Goal: Answer question/provide support: Share knowledge or assist other users

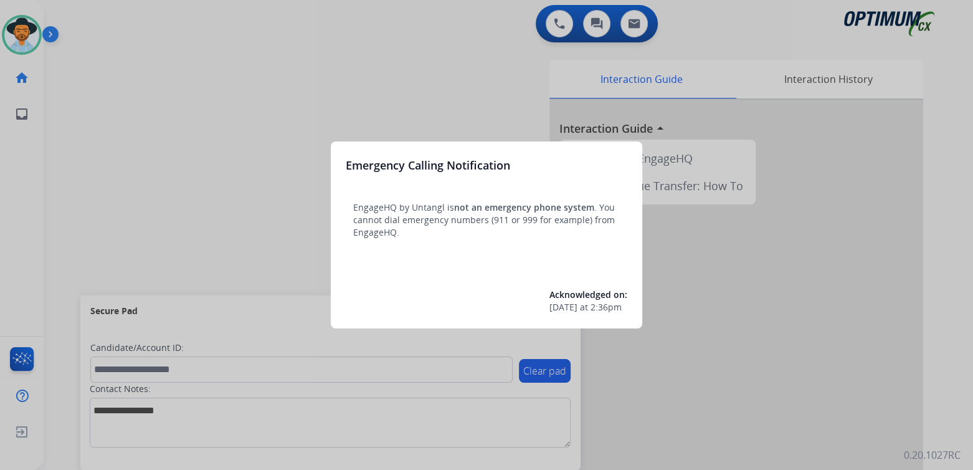
click at [369, 82] on div at bounding box center [486, 235] width 973 height 470
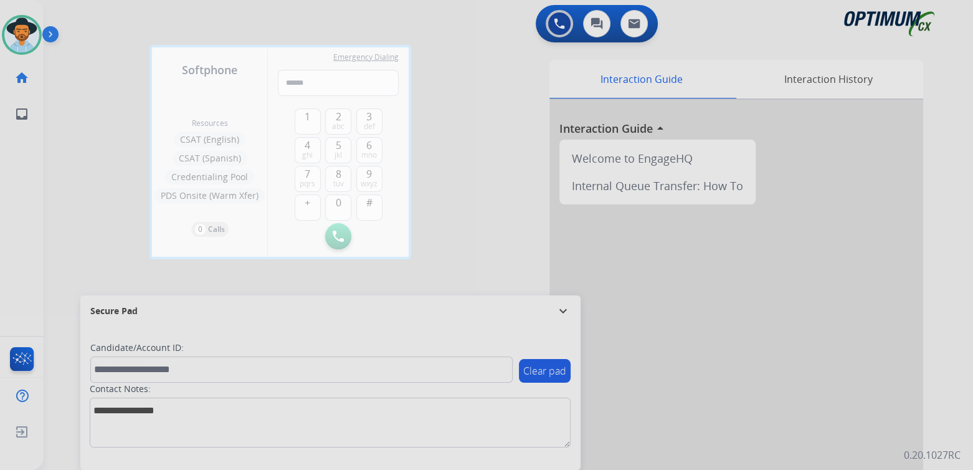
drag, startPoint x: 508, startPoint y: 165, endPoint x: 495, endPoint y: 161, distance: 13.6
click at [468, 164] on div at bounding box center [486, 235] width 973 height 470
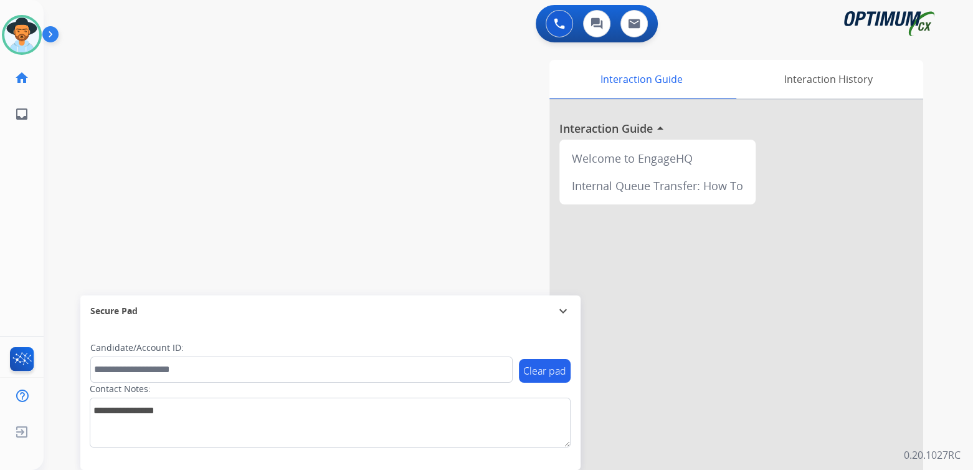
click at [564, 306] on mat-icon "expand_more" at bounding box center [563, 310] width 15 height 15
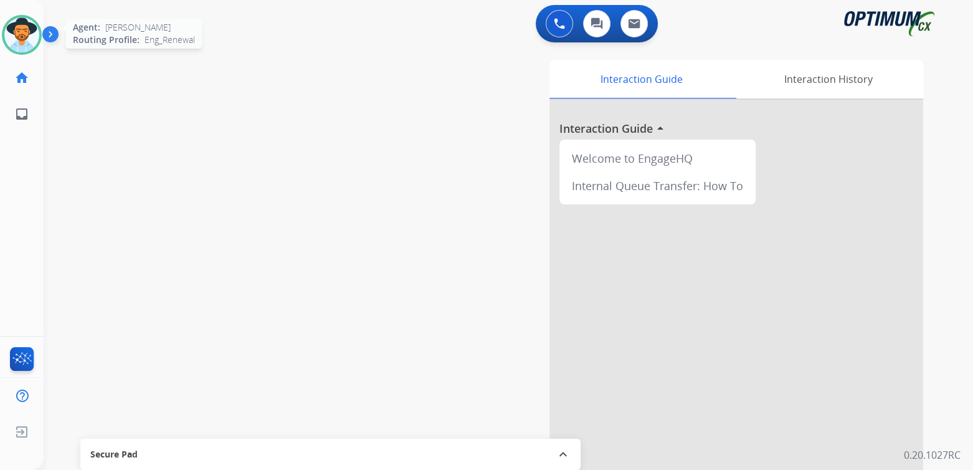
click at [23, 37] on img at bounding box center [21, 34] width 35 height 35
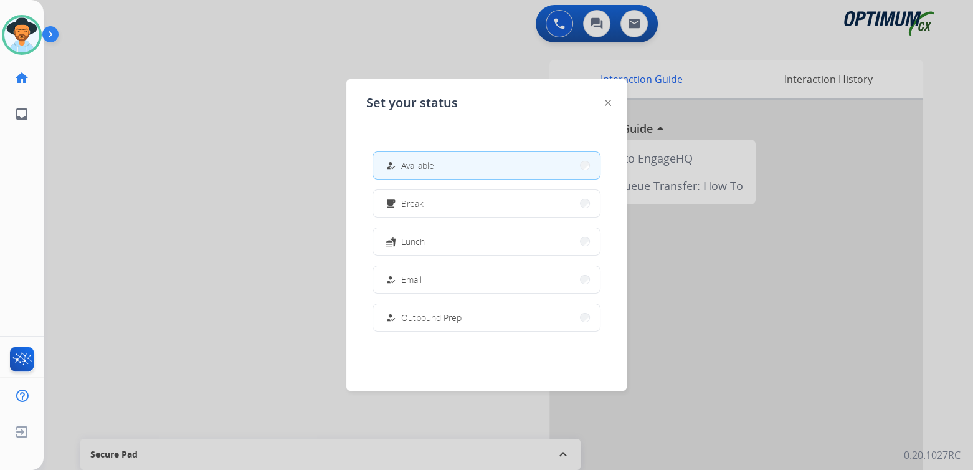
click at [280, 207] on div at bounding box center [486, 235] width 973 height 470
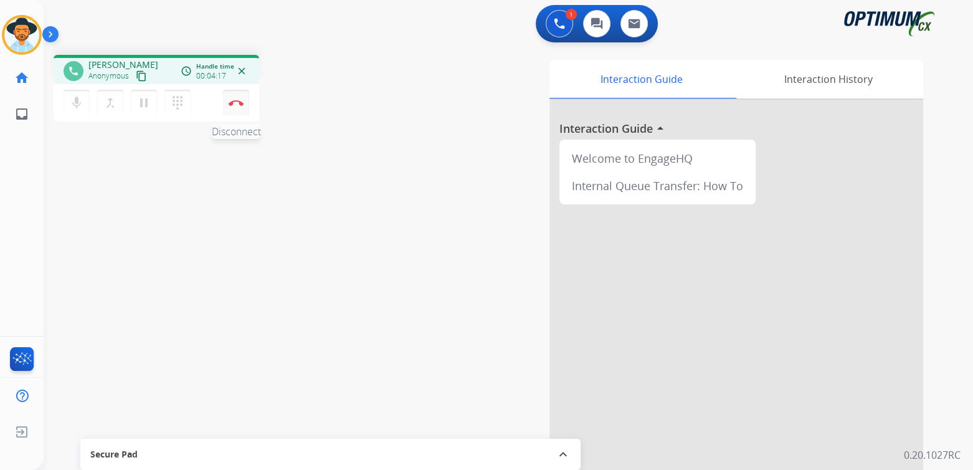
click at [234, 103] on img at bounding box center [236, 103] width 15 height 6
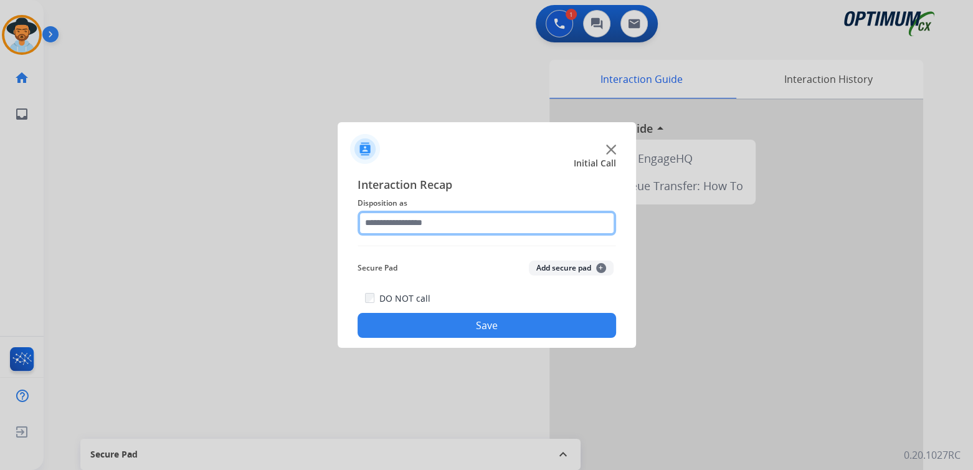
click at [444, 226] on input "text" at bounding box center [487, 223] width 259 height 25
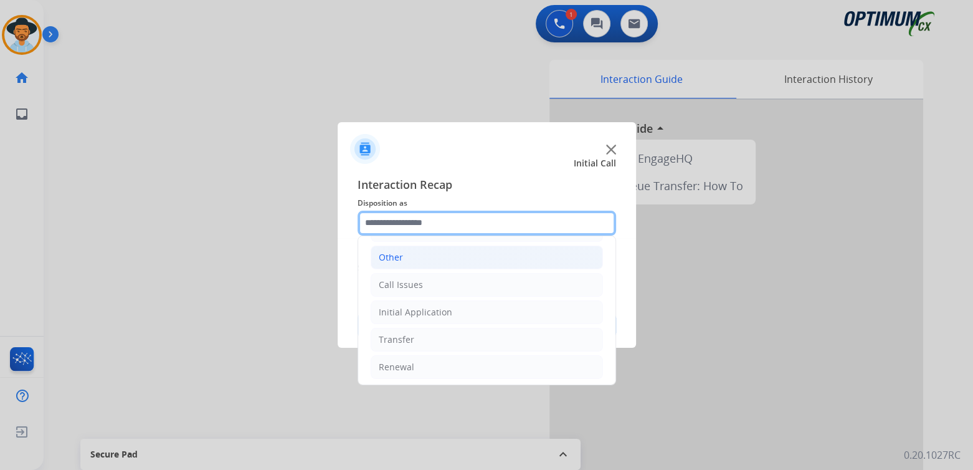
scroll to position [82, 0]
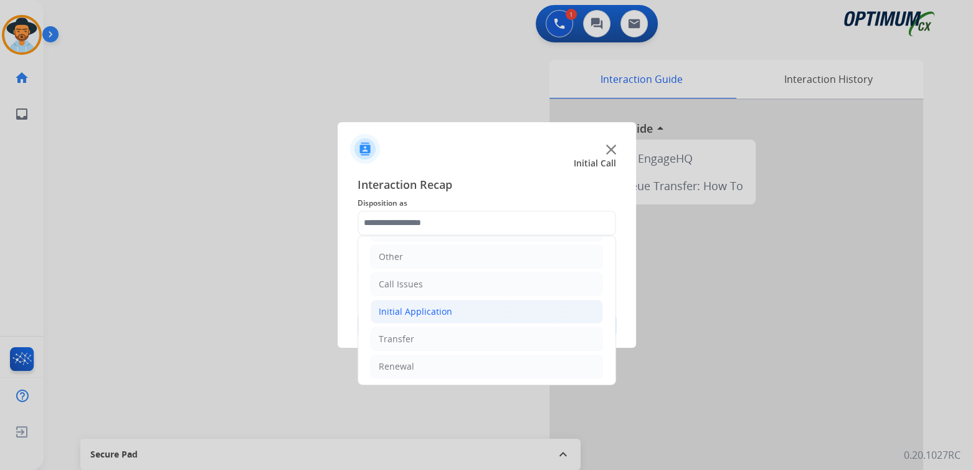
click at [438, 310] on div "Initial Application" at bounding box center [416, 311] width 74 height 12
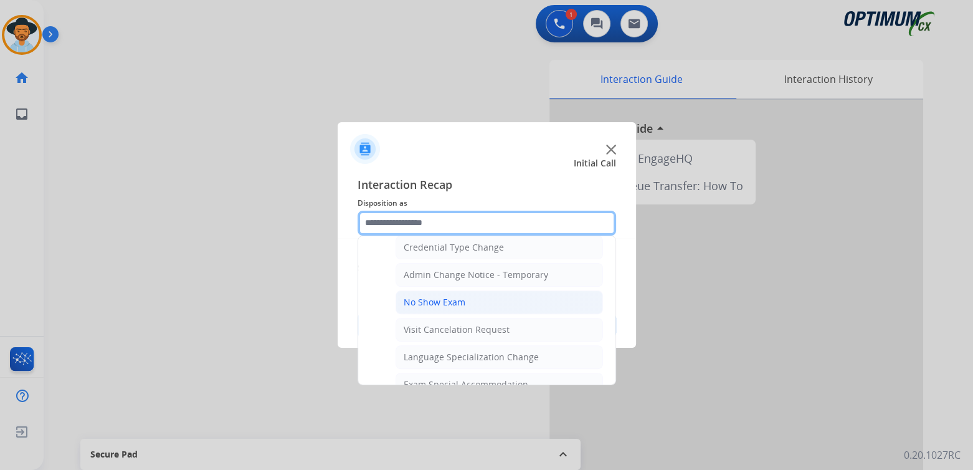
scroll to position [516, 0]
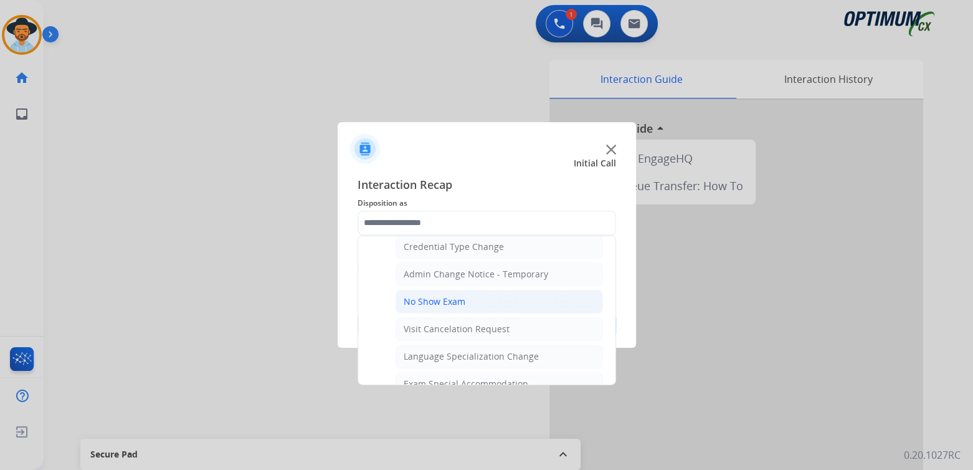
click at [444, 296] on div "No Show Exam" at bounding box center [435, 301] width 62 height 12
type input "**********"
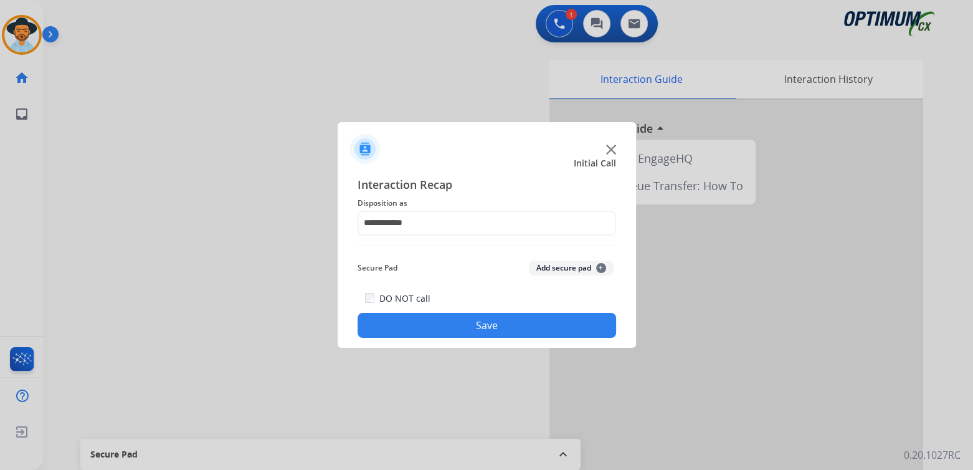
click at [493, 328] on button "Save" at bounding box center [487, 325] width 259 height 25
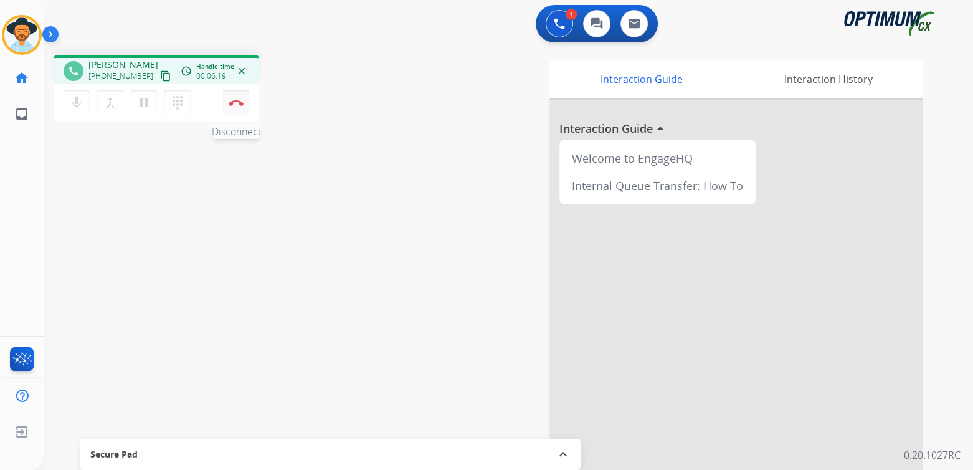
click at [232, 104] on img at bounding box center [236, 103] width 15 height 6
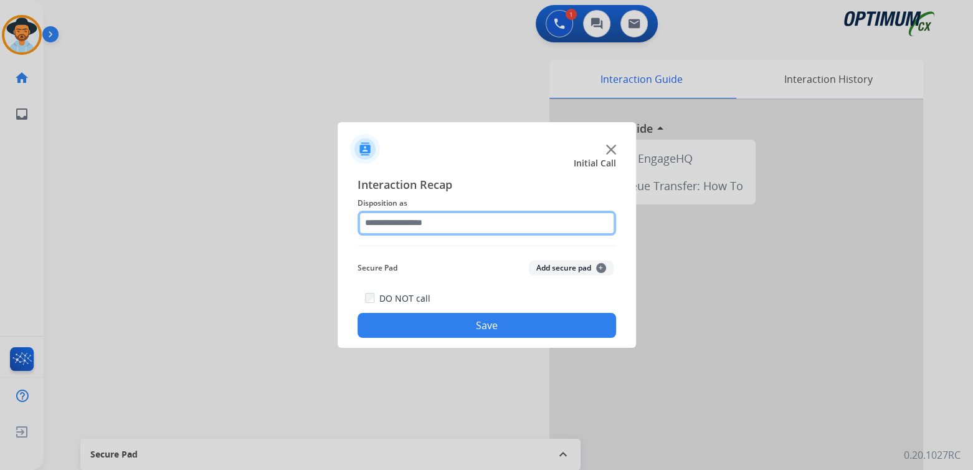
click at [418, 219] on input "text" at bounding box center [487, 223] width 259 height 25
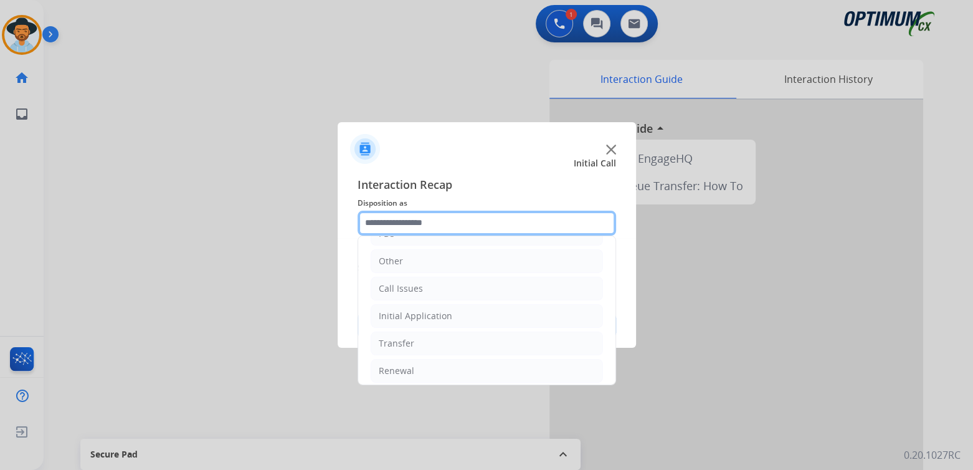
scroll to position [82, 0]
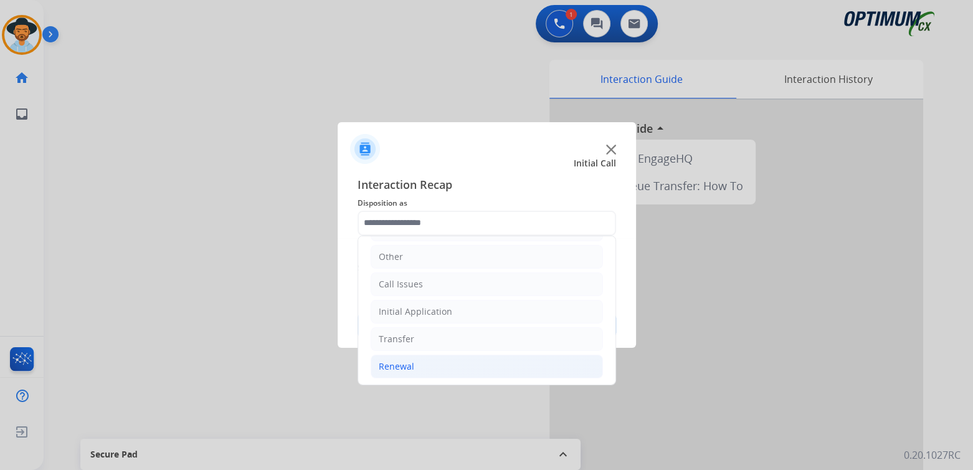
click at [409, 363] on div "Renewal" at bounding box center [397, 366] width 36 height 12
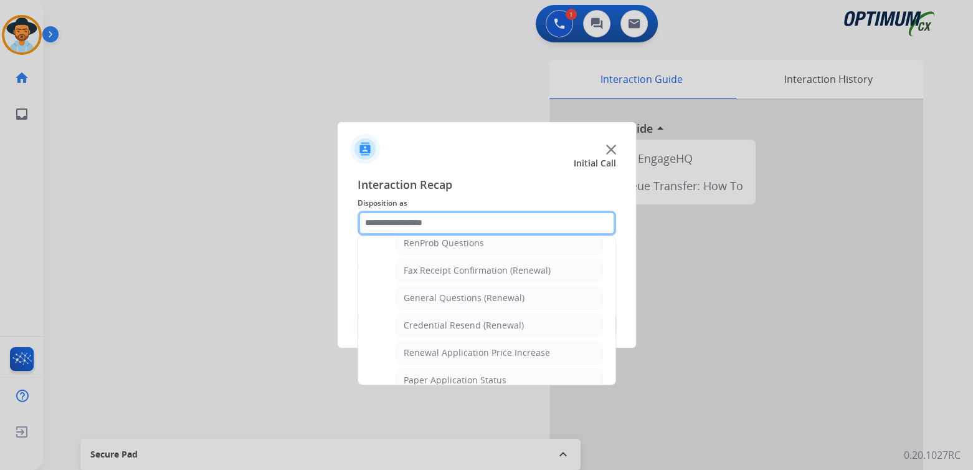
scroll to position [328, 0]
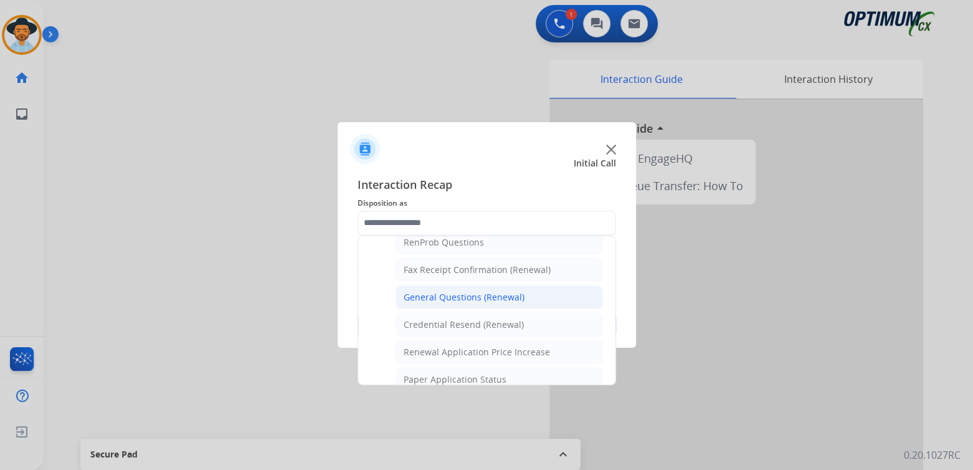
click at [449, 291] on div "General Questions (Renewal)" at bounding box center [464, 297] width 121 height 12
type input "**********"
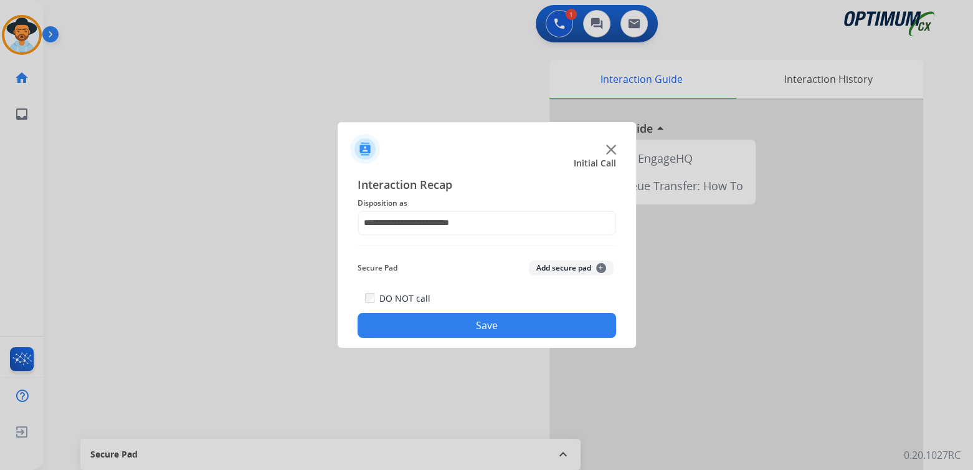
click at [495, 323] on button "Save" at bounding box center [487, 325] width 259 height 25
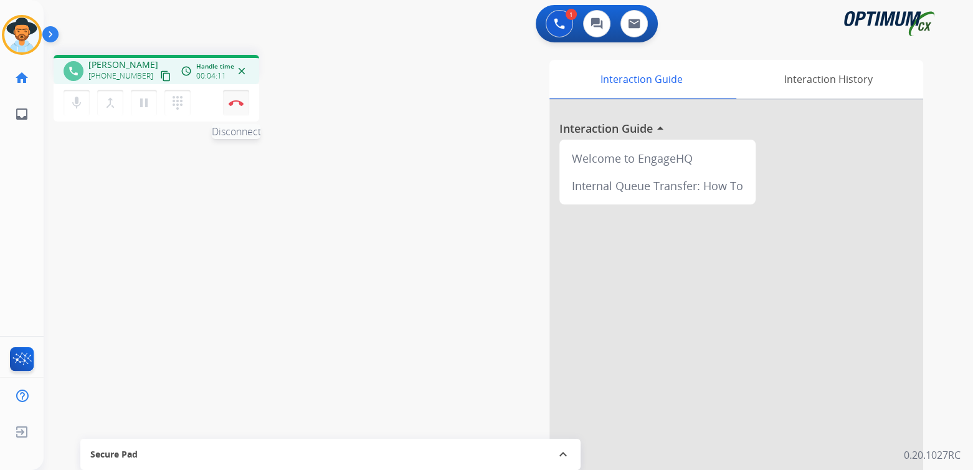
click at [244, 108] on button "Disconnect" at bounding box center [236, 103] width 26 height 26
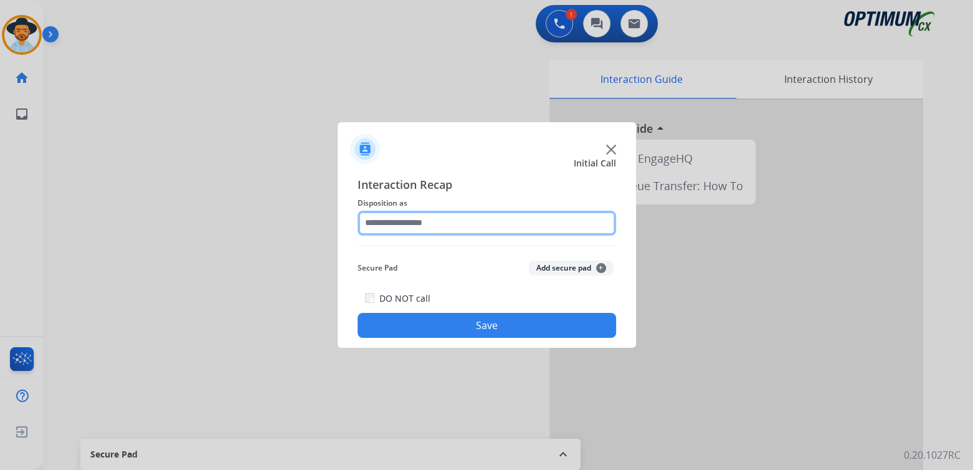
click at [449, 221] on input "text" at bounding box center [487, 223] width 259 height 25
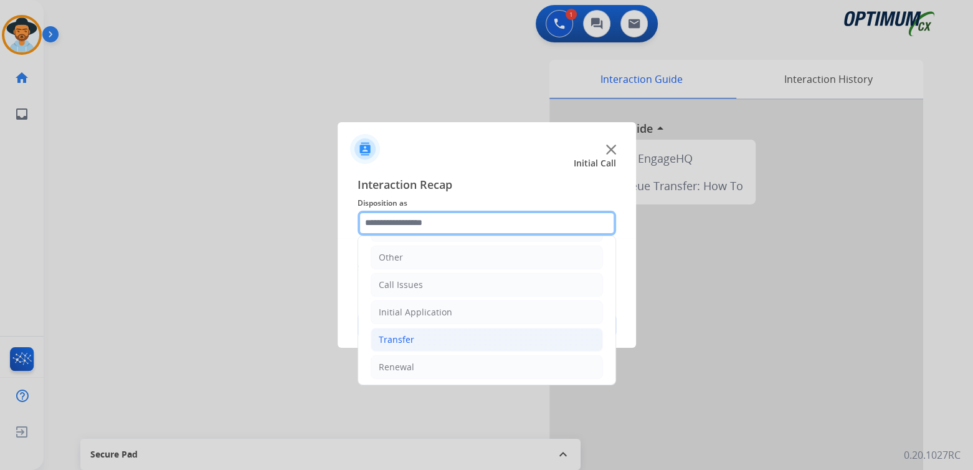
scroll to position [82, 0]
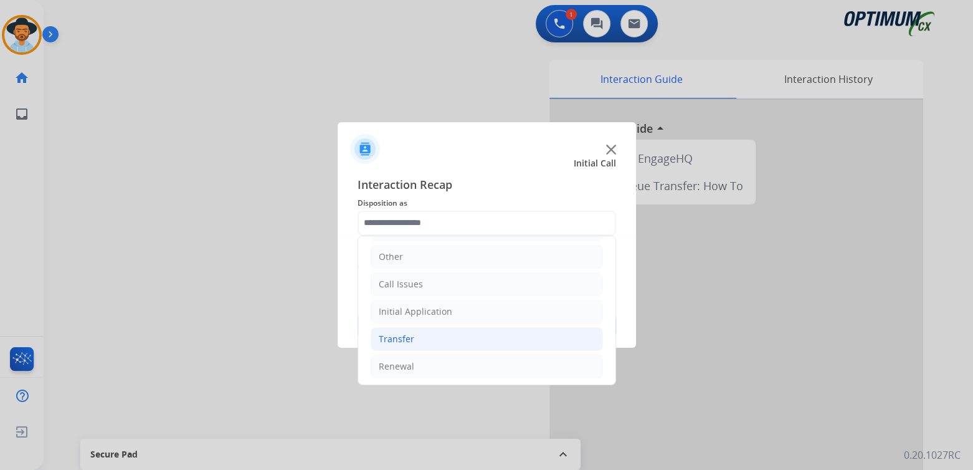
click at [419, 330] on li "Transfer" at bounding box center [487, 339] width 232 height 24
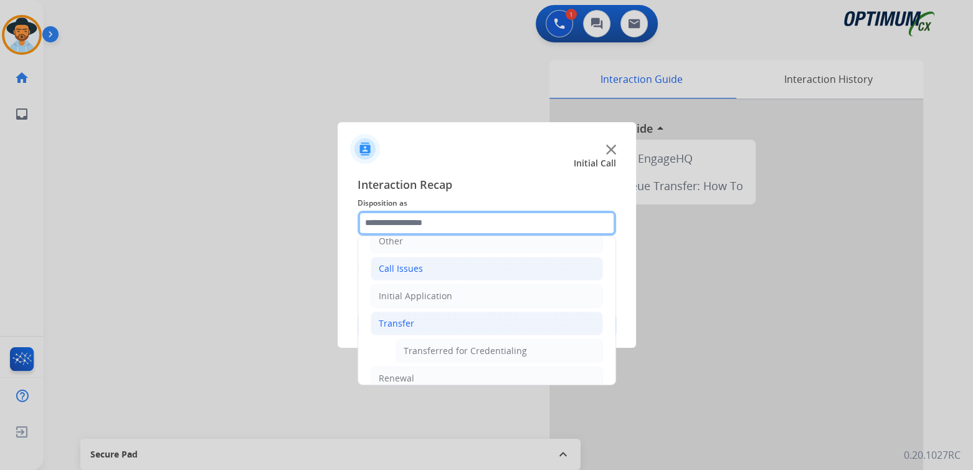
scroll to position [110, 0]
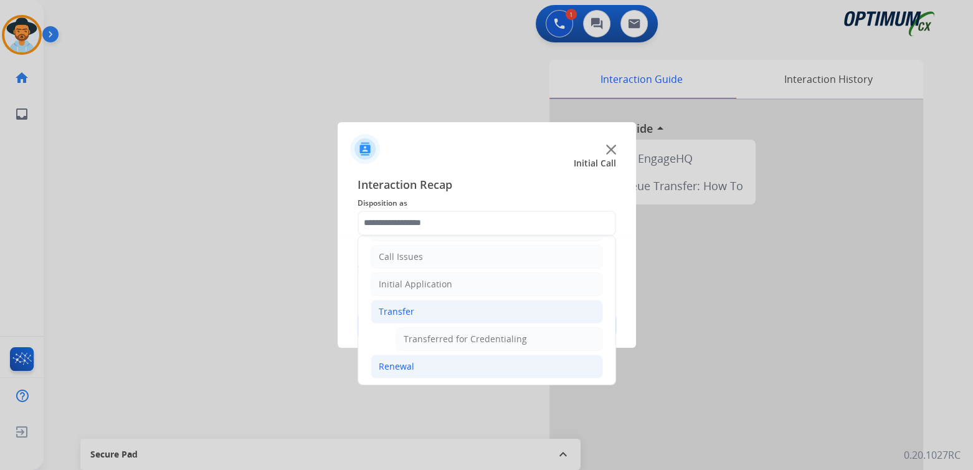
click at [411, 363] on div "Renewal" at bounding box center [397, 366] width 36 height 12
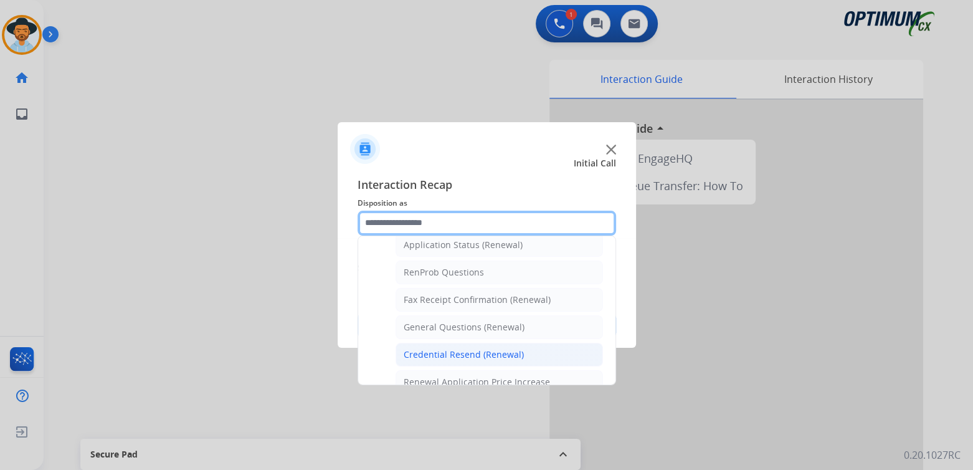
scroll to position [298, 0]
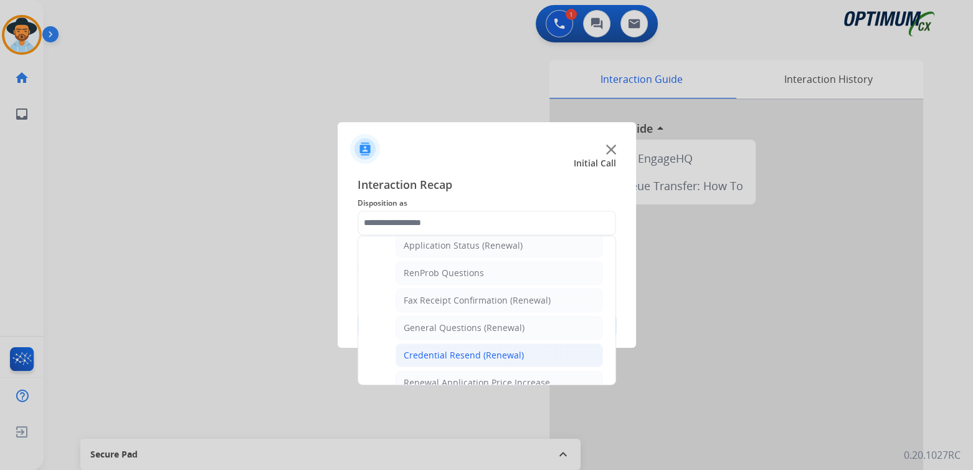
click at [455, 349] on div "Credential Resend (Renewal)" at bounding box center [464, 355] width 120 height 12
type input "**********"
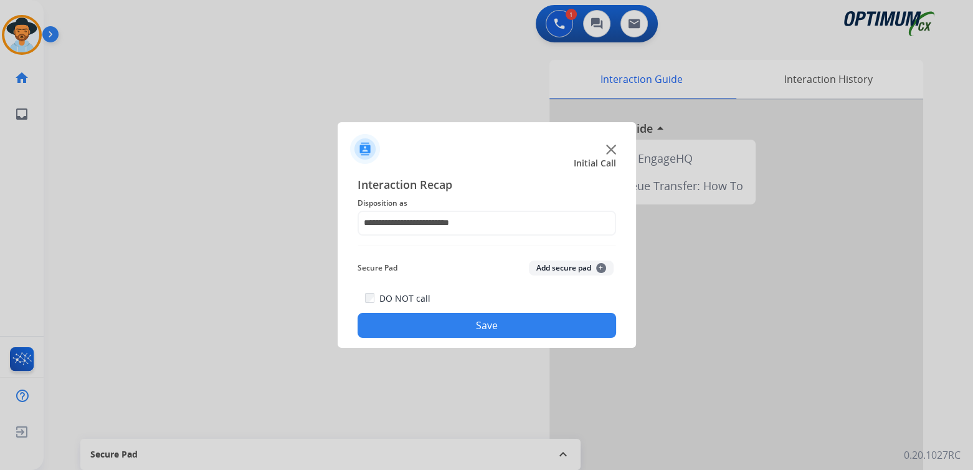
click at [544, 330] on button "Save" at bounding box center [487, 325] width 259 height 25
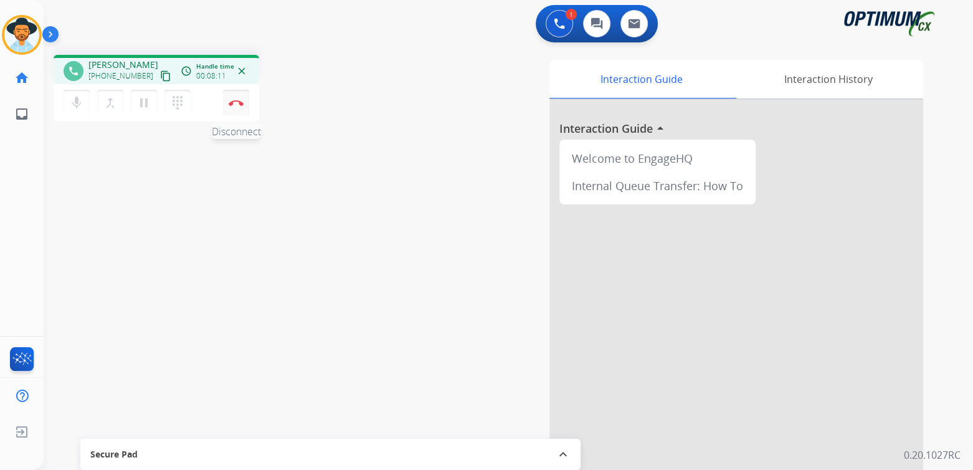
click at [236, 105] on button "Disconnect" at bounding box center [236, 103] width 26 height 26
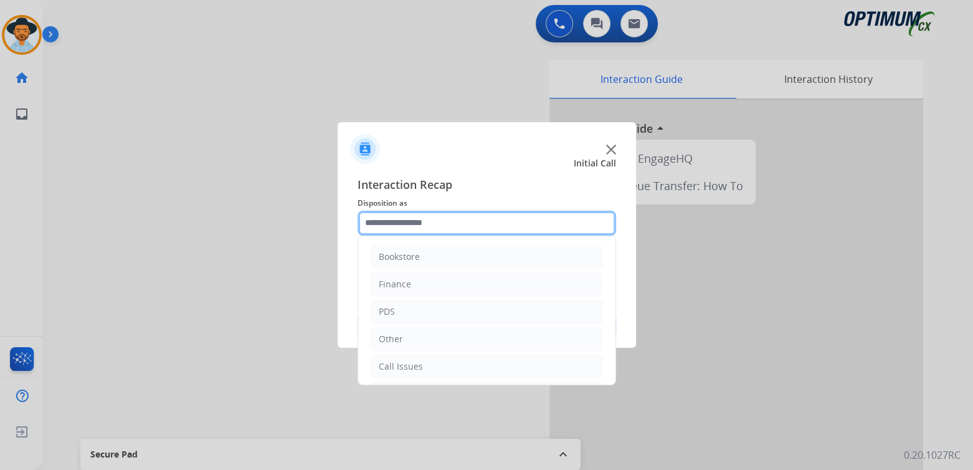
click at [430, 227] on input "text" at bounding box center [487, 223] width 259 height 25
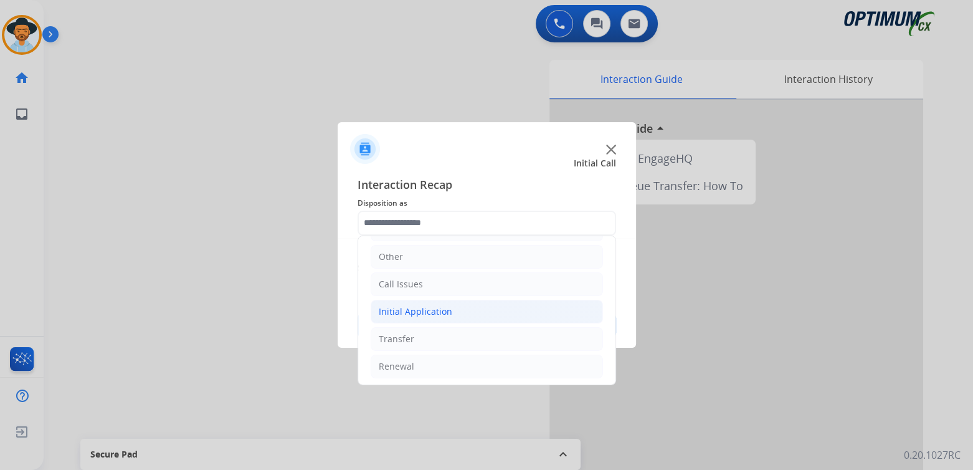
click at [444, 310] on div "Initial Application" at bounding box center [416, 311] width 74 height 12
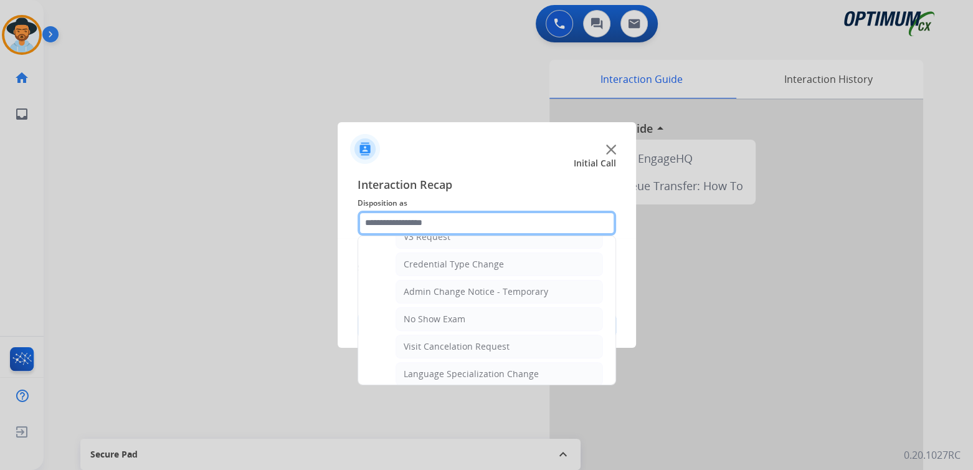
scroll to position [500, 0]
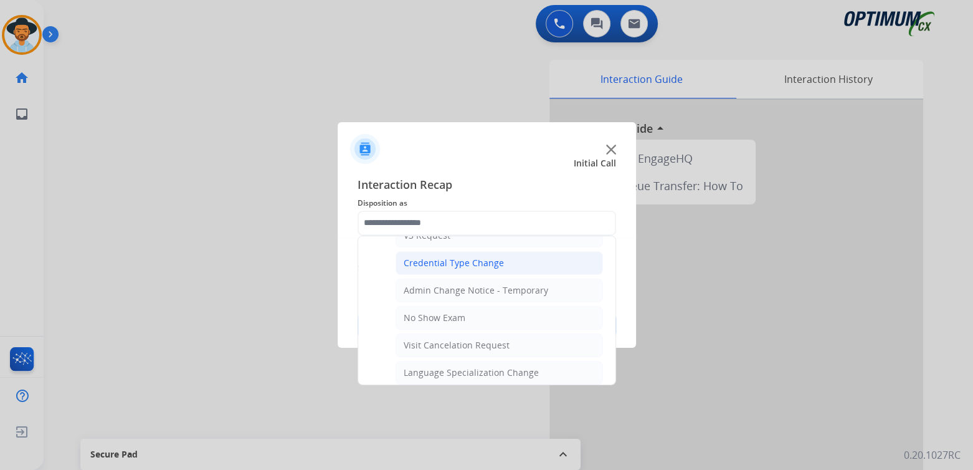
click at [455, 260] on div "Credential Type Change" at bounding box center [454, 263] width 100 height 12
type input "**********"
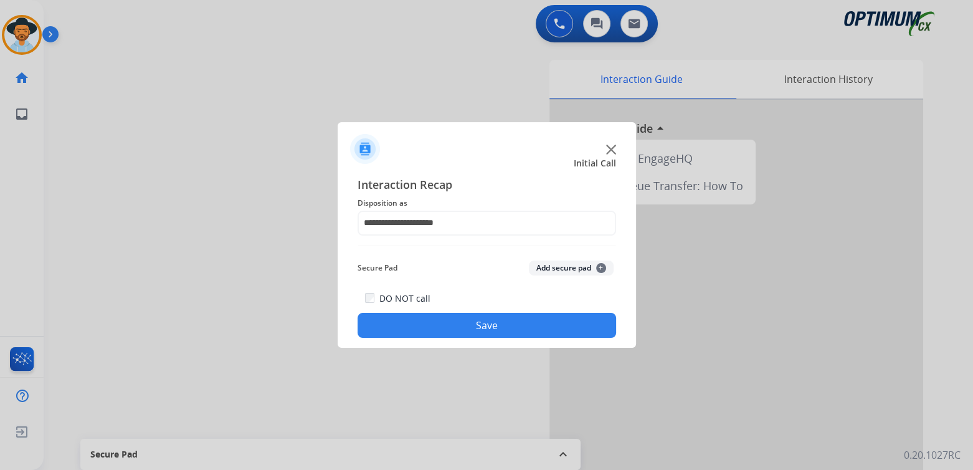
click at [482, 331] on button "Save" at bounding box center [487, 325] width 259 height 25
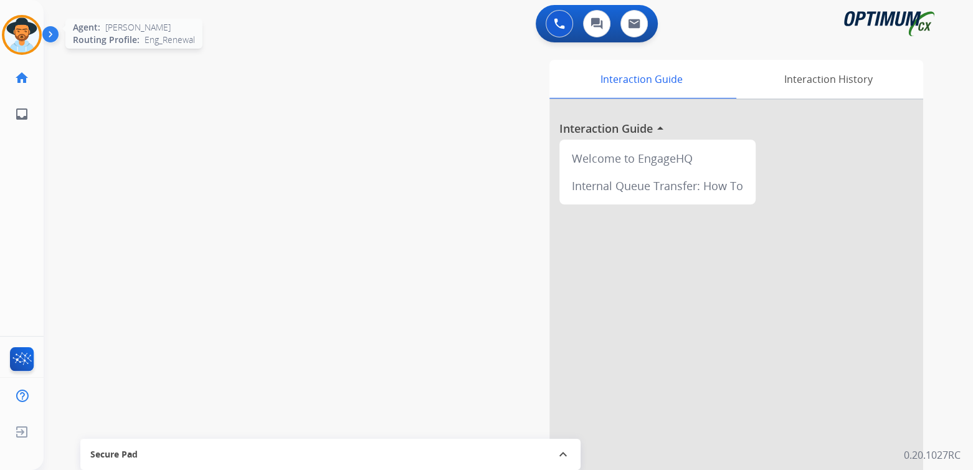
drag, startPoint x: 23, startPoint y: 30, endPoint x: 35, endPoint y: 36, distance: 13.4
click at [23, 30] on img at bounding box center [21, 34] width 35 height 35
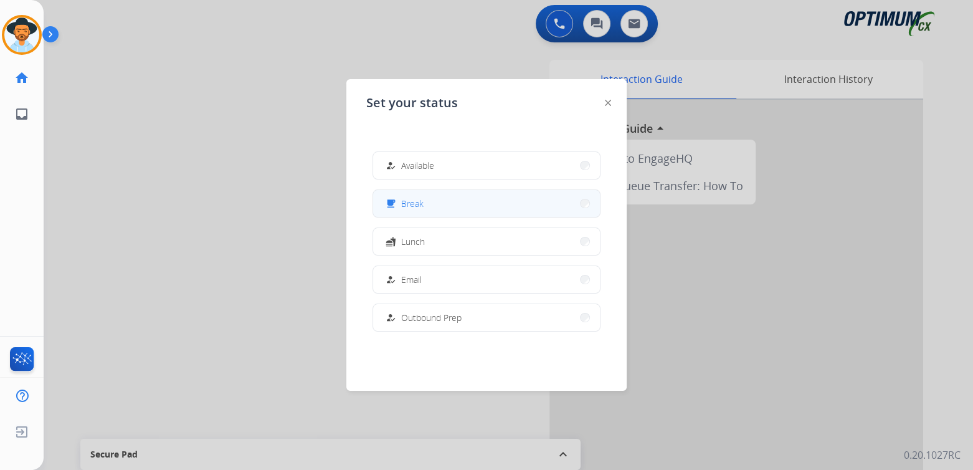
click at [436, 204] on button "free_breakfast Break" at bounding box center [486, 203] width 227 height 27
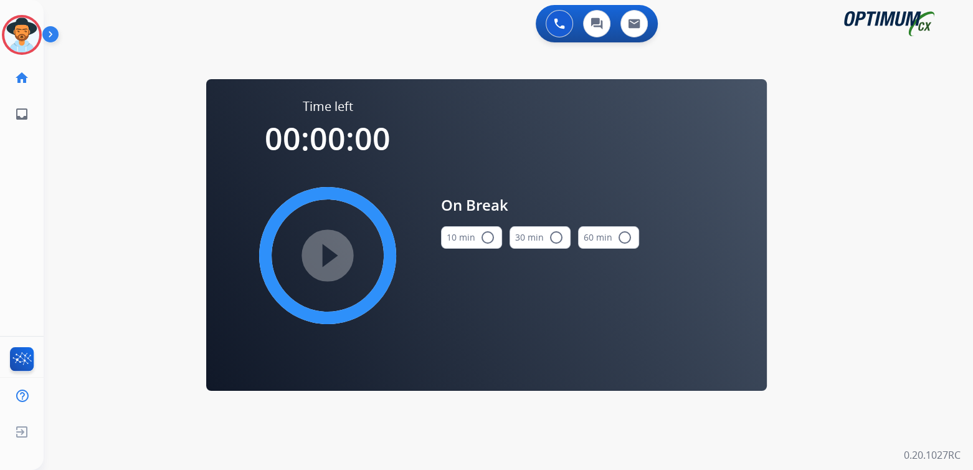
click at [487, 234] on mat-icon "radio_button_unchecked" at bounding box center [487, 237] width 15 height 15
click at [333, 248] on mat-icon "play_circle_filled" at bounding box center [327, 255] width 15 height 15
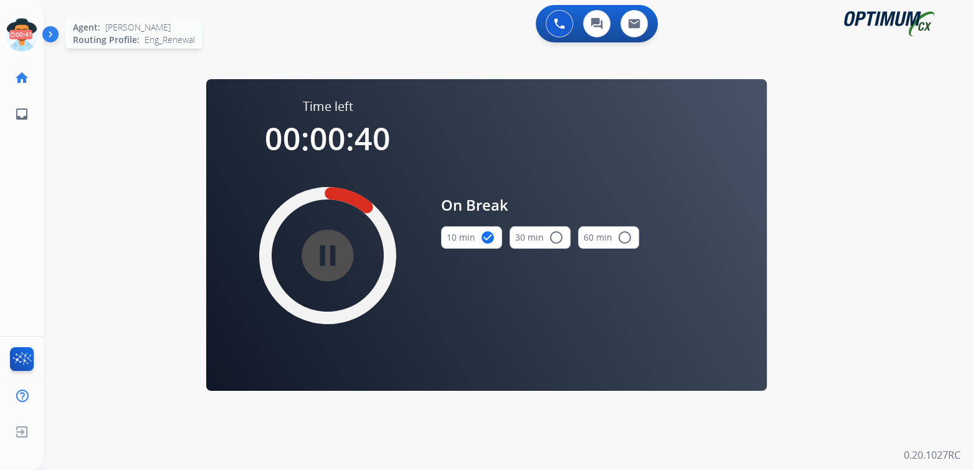
click at [27, 28] on icon at bounding box center [22, 35] width 40 height 40
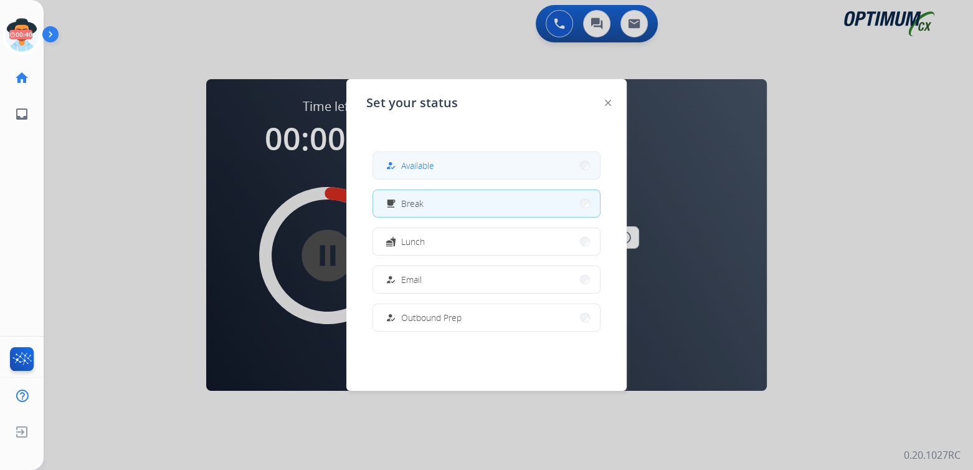
click at [424, 166] on span "Available" at bounding box center [417, 165] width 33 height 13
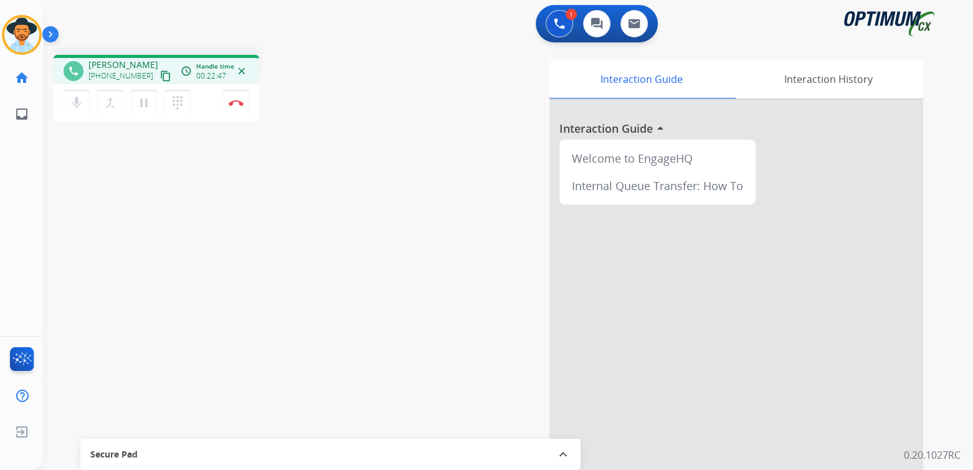
drag, startPoint x: 238, startPoint y: 102, endPoint x: 293, endPoint y: 103, distance: 54.8
click at [238, 102] on img at bounding box center [236, 103] width 15 height 6
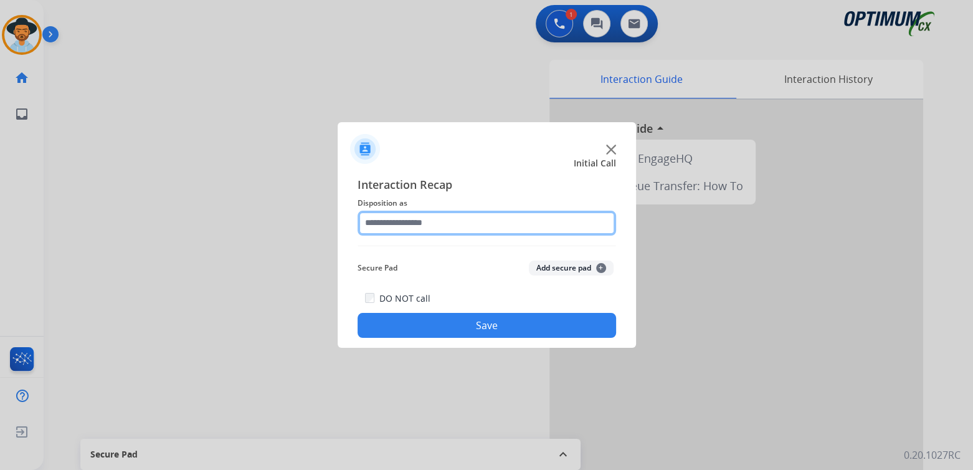
click at [441, 230] on input "text" at bounding box center [487, 223] width 259 height 25
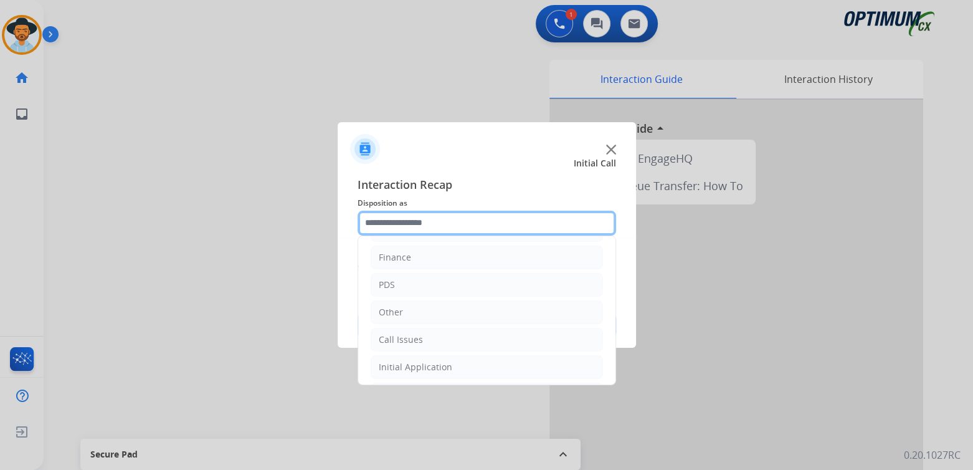
scroll to position [82, 0]
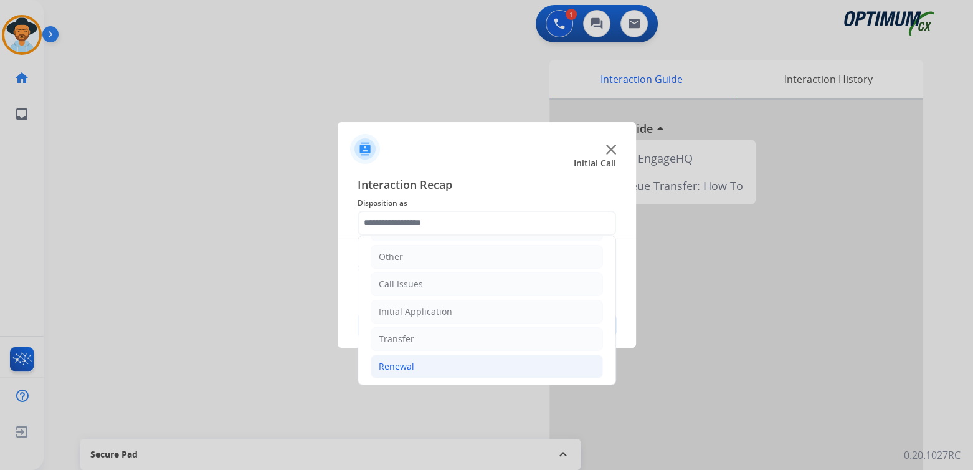
click at [416, 368] on li "Renewal" at bounding box center [487, 366] width 232 height 24
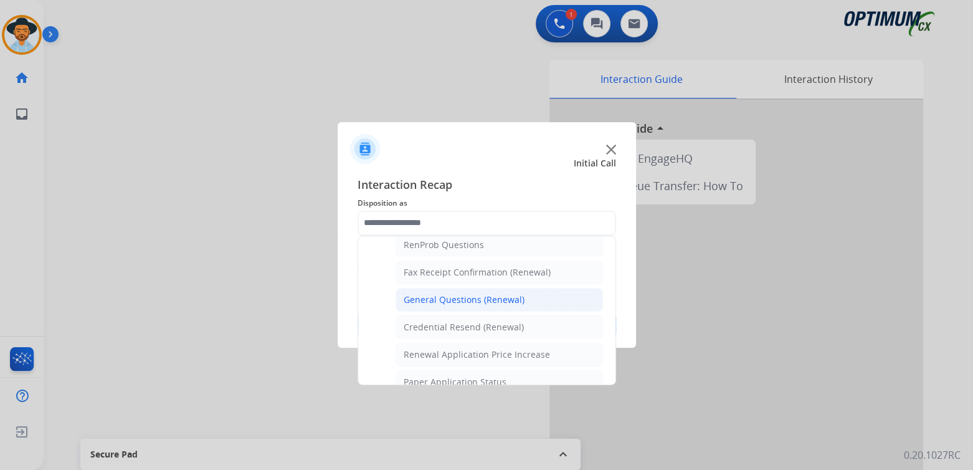
scroll to position [328, 0]
click at [453, 292] on div "General Questions (Renewal)" at bounding box center [464, 298] width 121 height 12
type input "**********"
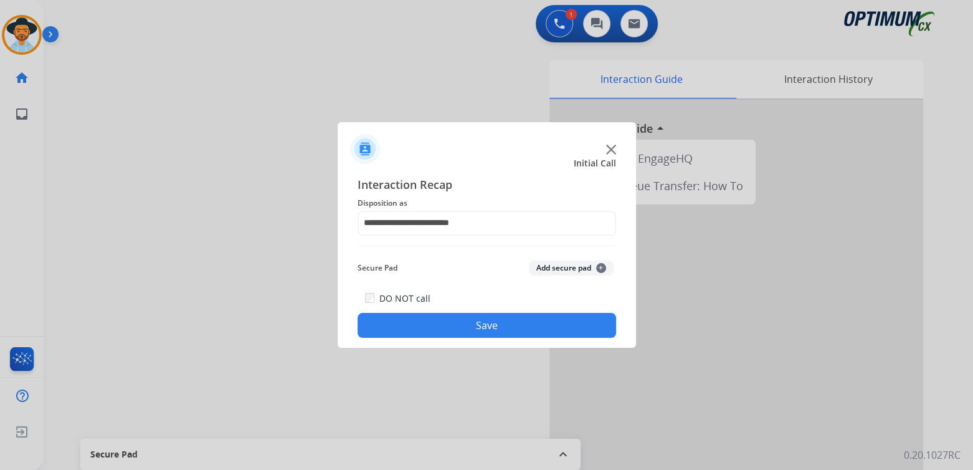
click at [530, 327] on button "Save" at bounding box center [487, 325] width 259 height 25
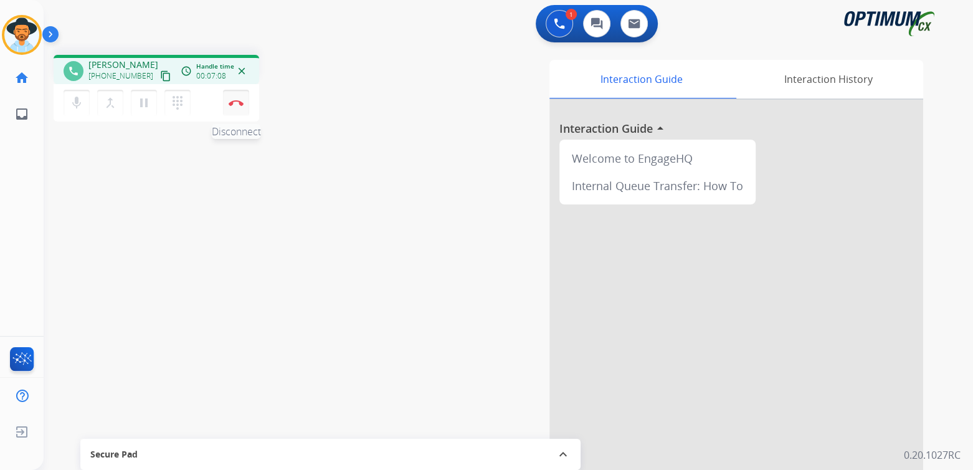
click at [240, 102] on img at bounding box center [236, 103] width 15 height 6
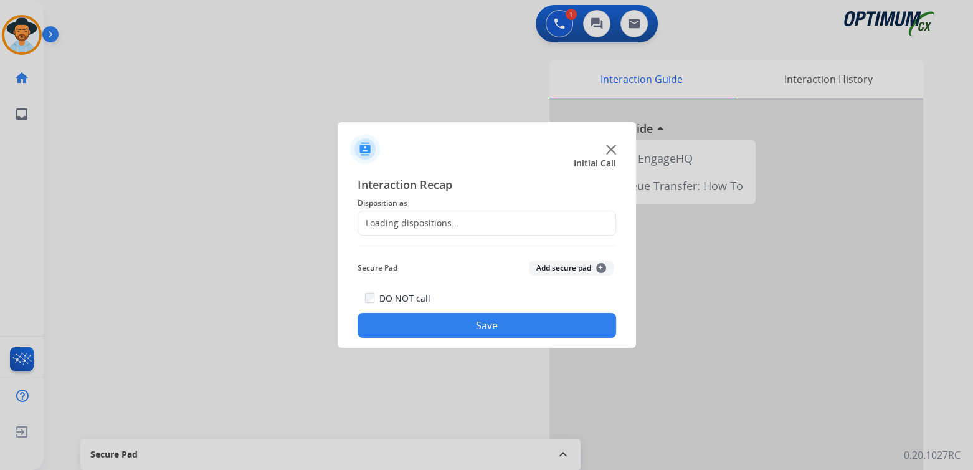
click at [424, 211] on div "Loading dispositions..." at bounding box center [487, 223] width 259 height 25
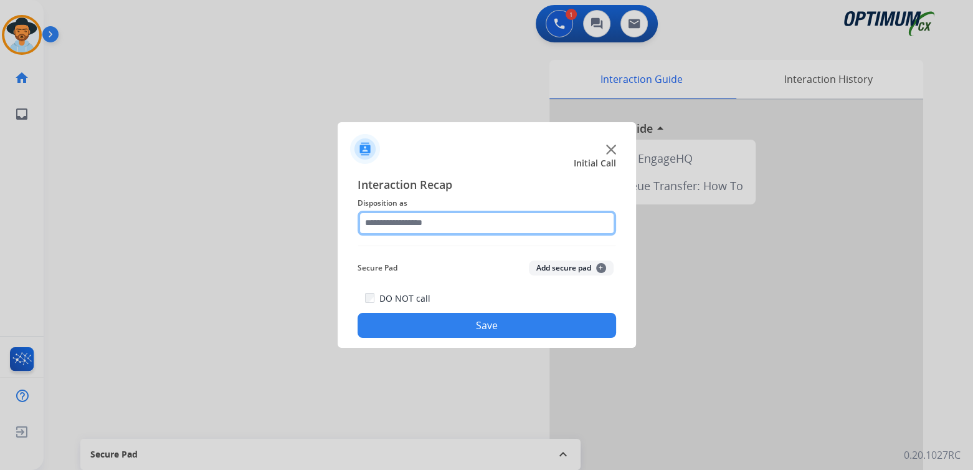
click at [429, 216] on input "text" at bounding box center [487, 223] width 259 height 25
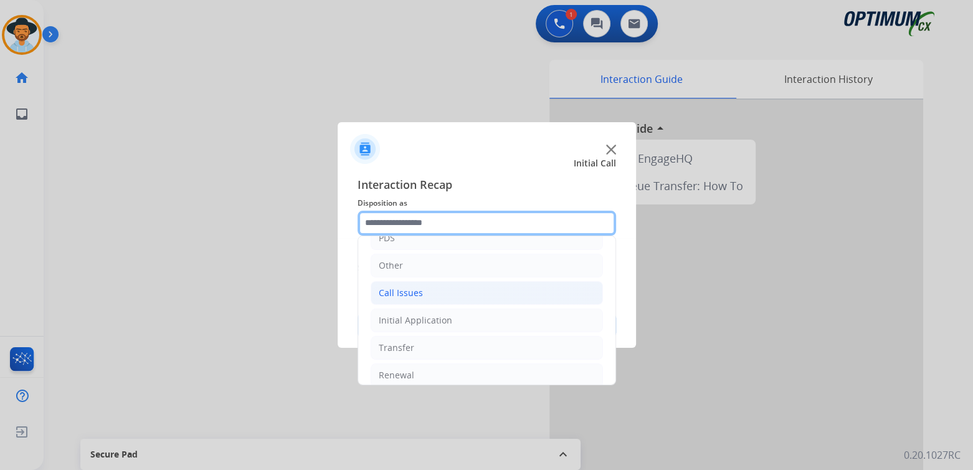
scroll to position [82, 0]
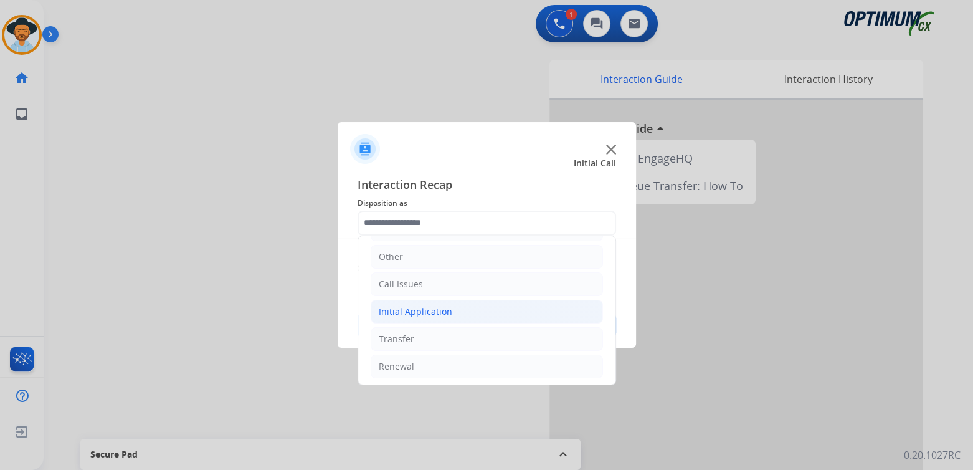
click at [430, 310] on div "Initial Application" at bounding box center [416, 311] width 74 height 12
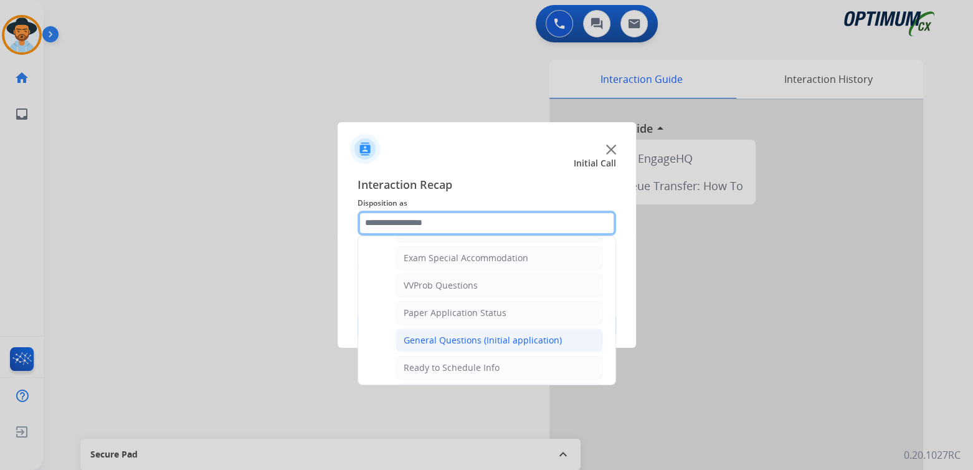
scroll to position [642, 0]
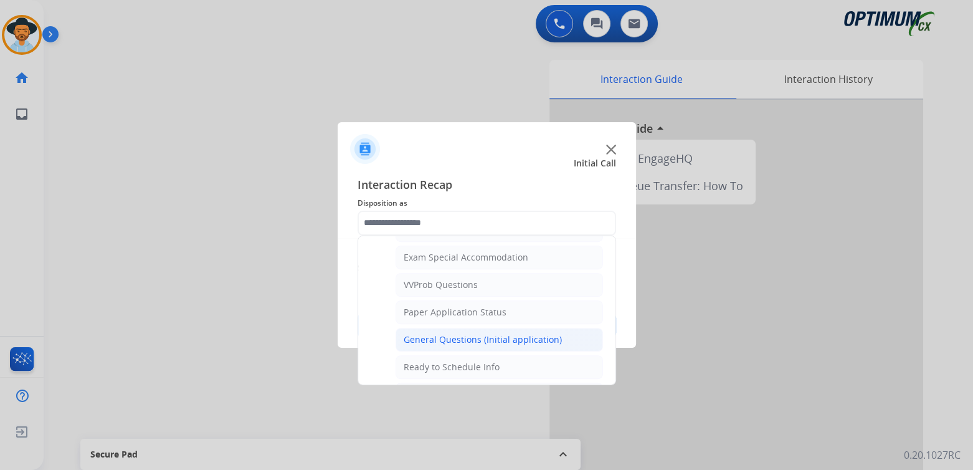
click at [449, 333] on div "General Questions (Initial application)" at bounding box center [483, 339] width 158 height 12
type input "**********"
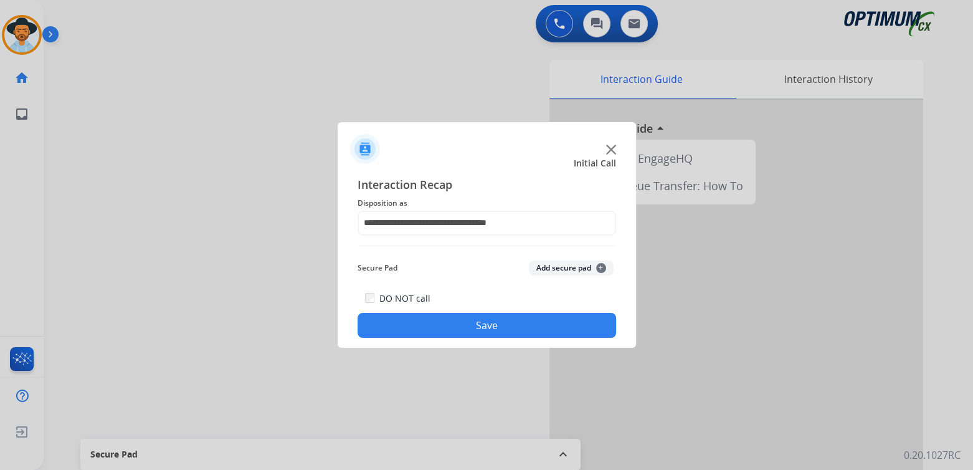
click at [519, 327] on button "Save" at bounding box center [487, 325] width 259 height 25
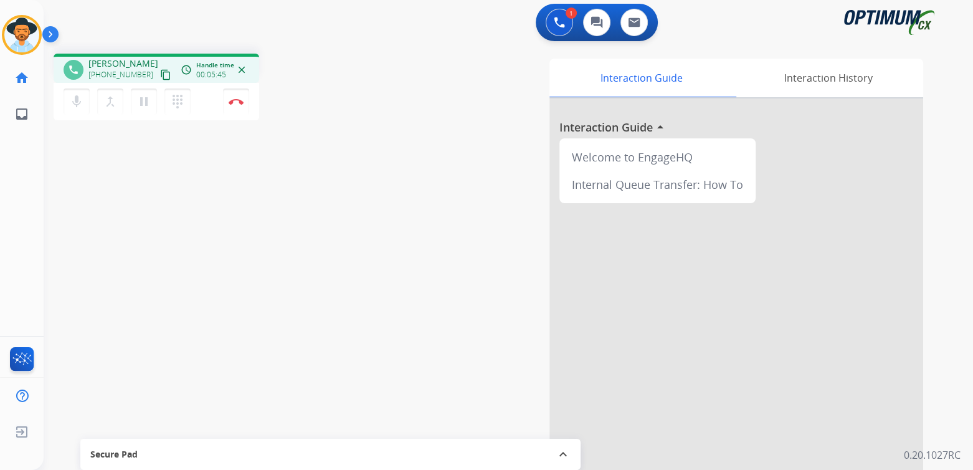
scroll to position [2, 0]
click at [233, 100] on img at bounding box center [236, 101] width 15 height 6
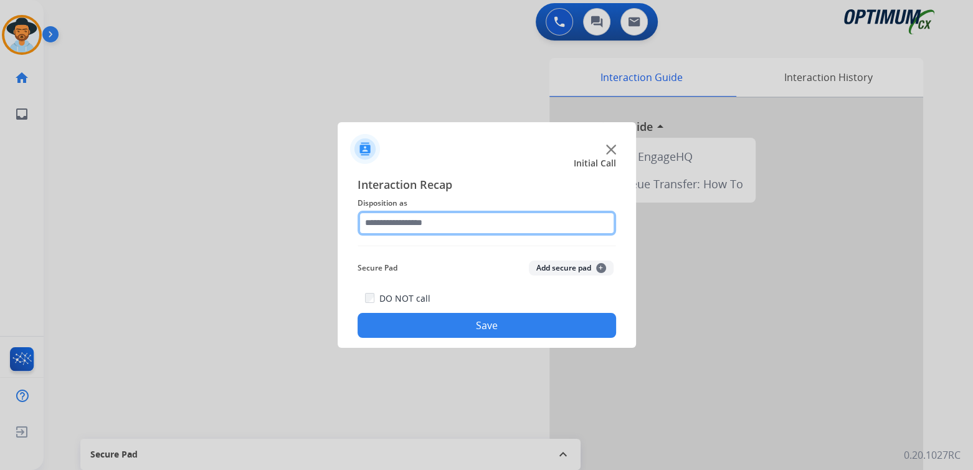
click at [433, 219] on input "text" at bounding box center [487, 223] width 259 height 25
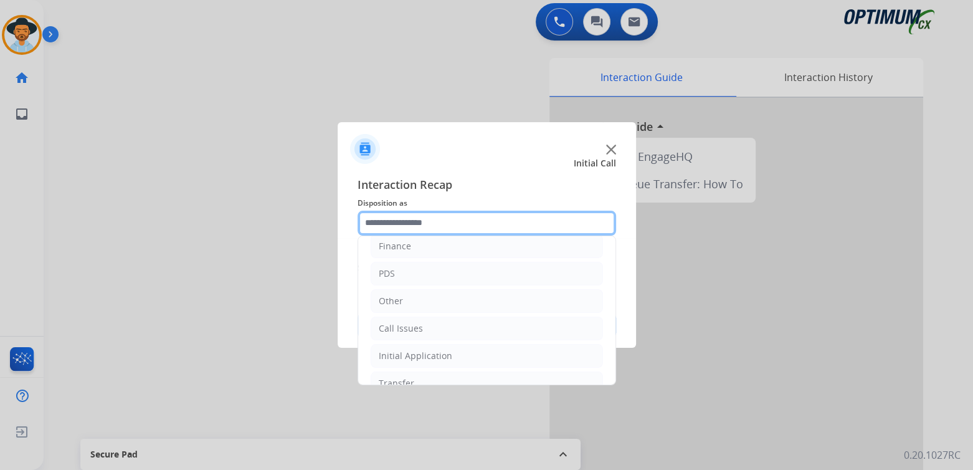
scroll to position [82, 0]
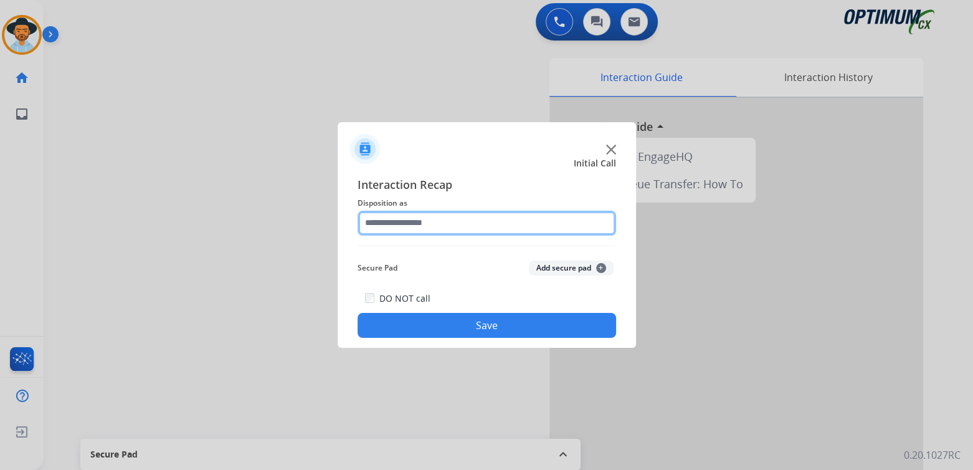
click at [459, 222] on input "text" at bounding box center [487, 223] width 259 height 25
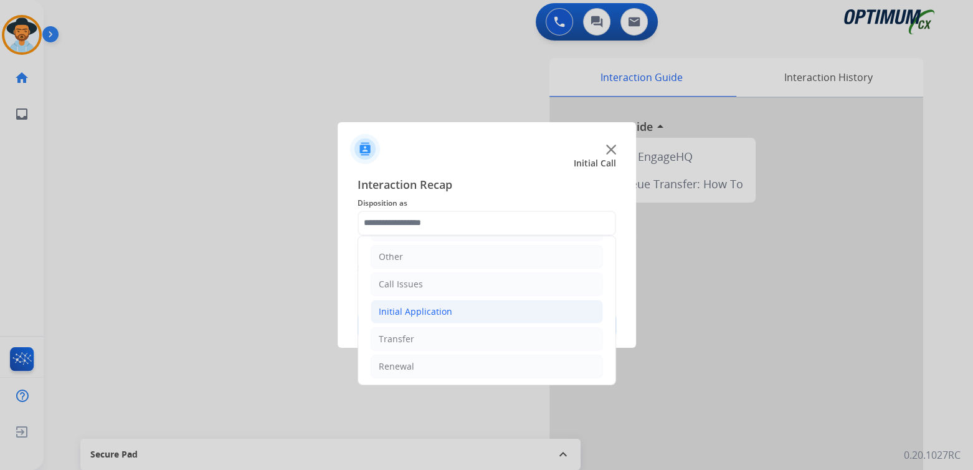
click at [431, 308] on div "Initial Application" at bounding box center [416, 311] width 74 height 12
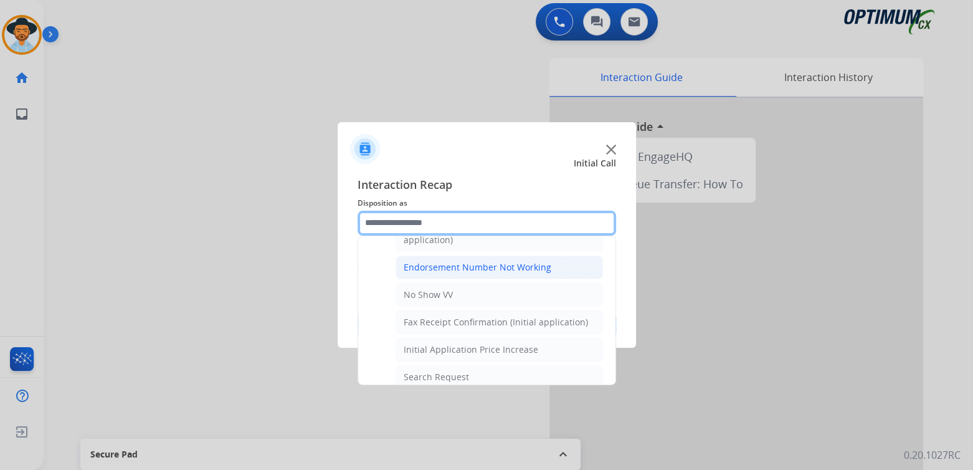
scroll to position [331, 0]
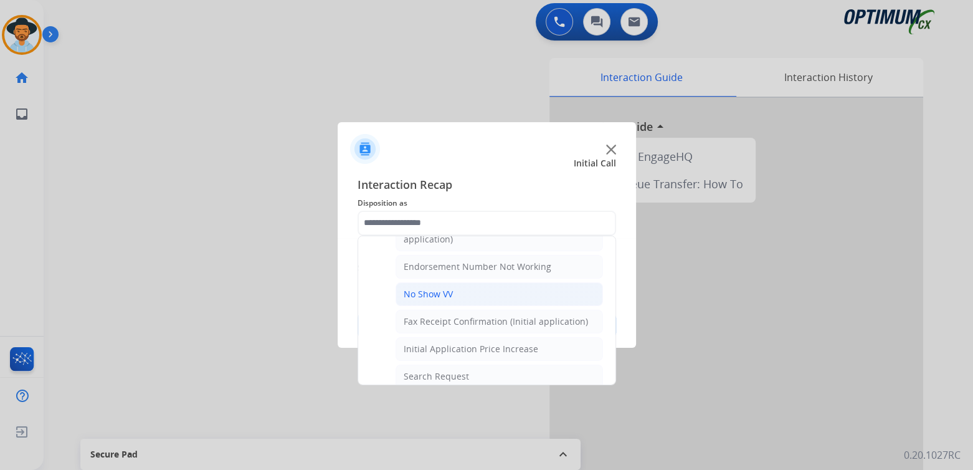
click at [428, 293] on div "No Show VV" at bounding box center [428, 294] width 49 height 12
type input "**********"
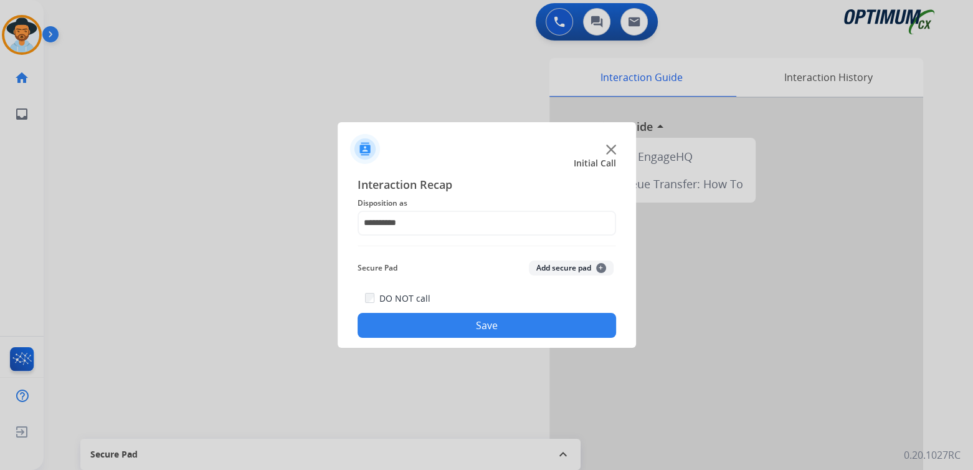
click at [488, 321] on button "Save" at bounding box center [487, 325] width 259 height 25
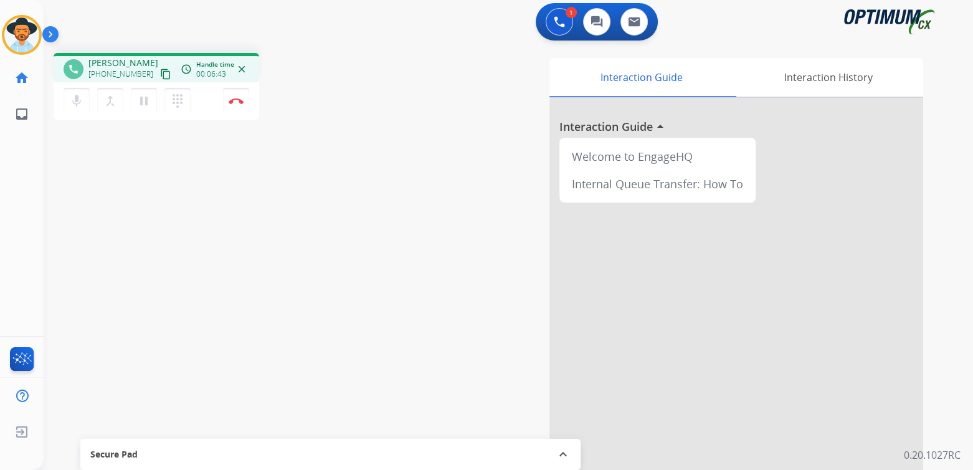
drag, startPoint x: 235, startPoint y: 102, endPoint x: 250, endPoint y: 103, distance: 15.0
click at [235, 102] on img at bounding box center [236, 101] width 15 height 6
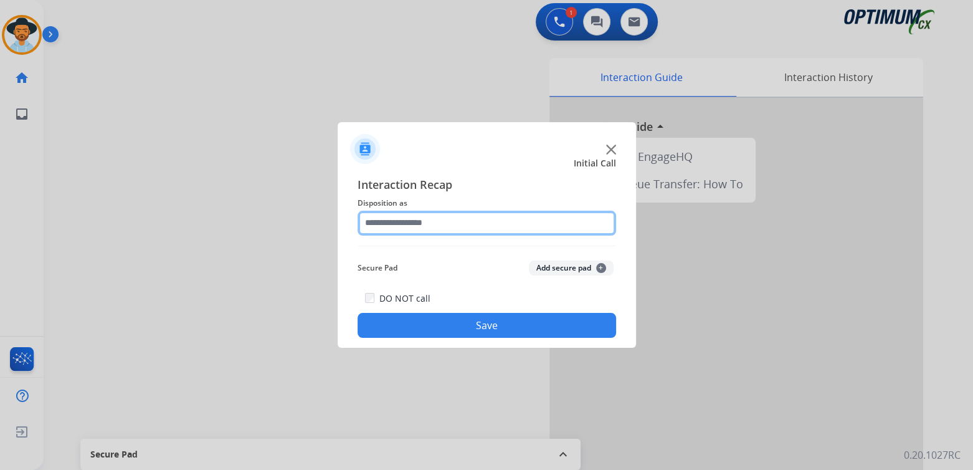
click at [425, 224] on input "text" at bounding box center [487, 223] width 259 height 25
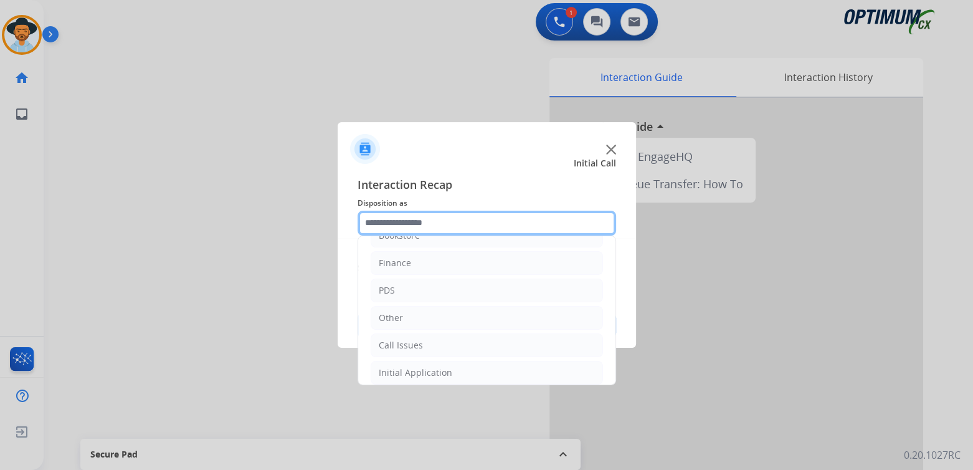
scroll to position [82, 0]
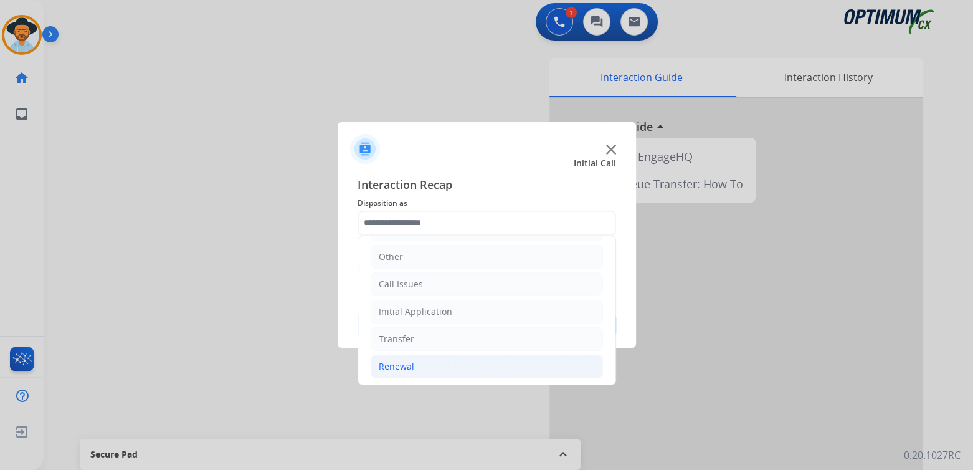
click at [412, 366] on div "Renewal" at bounding box center [397, 366] width 36 height 12
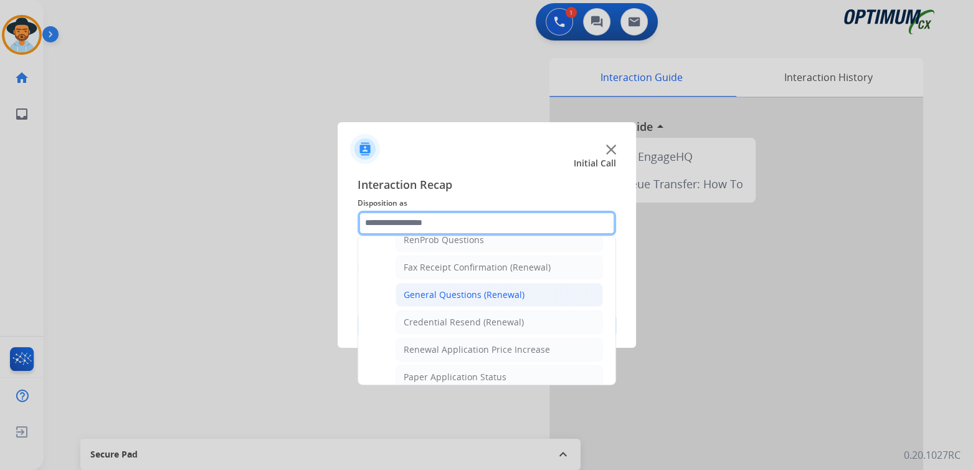
scroll to position [331, 0]
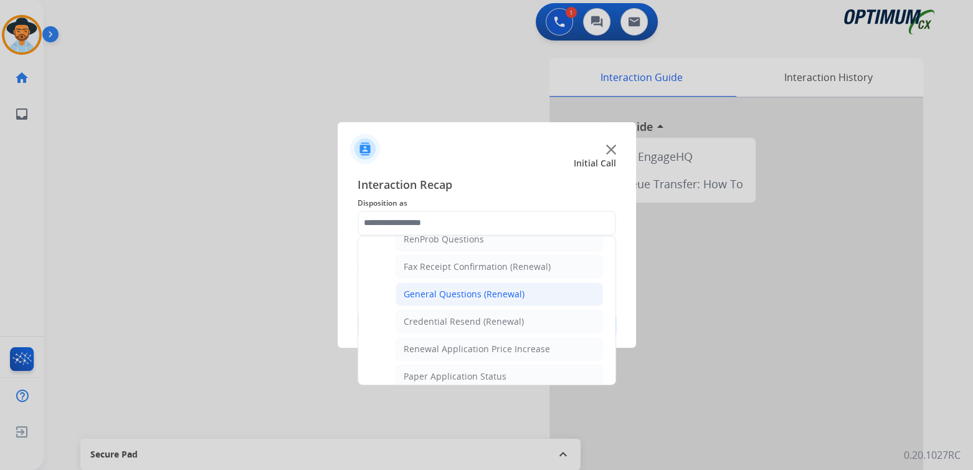
click at [448, 292] on div "General Questions (Renewal)" at bounding box center [464, 294] width 121 height 12
type input "**********"
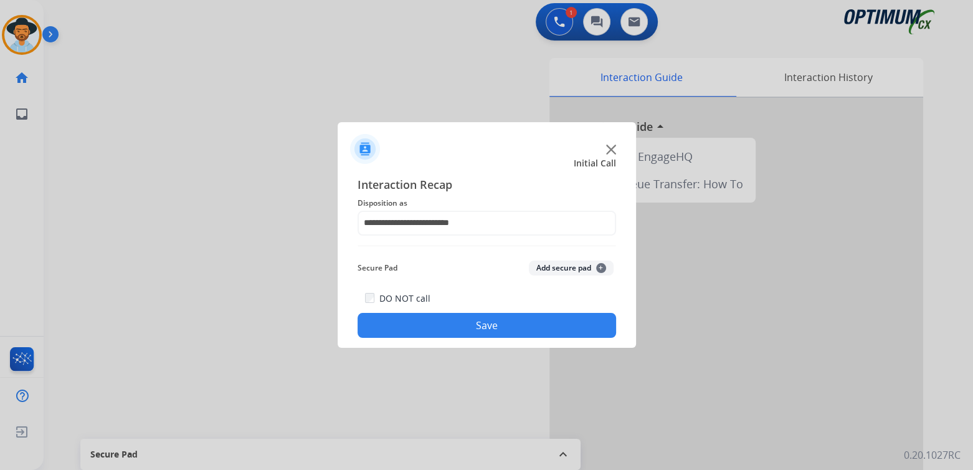
click at [516, 324] on button "Save" at bounding box center [487, 325] width 259 height 25
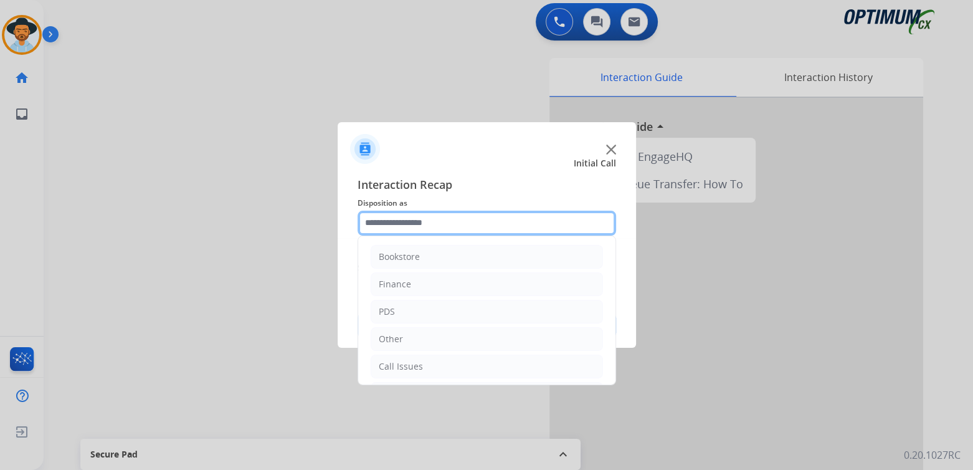
click at [436, 219] on input "text" at bounding box center [487, 223] width 259 height 25
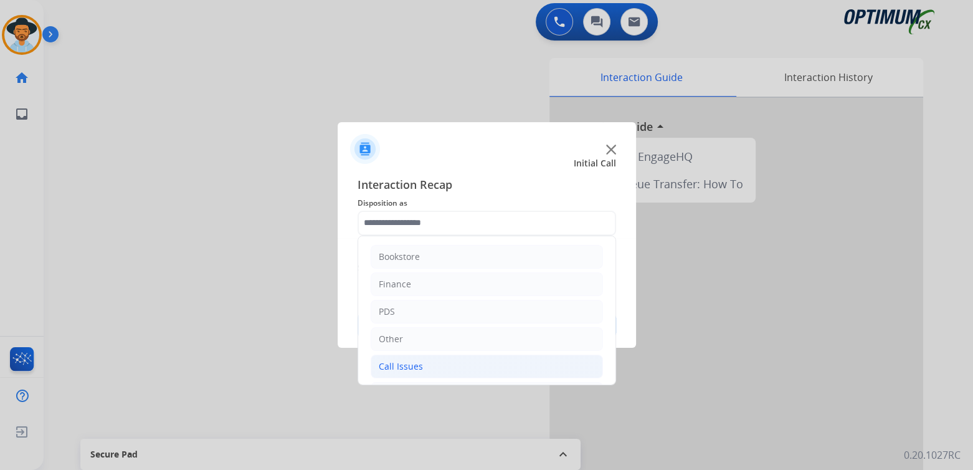
click at [435, 364] on li "Call Issues" at bounding box center [487, 366] width 232 height 24
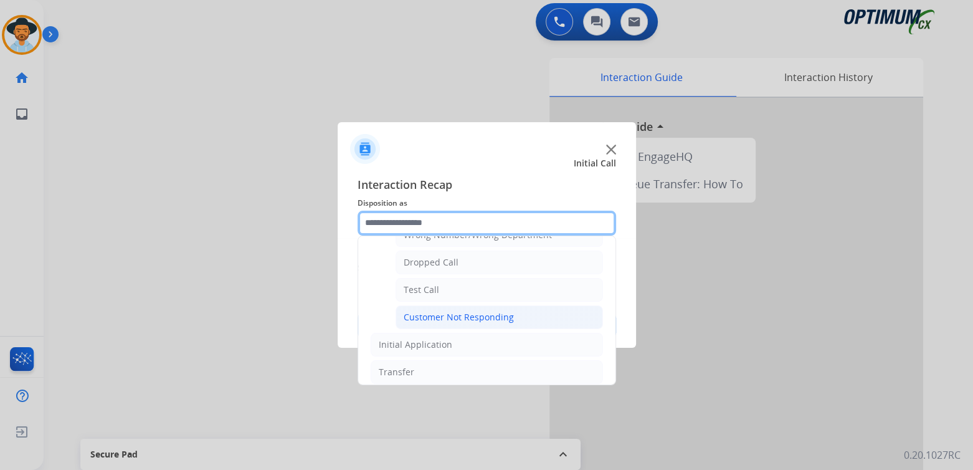
scroll to position [187, 0]
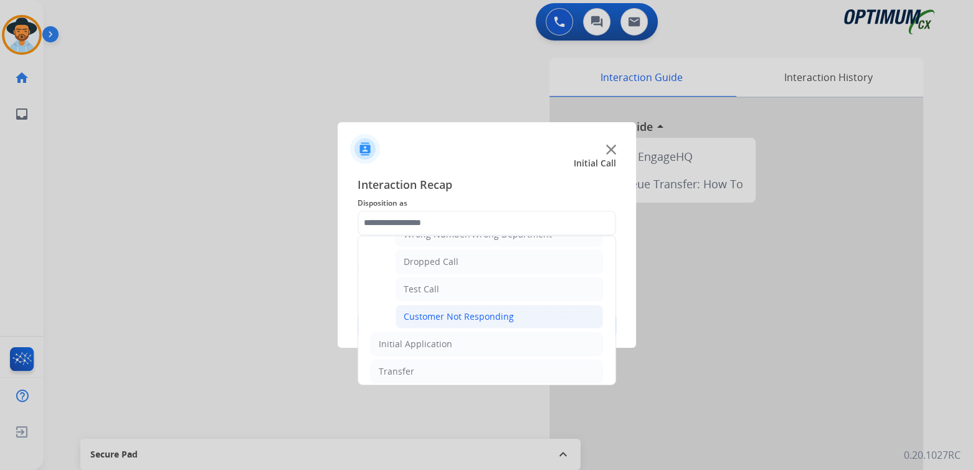
click at [477, 312] on div "Customer Not Responding" at bounding box center [459, 316] width 110 height 12
type input "**********"
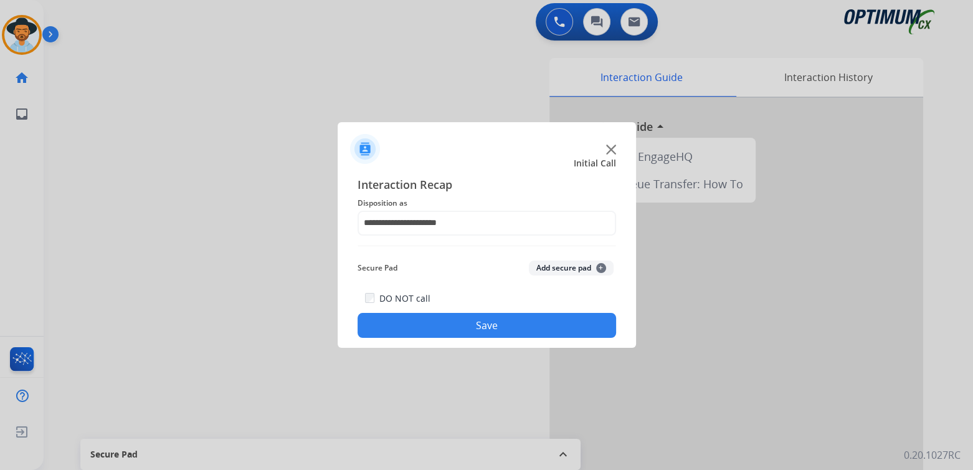
drag, startPoint x: 522, startPoint y: 316, endPoint x: 533, endPoint y: 320, distance: 11.6
click at [523, 317] on button "Save" at bounding box center [487, 325] width 259 height 25
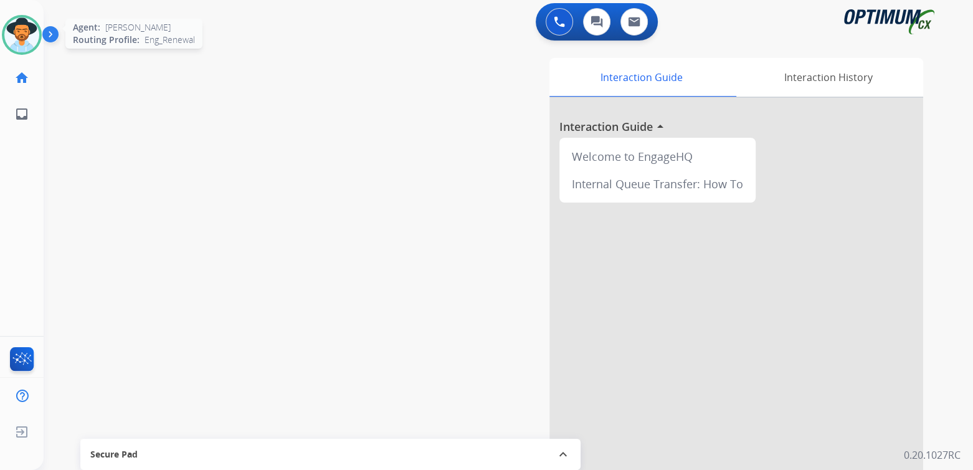
click at [37, 45] on div at bounding box center [22, 35] width 40 height 40
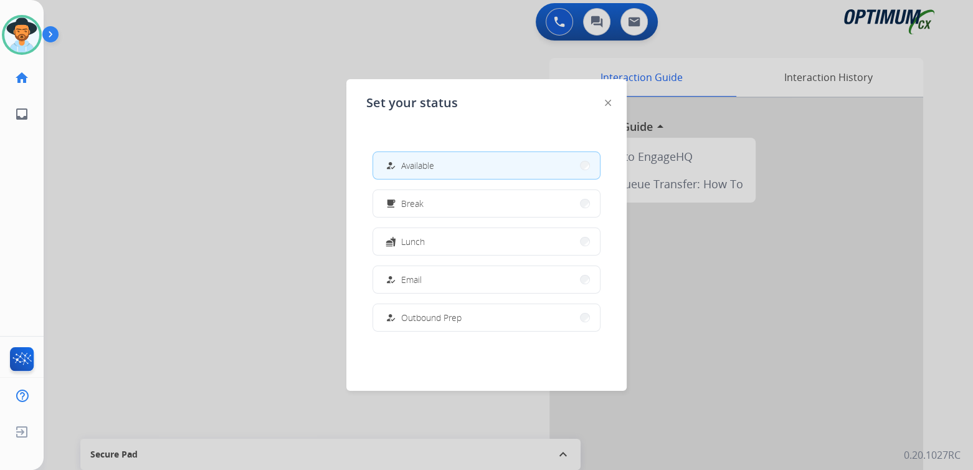
click at [422, 246] on span "Lunch" at bounding box center [413, 241] width 24 height 13
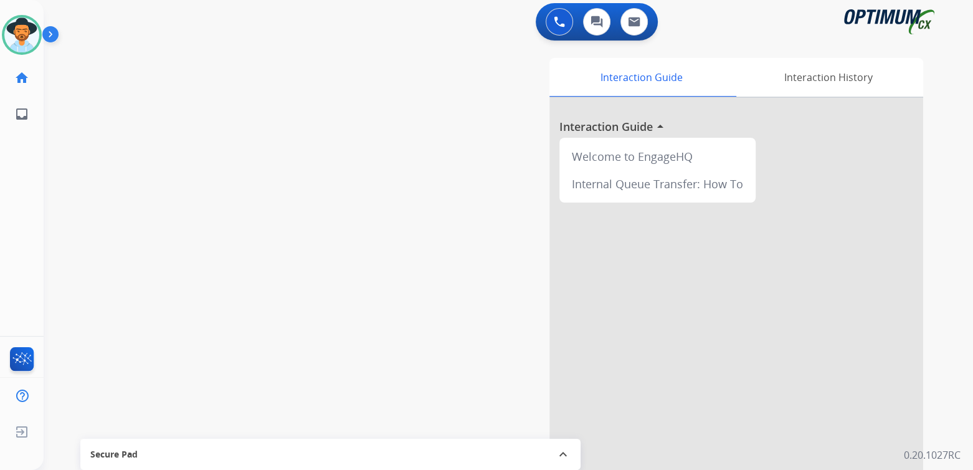
scroll to position [0, 0]
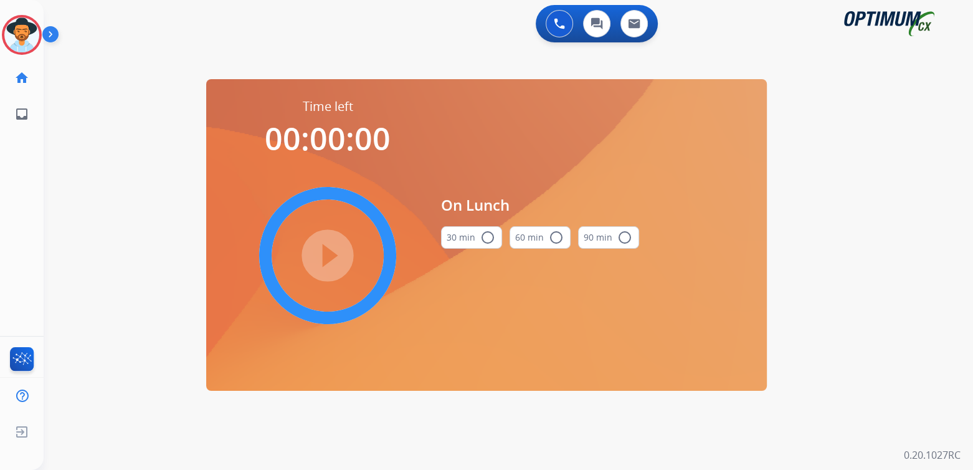
click at [487, 240] on mat-icon "radio_button_unchecked" at bounding box center [487, 237] width 15 height 15
click at [328, 255] on mat-icon "play_circle_filled" at bounding box center [327, 255] width 15 height 15
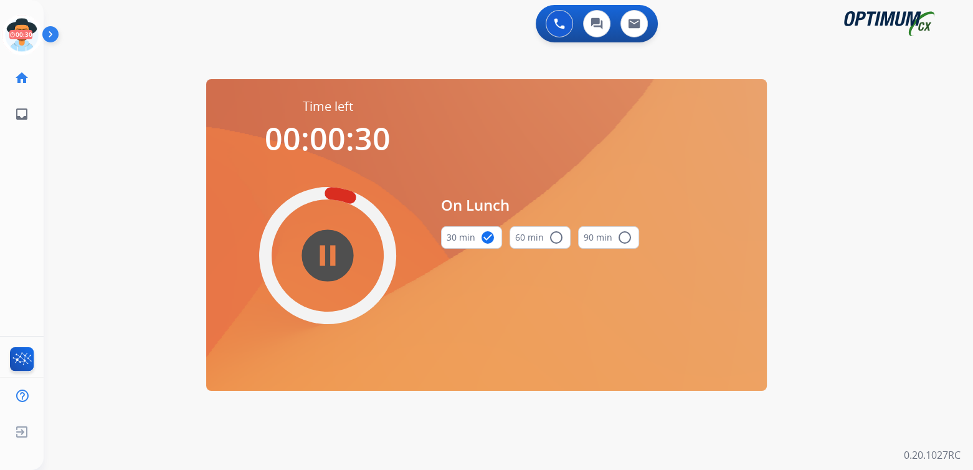
drag, startPoint x: 21, startPoint y: 32, endPoint x: 45, endPoint y: 29, distance: 24.5
click at [21, 32] on icon at bounding box center [22, 35] width 40 height 40
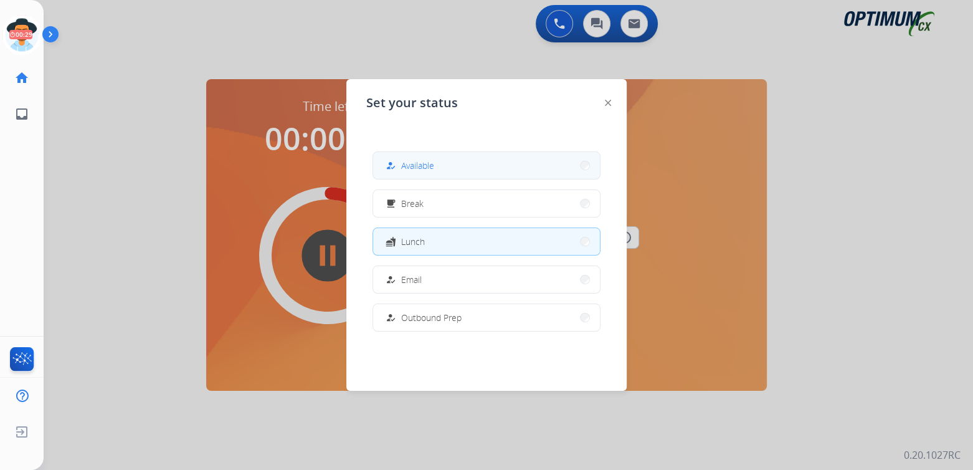
click at [405, 167] on span "Available" at bounding box center [417, 165] width 33 height 13
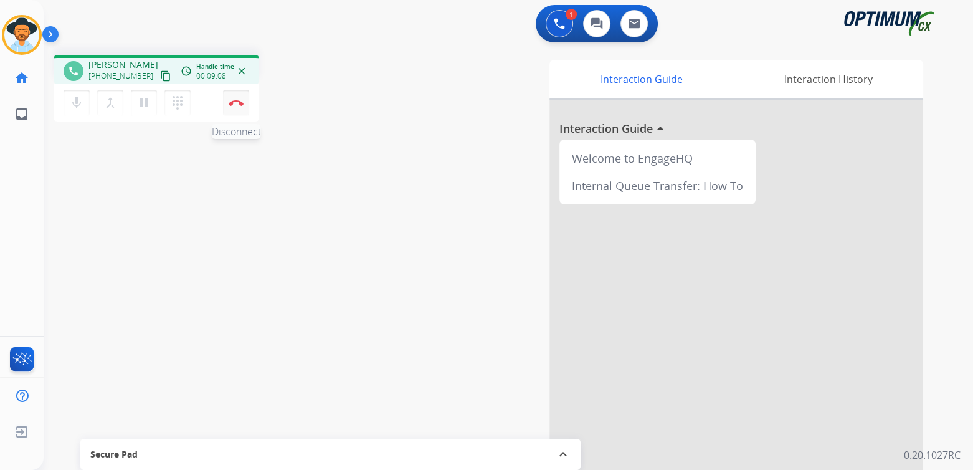
click at [238, 98] on button "Disconnect" at bounding box center [236, 103] width 26 height 26
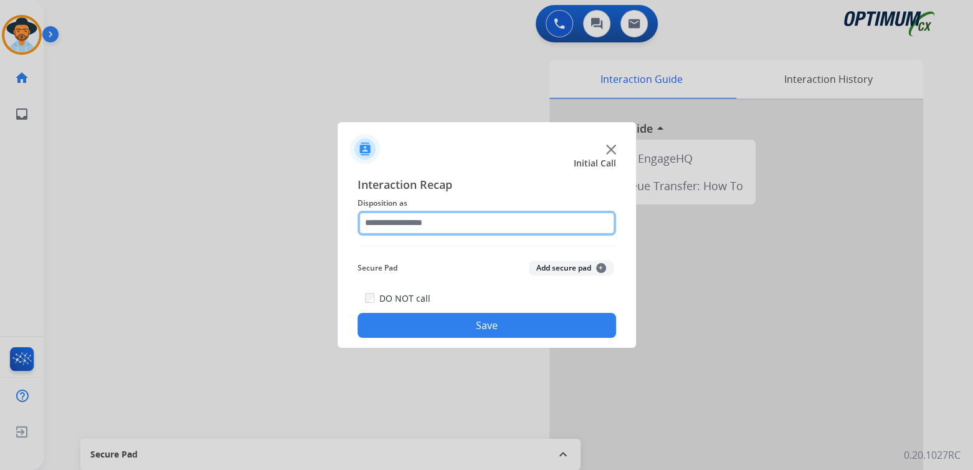
drag, startPoint x: 413, startPoint y: 225, endPoint x: 436, endPoint y: 219, distance: 23.9
click at [413, 224] on input "text" at bounding box center [487, 223] width 259 height 25
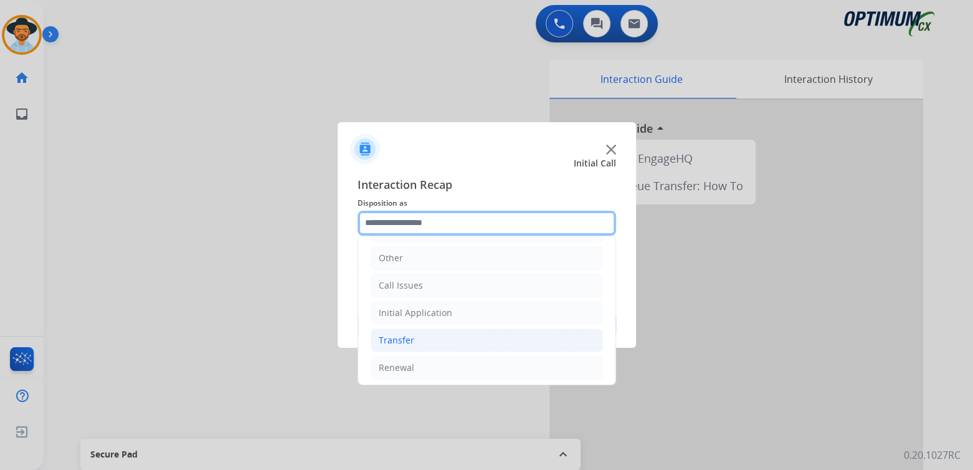
scroll to position [82, 0]
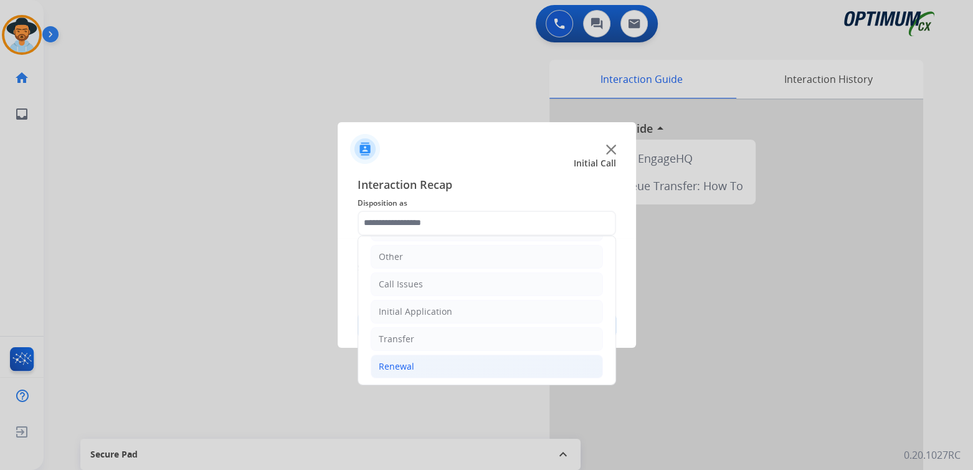
click at [418, 363] on li "Renewal" at bounding box center [487, 366] width 232 height 24
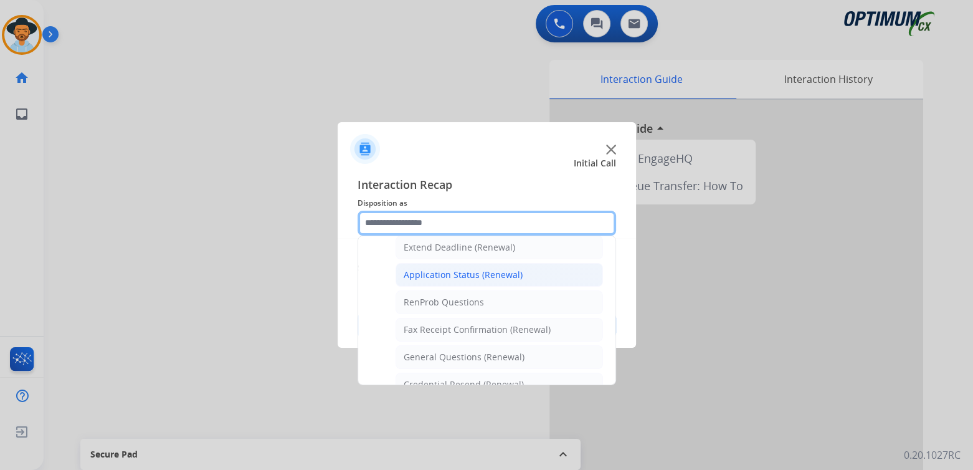
scroll to position [269, 0]
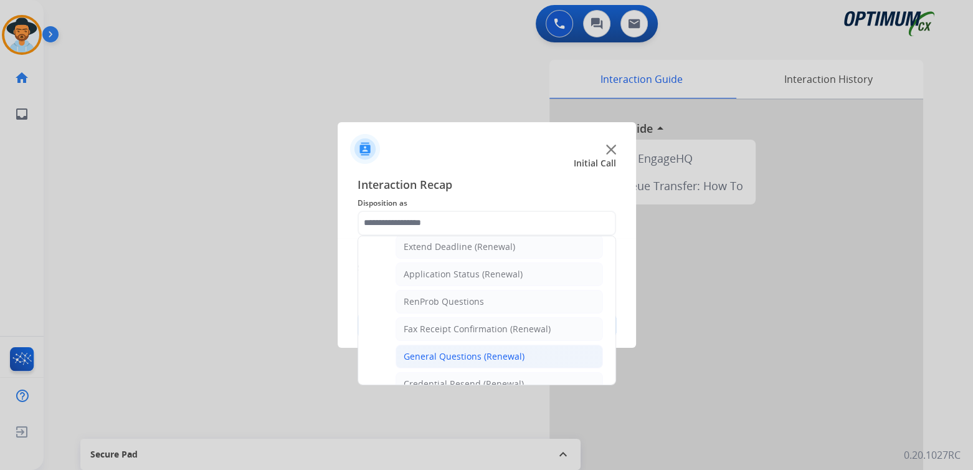
click at [441, 350] on div "General Questions (Renewal)" at bounding box center [464, 356] width 121 height 12
type input "**********"
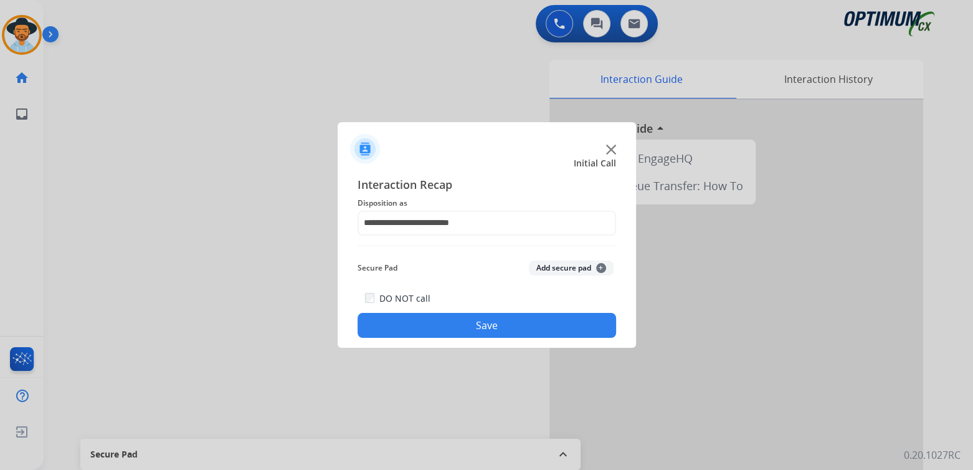
click at [485, 322] on button "Save" at bounding box center [487, 325] width 259 height 25
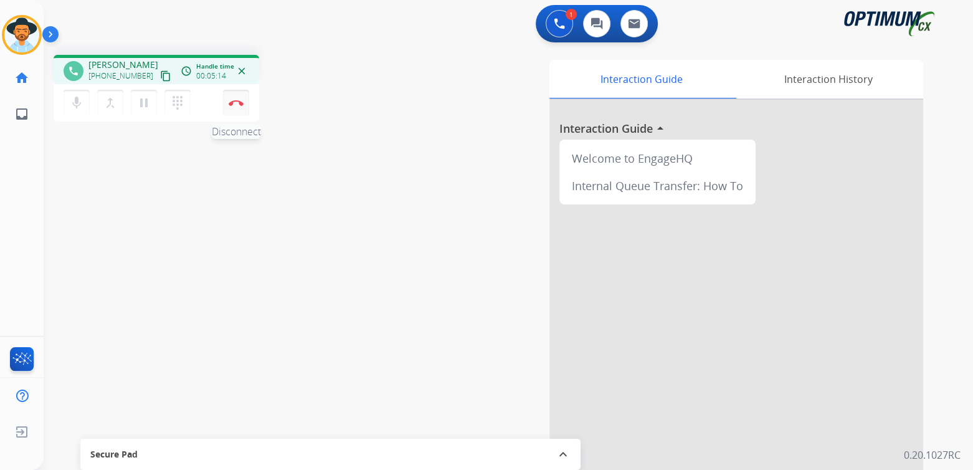
click at [235, 102] on img at bounding box center [236, 103] width 15 height 6
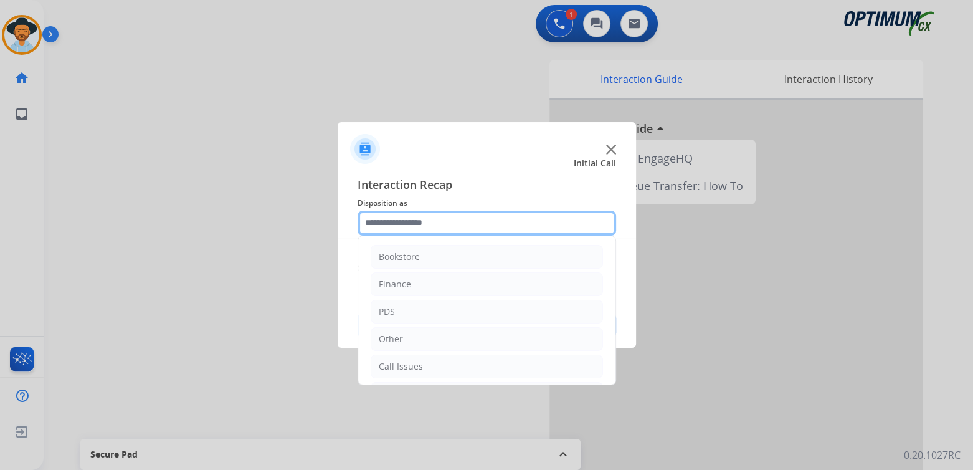
click at [409, 222] on input "text" at bounding box center [487, 223] width 259 height 25
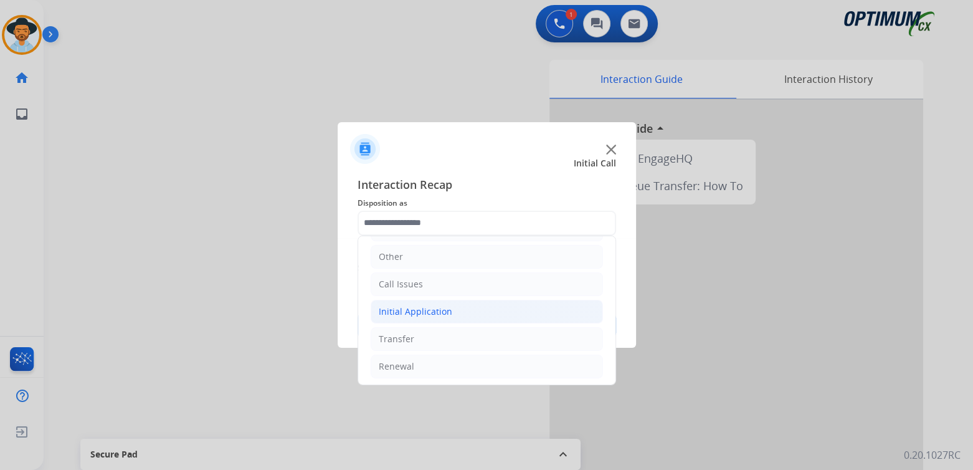
click at [415, 305] on div "Initial Application" at bounding box center [416, 311] width 74 height 12
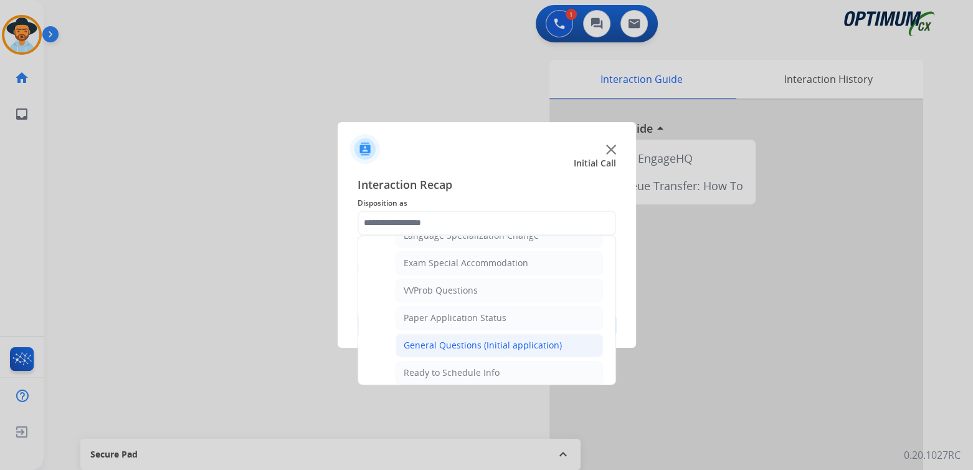
scroll to position [638, 0]
click at [463, 338] on div "General Questions (Initial application)" at bounding box center [483, 344] width 158 height 12
type input "**********"
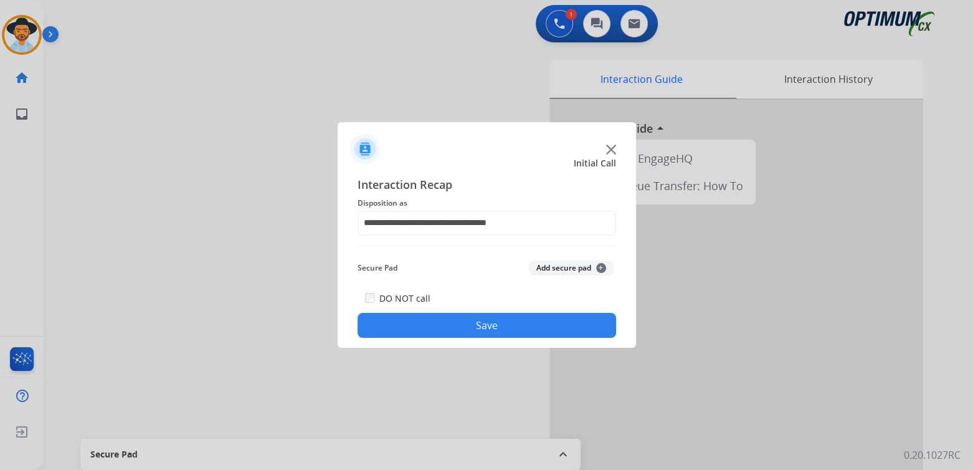
click at [506, 326] on button "Save" at bounding box center [487, 325] width 259 height 25
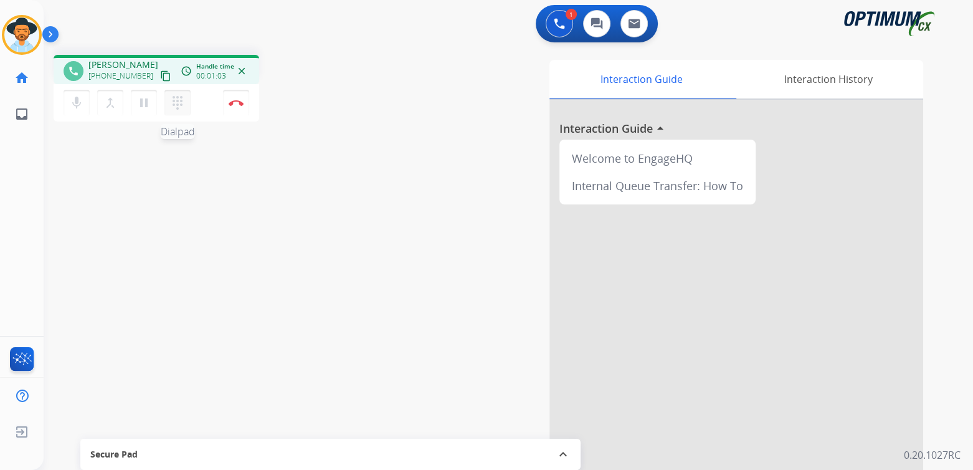
click at [179, 102] on mat-icon "dialpad" at bounding box center [177, 102] width 15 height 15
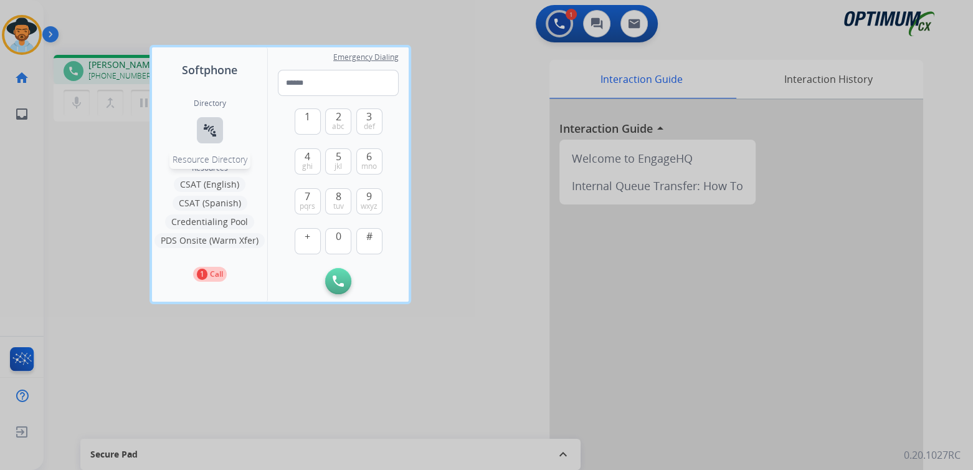
click at [208, 125] on mat-icon "connect_without_contact" at bounding box center [209, 130] width 15 height 15
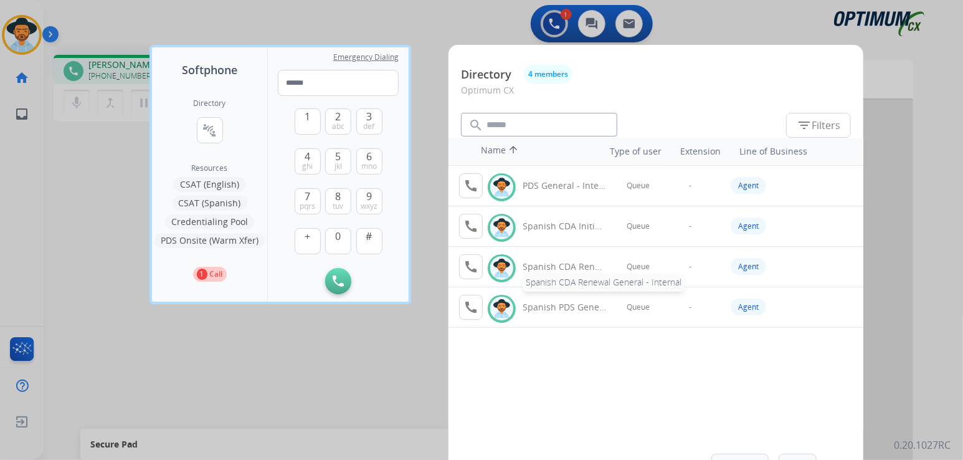
click at [555, 264] on div "Spanish CDA Renewal General - Internal" at bounding box center [564, 266] width 83 height 12
click at [477, 263] on mat-icon "call" at bounding box center [470, 266] width 15 height 15
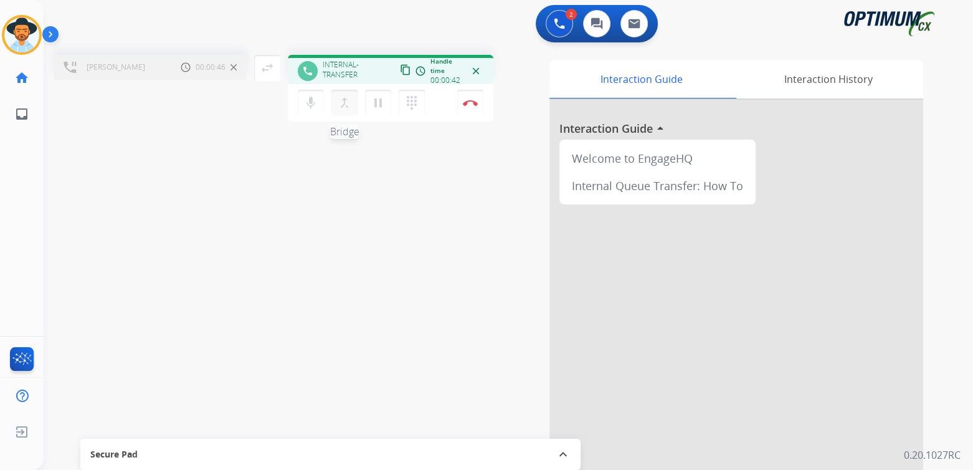
click at [346, 104] on mat-icon "merge_type" at bounding box center [344, 102] width 15 height 15
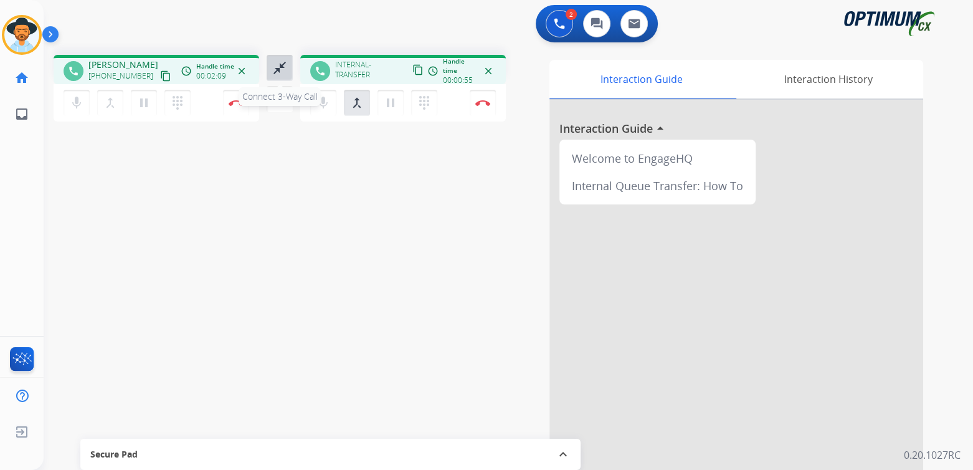
click at [282, 66] on mat-icon "close_fullscreen" at bounding box center [279, 67] width 15 height 15
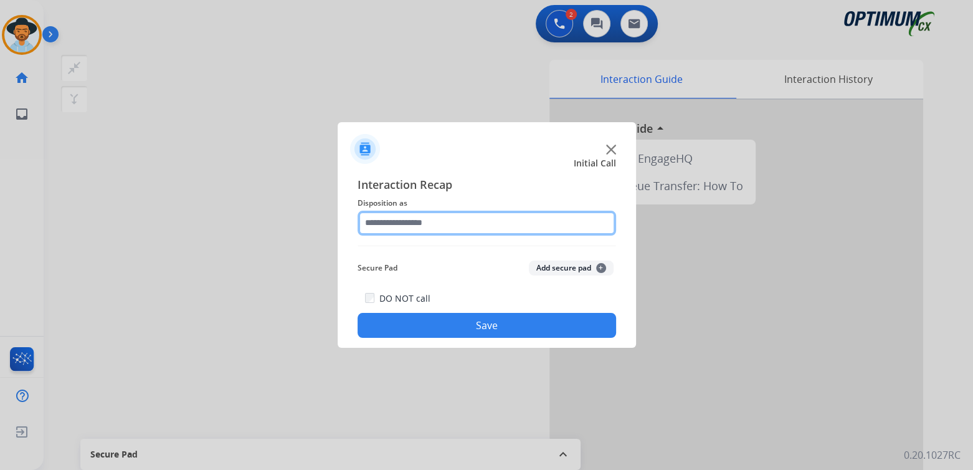
click at [430, 227] on input "text" at bounding box center [487, 223] width 259 height 25
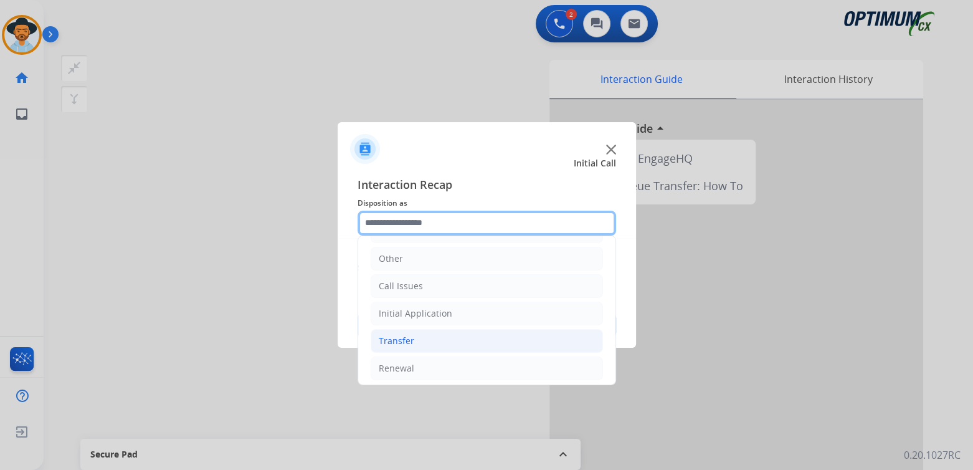
scroll to position [82, 0]
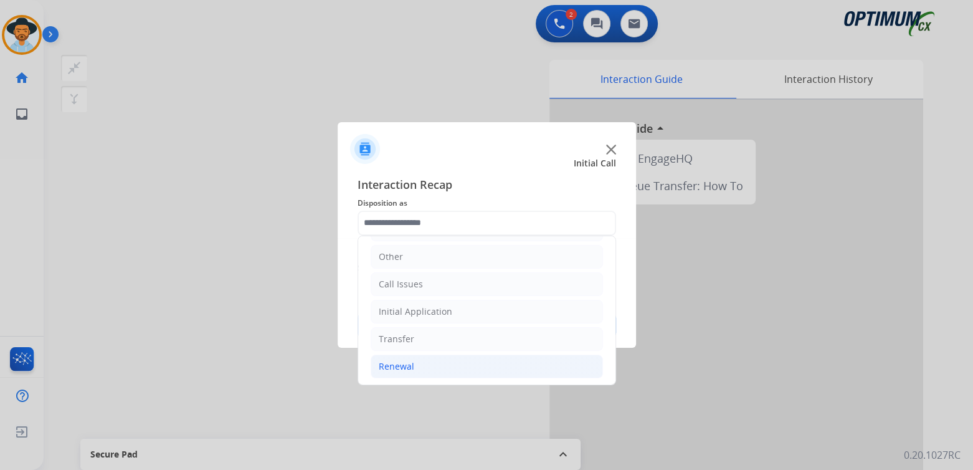
click at [413, 366] on li "Renewal" at bounding box center [487, 366] width 232 height 24
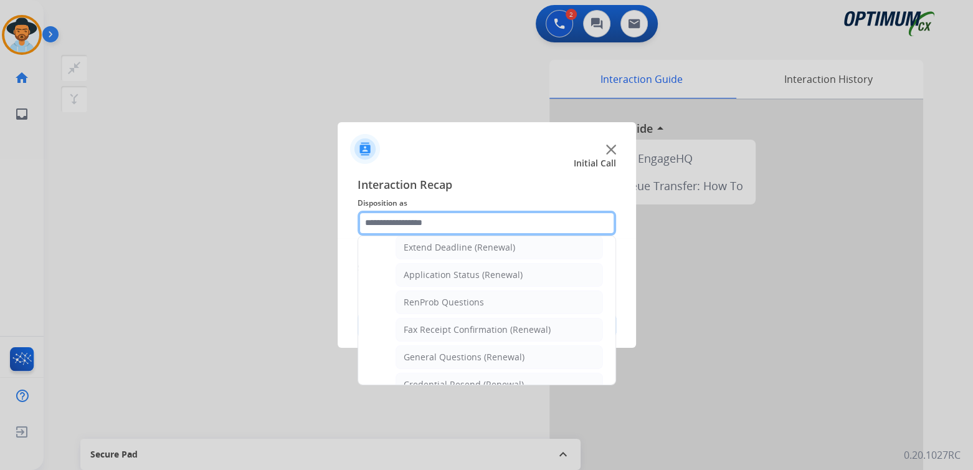
scroll to position [269, 0]
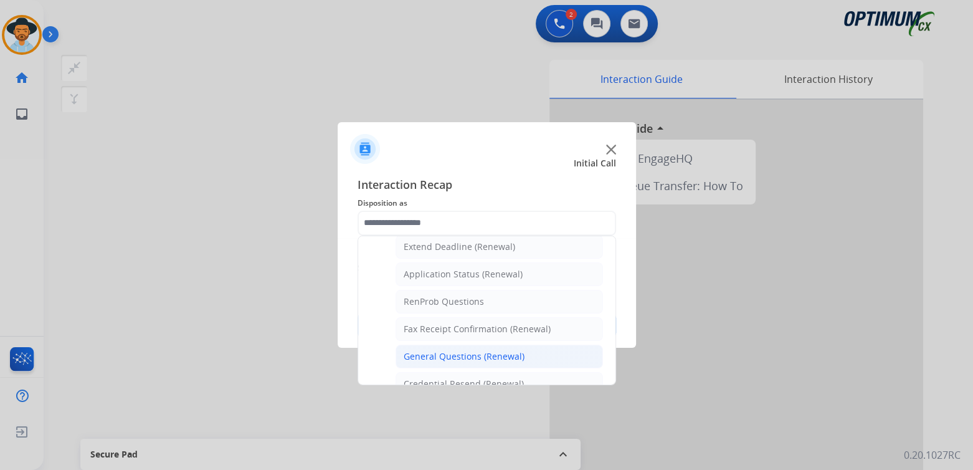
click at [451, 350] on div "General Questions (Renewal)" at bounding box center [464, 356] width 121 height 12
type input "**********"
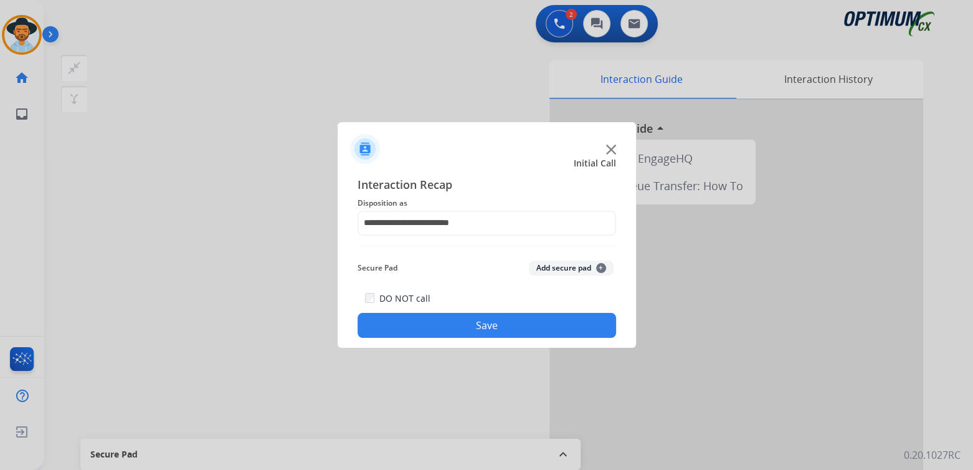
click at [501, 328] on button "Save" at bounding box center [487, 325] width 259 height 25
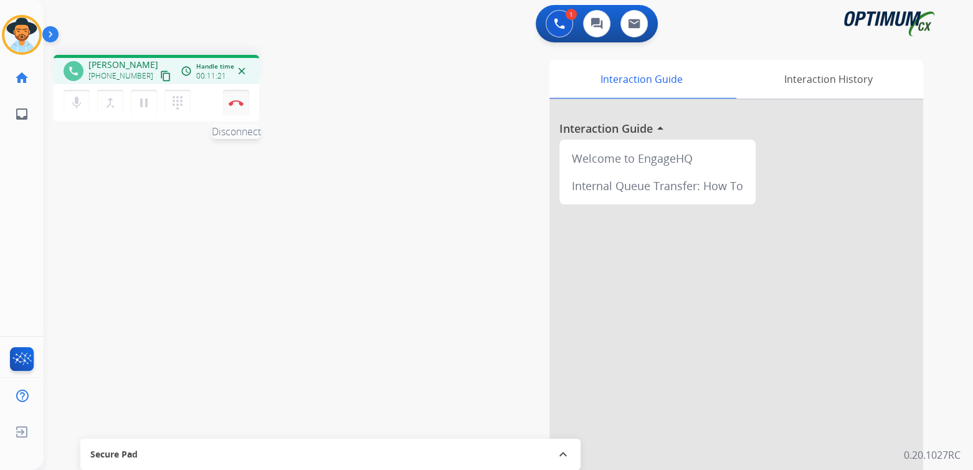
click at [237, 103] on img at bounding box center [236, 103] width 15 height 6
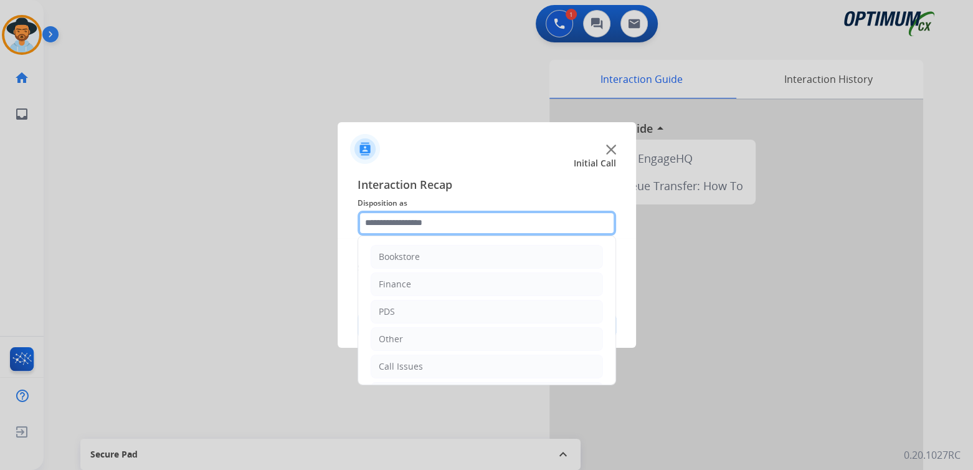
click at [420, 224] on input "text" at bounding box center [487, 223] width 259 height 25
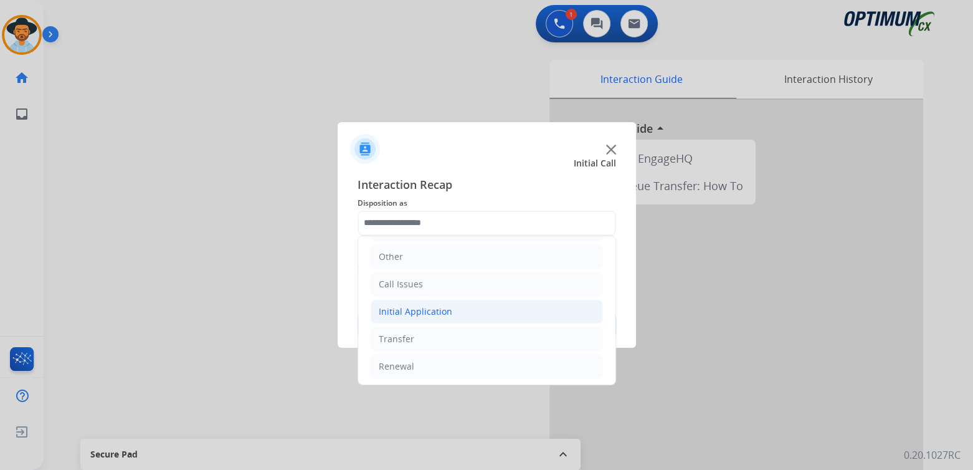
click at [432, 307] on div "Initial Application" at bounding box center [416, 311] width 74 height 12
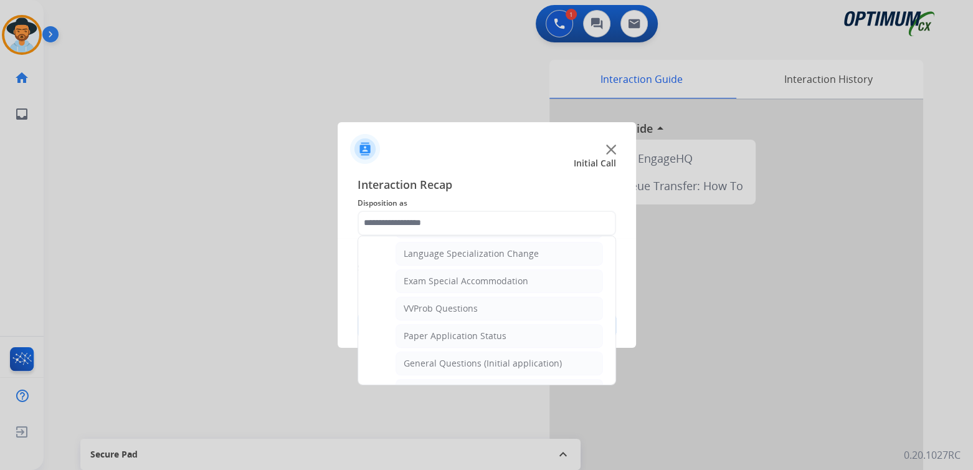
scroll to position [620, 0]
drag, startPoint x: 457, startPoint y: 353, endPoint x: 472, endPoint y: 345, distance: 16.5
click at [472, 349] on li "General Questions (Initial application)" at bounding box center [499, 361] width 207 height 24
type input "**********"
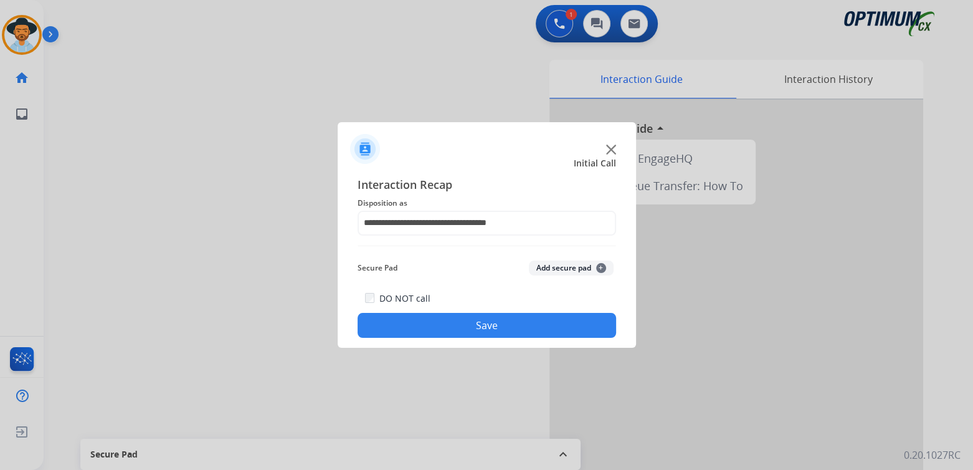
click at [526, 326] on button "Save" at bounding box center [487, 325] width 259 height 25
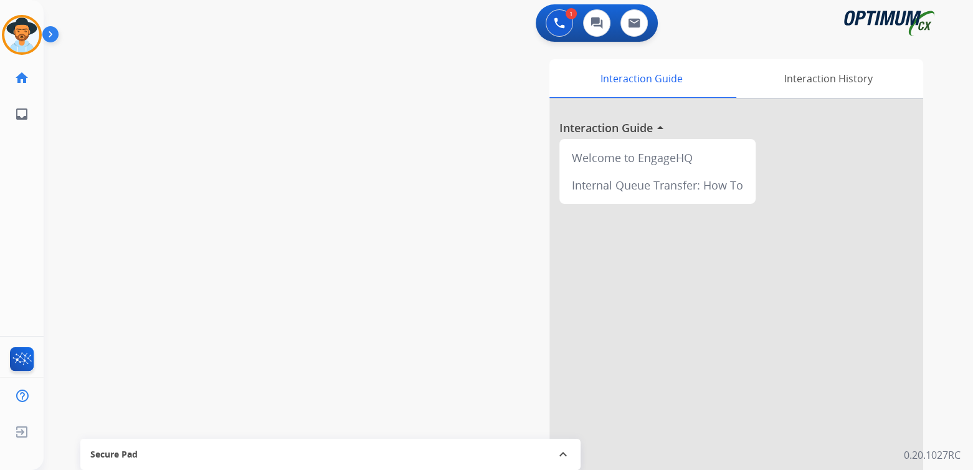
scroll to position [2, 0]
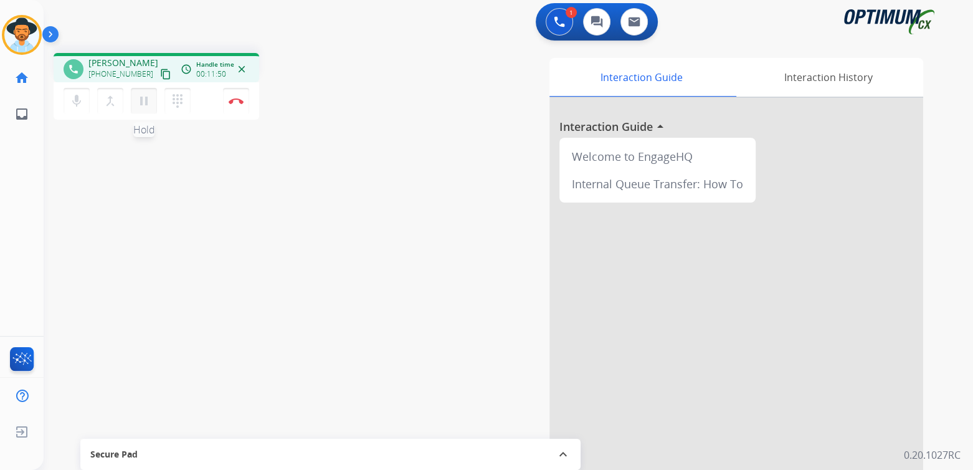
click at [146, 100] on mat-icon "pause" at bounding box center [143, 100] width 15 height 15
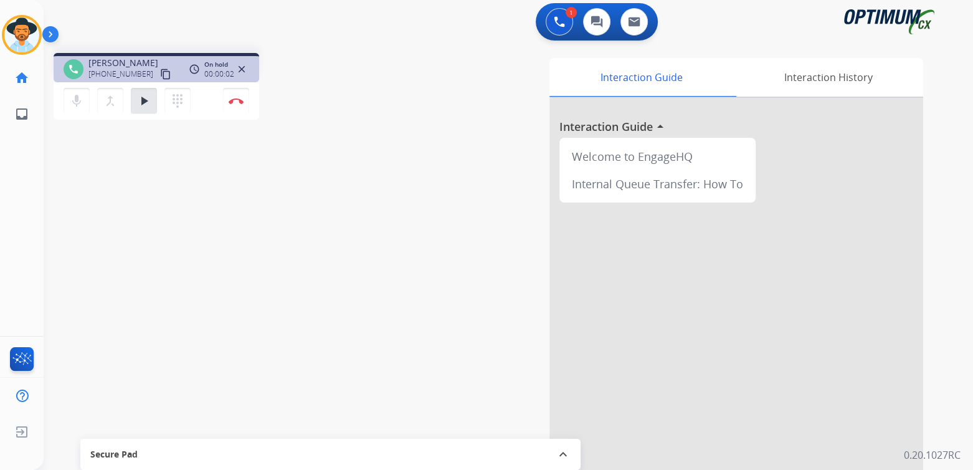
drag, startPoint x: 143, startPoint y: 105, endPoint x: 161, endPoint y: 107, distance: 17.6
click at [144, 105] on mat-icon "play_arrow" at bounding box center [143, 100] width 15 height 15
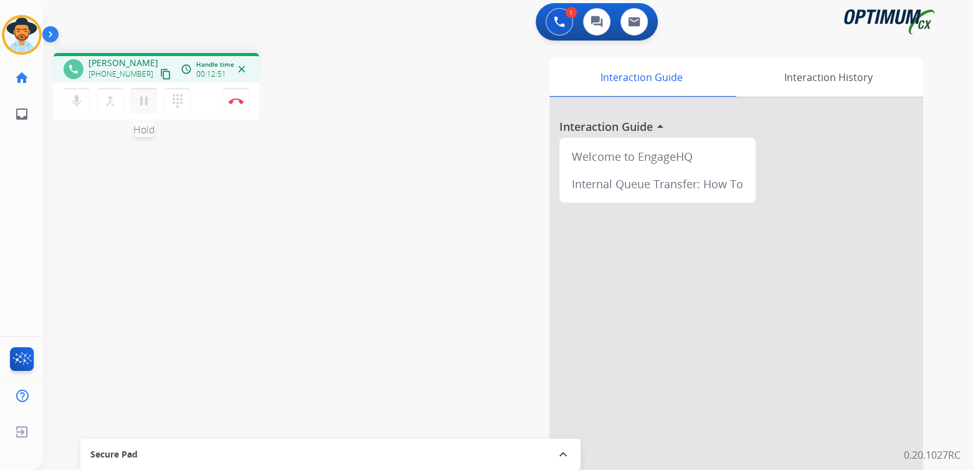
click at [146, 101] on mat-icon "pause" at bounding box center [143, 100] width 15 height 15
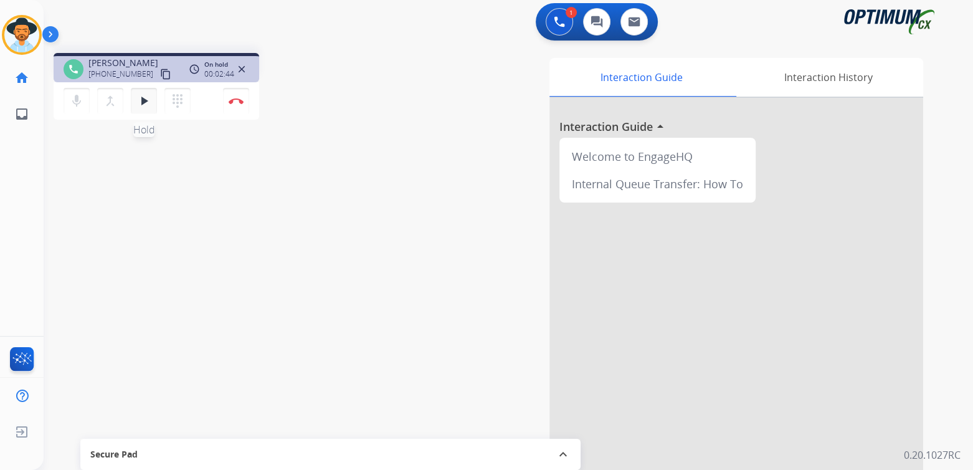
click at [142, 102] on mat-icon "play_arrow" at bounding box center [143, 100] width 15 height 15
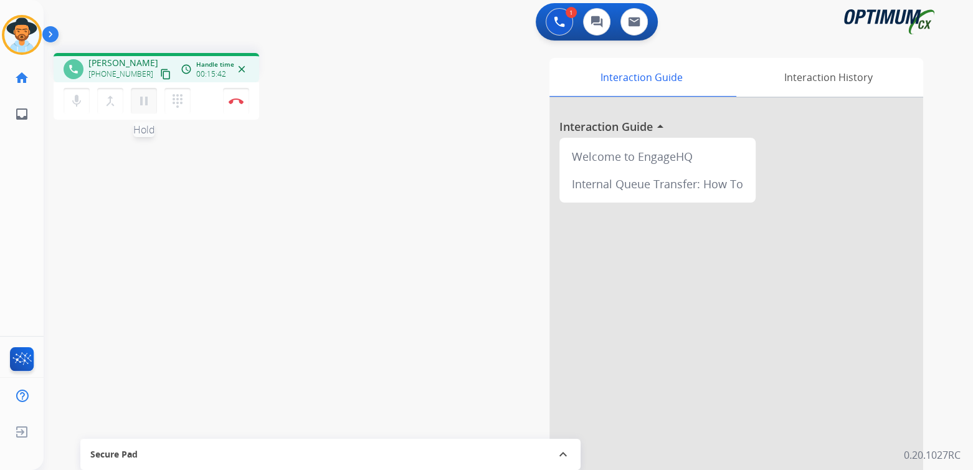
click at [144, 103] on mat-icon "pause" at bounding box center [143, 100] width 15 height 15
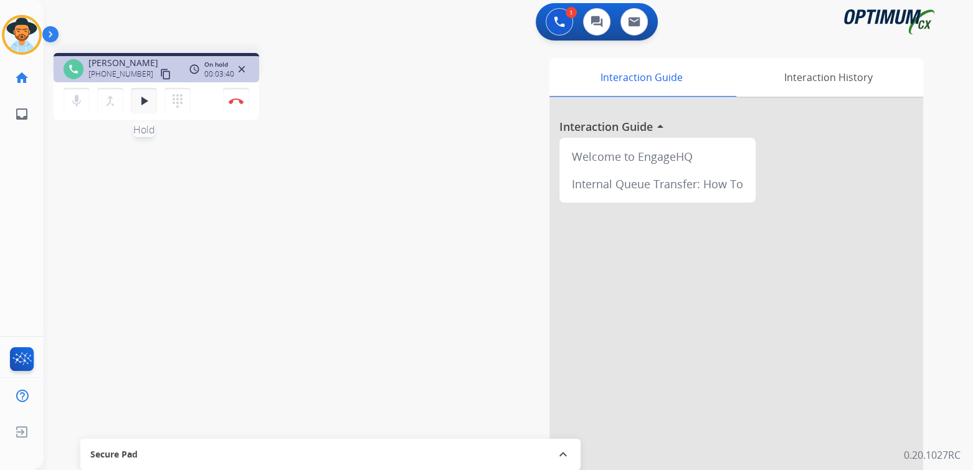
click at [141, 102] on mat-icon "play_arrow" at bounding box center [143, 100] width 15 height 15
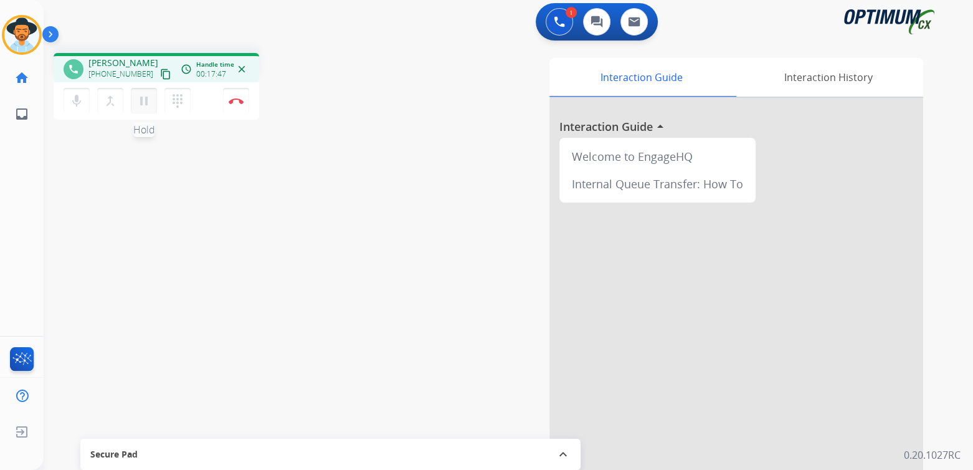
click at [143, 101] on mat-icon "pause" at bounding box center [143, 100] width 15 height 15
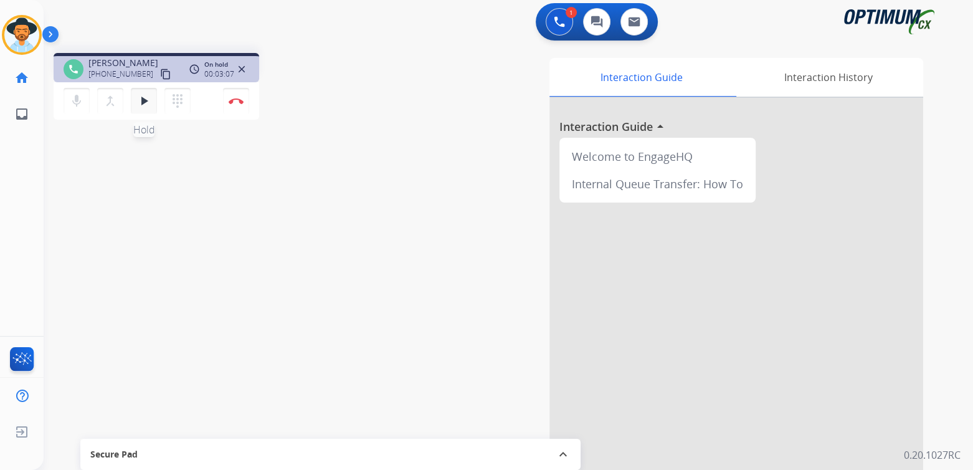
drag, startPoint x: 147, startPoint y: 97, endPoint x: 138, endPoint y: 100, distance: 9.1
click at [141, 98] on mat-icon "play_arrow" at bounding box center [143, 100] width 15 height 15
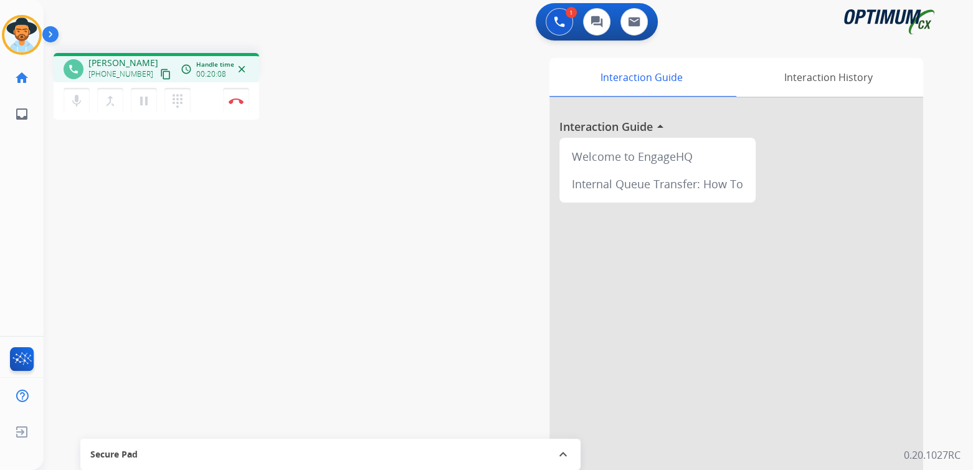
drag, startPoint x: 240, startPoint y: 103, endPoint x: 300, endPoint y: 125, distance: 63.7
click at [240, 103] on img at bounding box center [236, 101] width 15 height 6
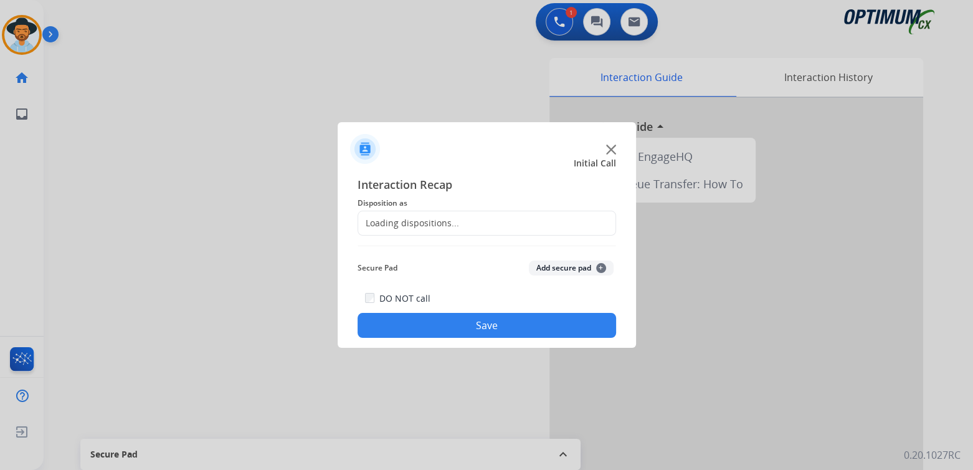
click at [445, 216] on div "Loading dispositions..." at bounding box center [487, 223] width 259 height 25
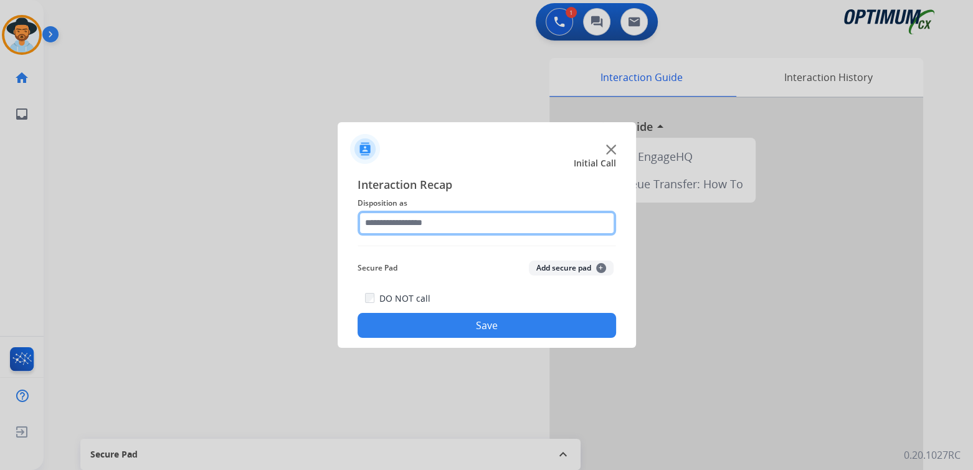
click at [439, 229] on input "text" at bounding box center [487, 223] width 259 height 25
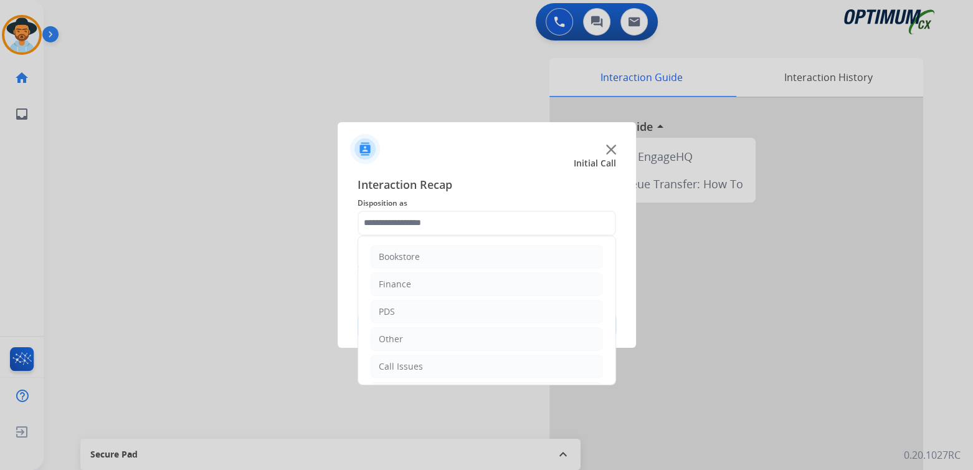
click at [710, 322] on div at bounding box center [486, 235] width 973 height 470
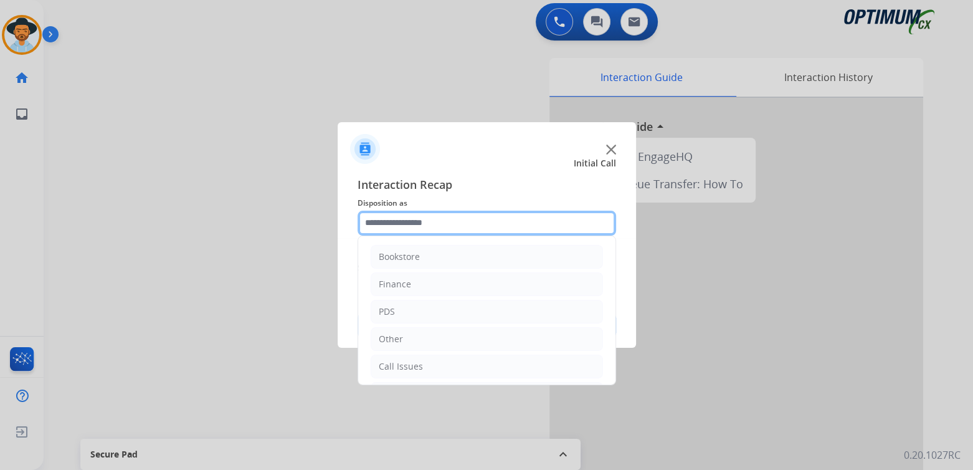
click at [425, 226] on input "text" at bounding box center [487, 223] width 259 height 25
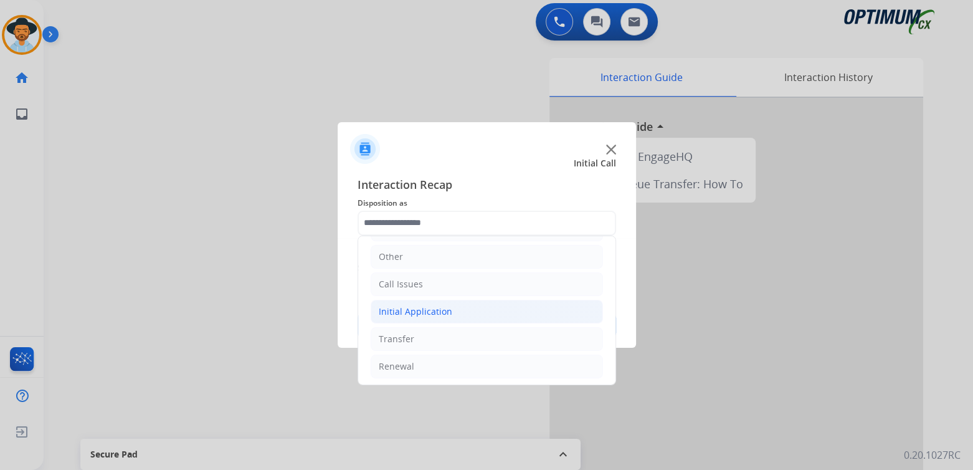
click at [439, 305] on div "Initial Application" at bounding box center [416, 311] width 74 height 12
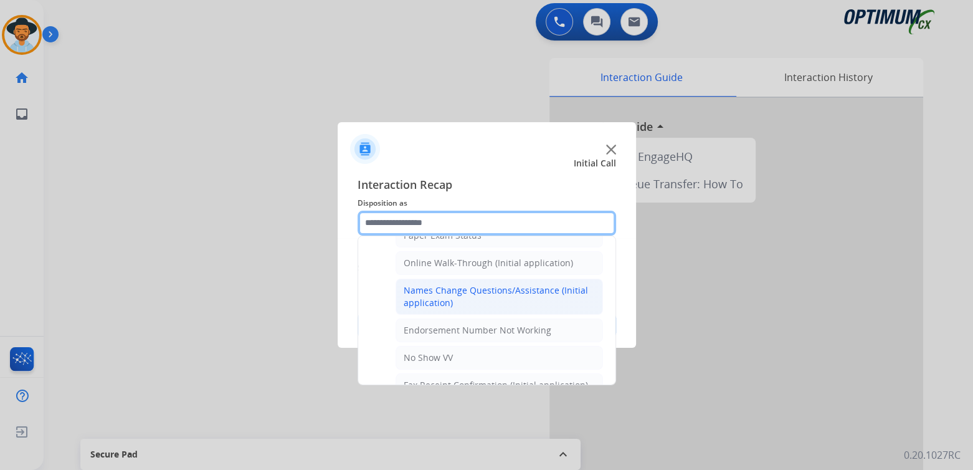
scroll to position [268, 0]
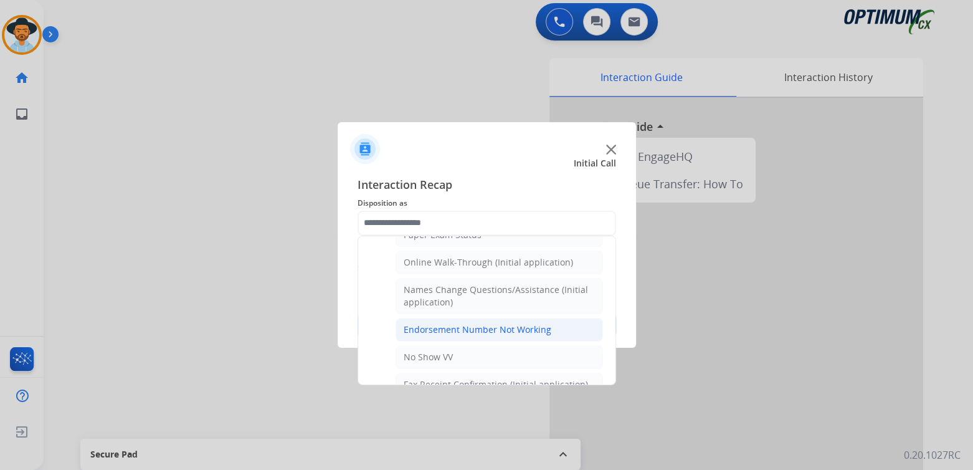
click at [445, 336] on li "Endorsement Number Not Working" at bounding box center [499, 330] width 207 height 24
type input "**********"
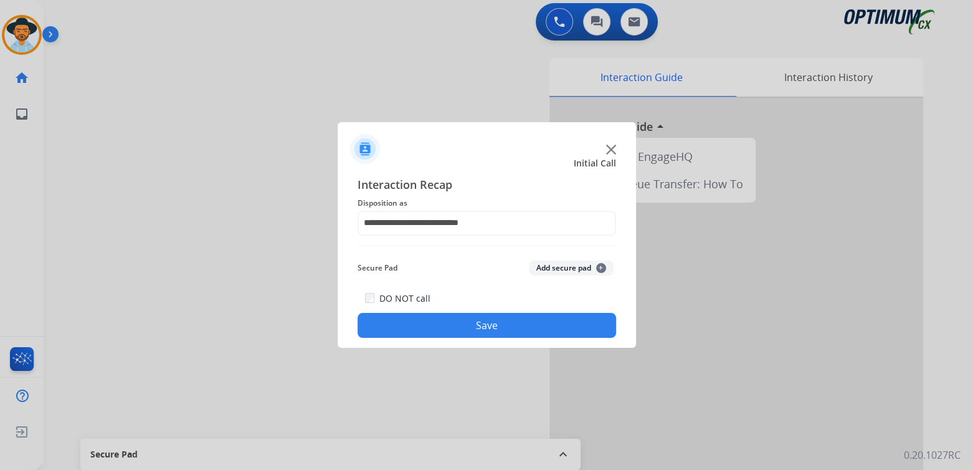
click at [515, 332] on button "Save" at bounding box center [487, 325] width 259 height 25
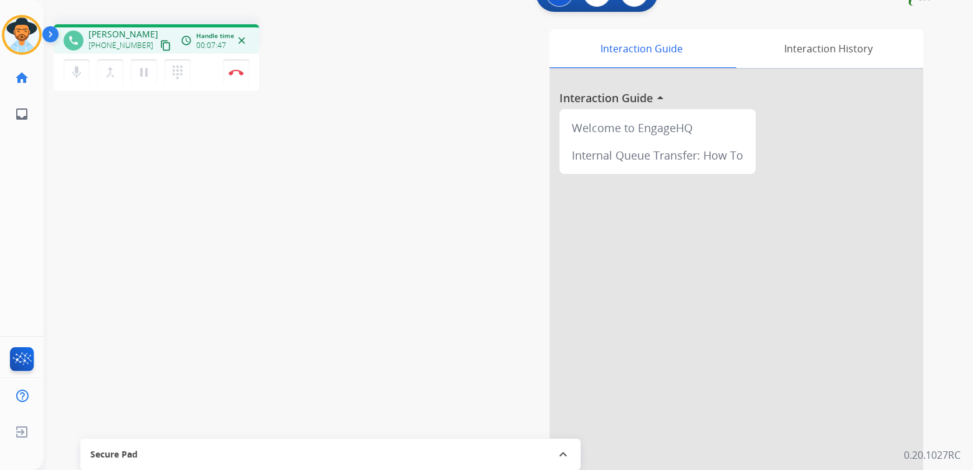
scroll to position [0, 0]
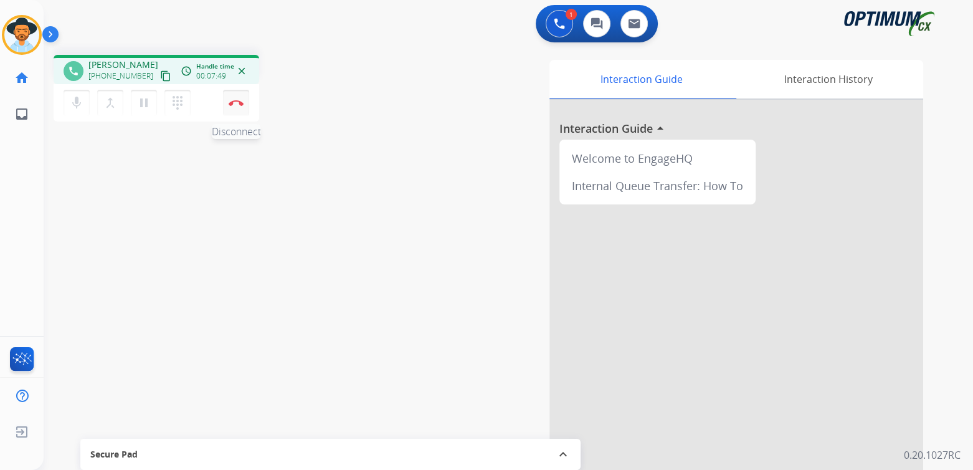
click at [235, 100] on img at bounding box center [236, 103] width 15 height 6
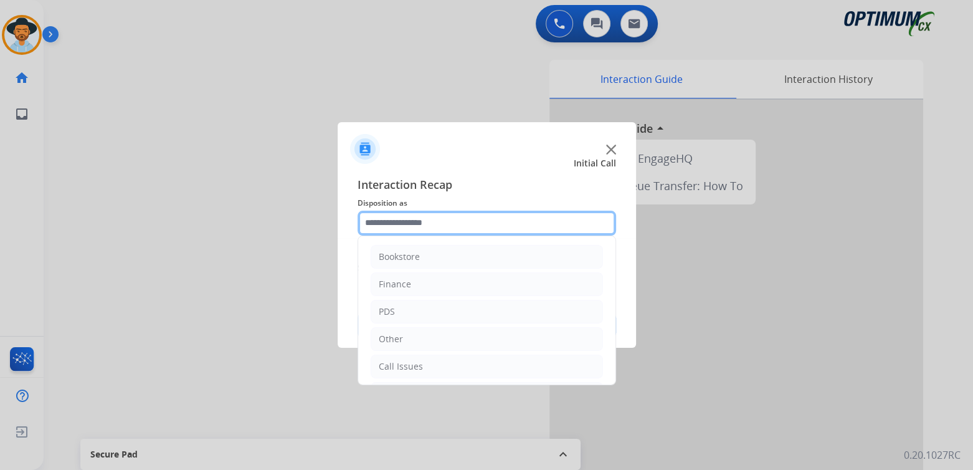
click at [425, 222] on input "text" at bounding box center [487, 223] width 259 height 25
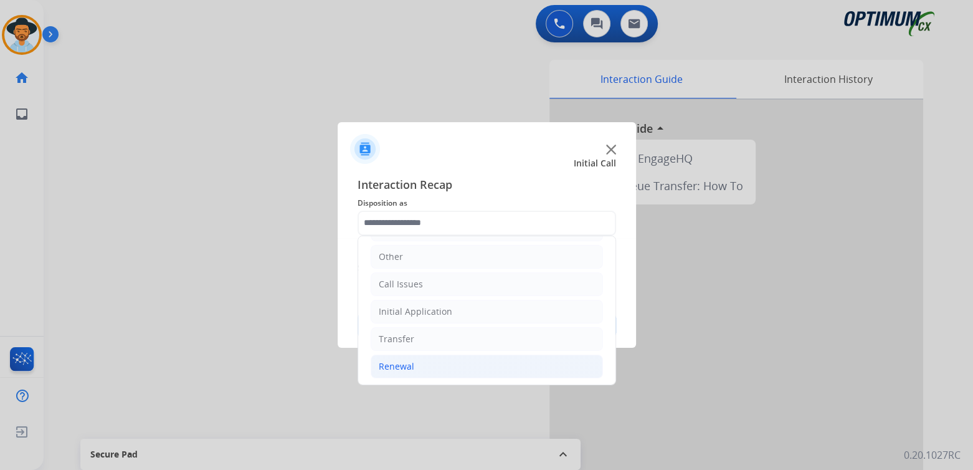
click at [404, 366] on div "Renewal" at bounding box center [397, 366] width 36 height 12
click at [442, 308] on div "Initial Application" at bounding box center [416, 311] width 74 height 12
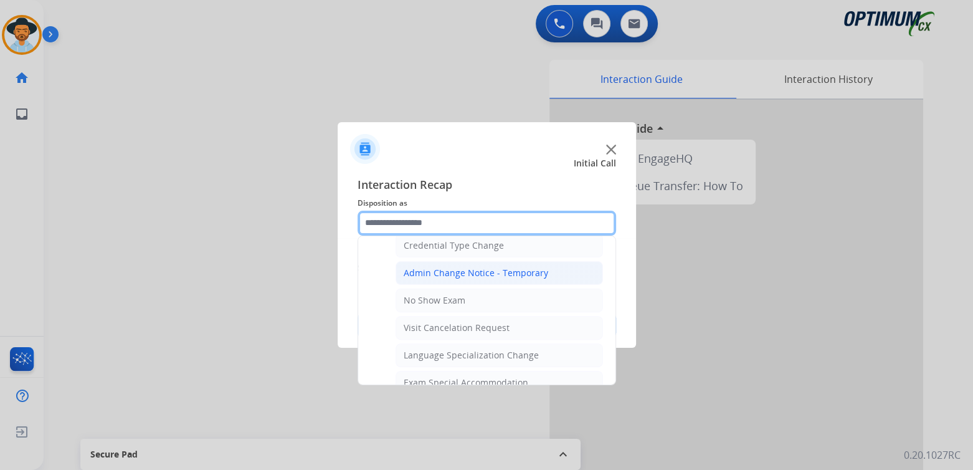
scroll to position [518, 0]
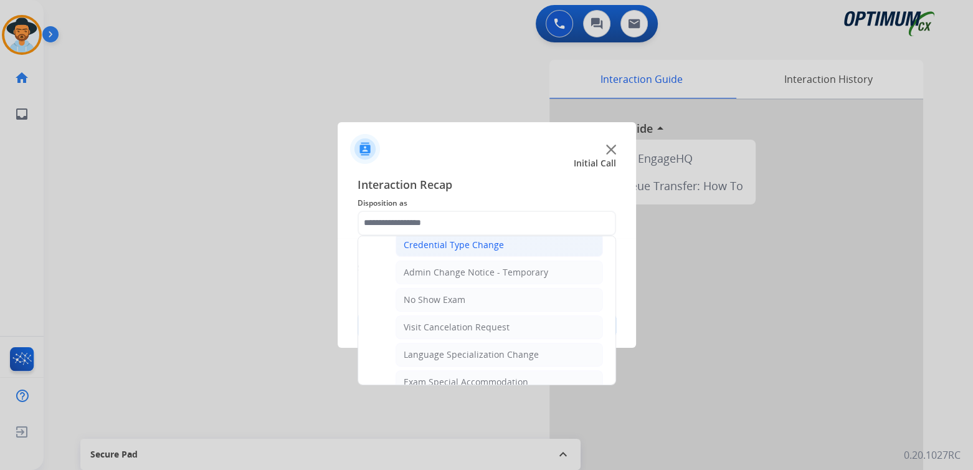
click at [449, 240] on div "Credential Type Change" at bounding box center [454, 245] width 100 height 12
type input "**********"
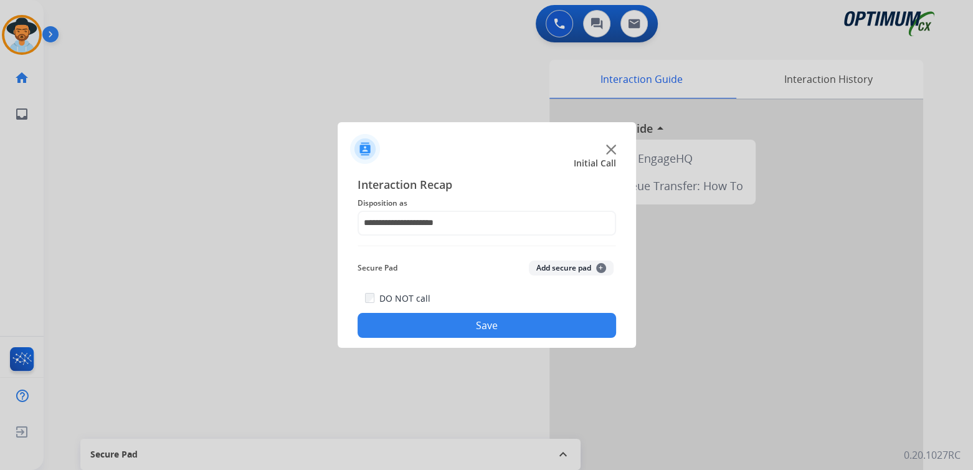
click at [523, 331] on button "Save" at bounding box center [487, 325] width 259 height 25
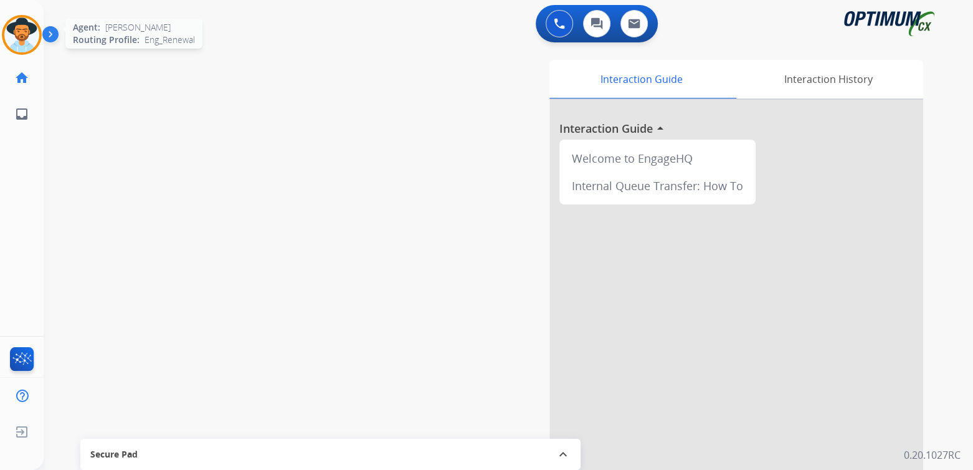
click at [27, 24] on img at bounding box center [21, 34] width 35 height 35
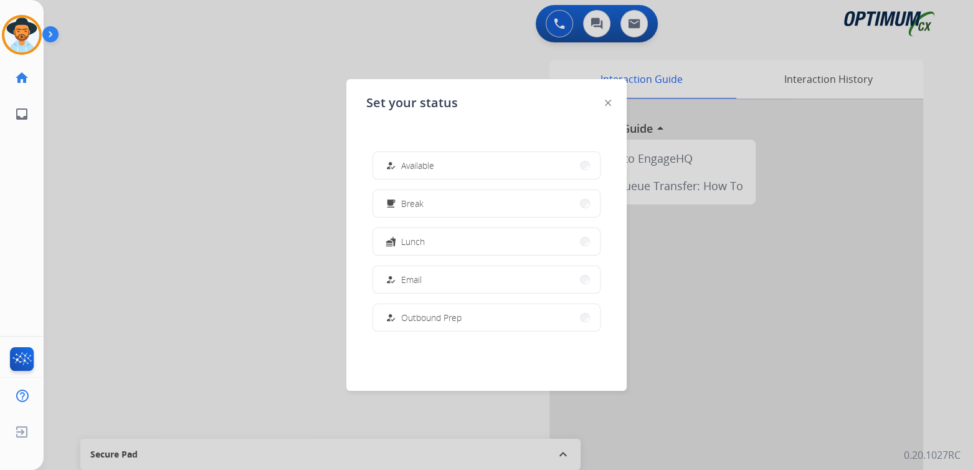
click at [431, 205] on button "free_breakfast Break" at bounding box center [486, 203] width 227 height 27
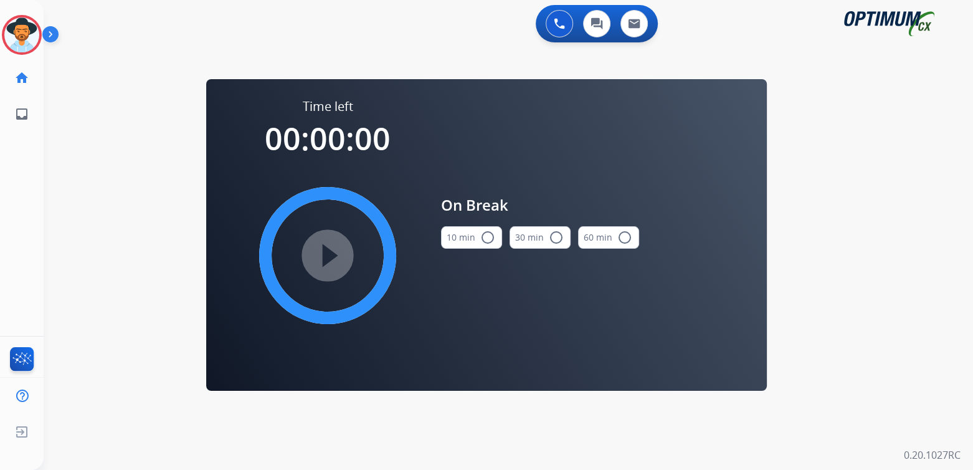
click at [493, 234] on button "10 min radio_button_unchecked" at bounding box center [471, 237] width 61 height 22
click at [332, 253] on mat-icon "play_circle_filled" at bounding box center [327, 255] width 15 height 15
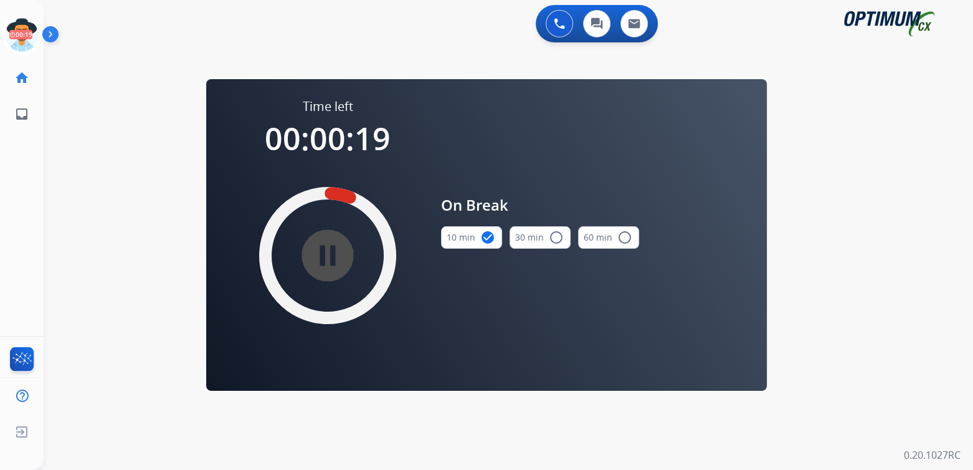
click at [17, 32] on icon at bounding box center [22, 35] width 40 height 40
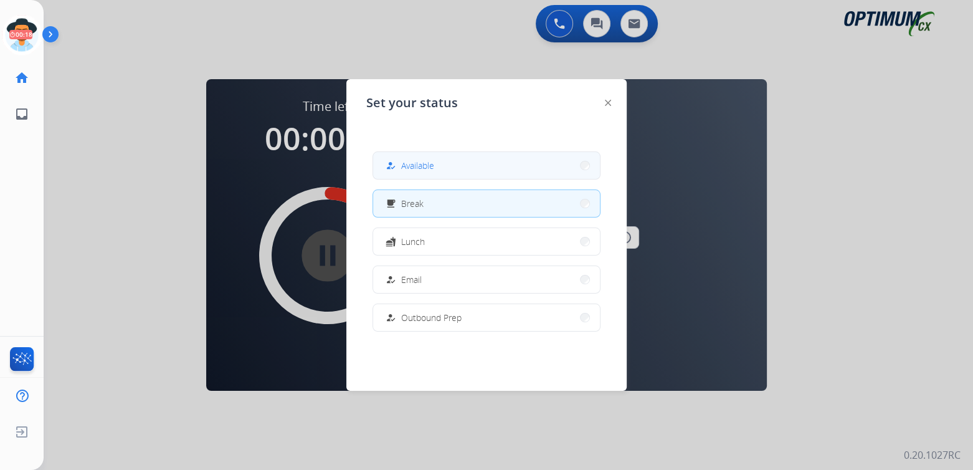
click at [461, 162] on button "how_to_reg Available" at bounding box center [486, 165] width 227 height 27
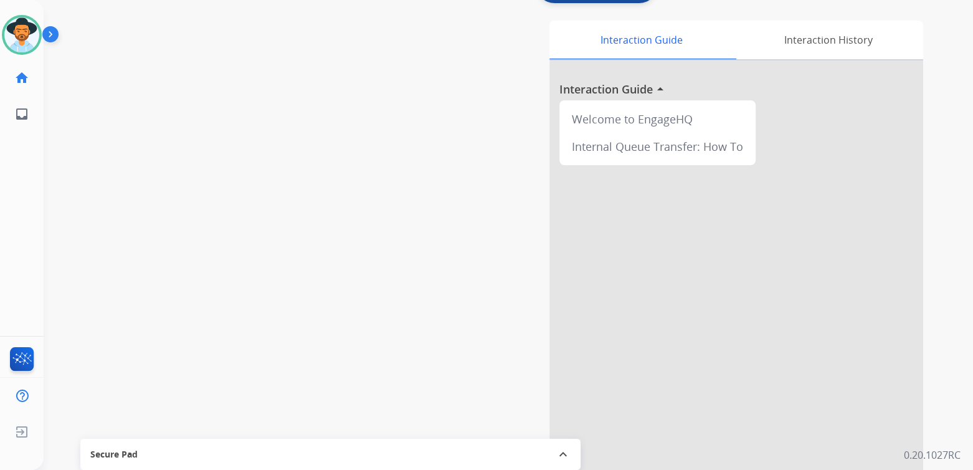
scroll to position [95, 0]
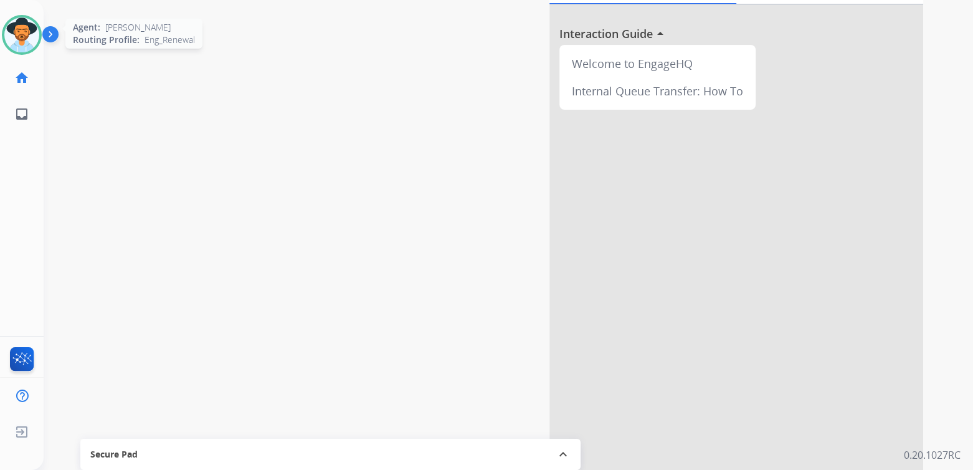
click at [27, 37] on img at bounding box center [21, 34] width 35 height 35
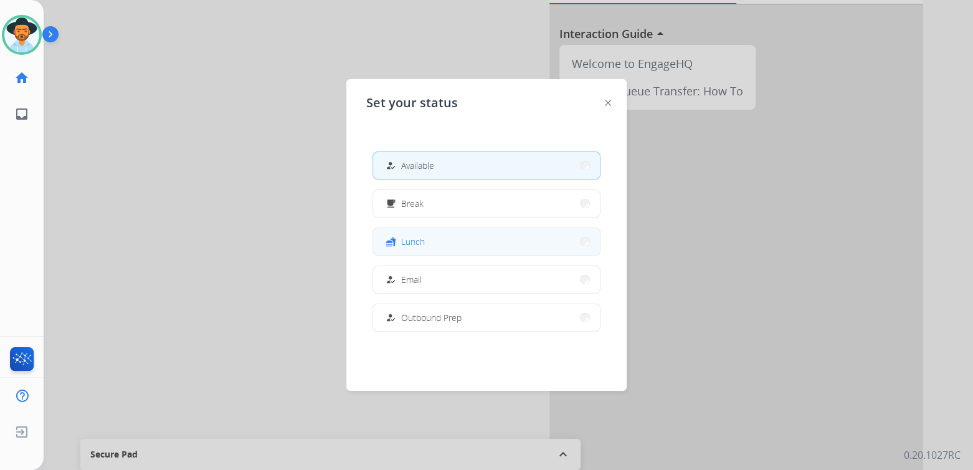
click at [428, 242] on button "fastfood Lunch" at bounding box center [486, 241] width 227 height 27
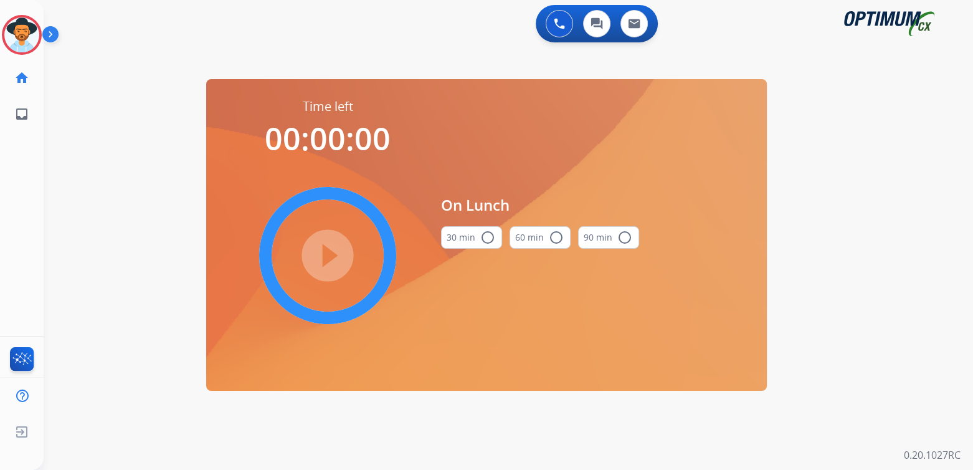
scroll to position [0, 0]
click at [18, 29] on img at bounding box center [21, 34] width 35 height 35
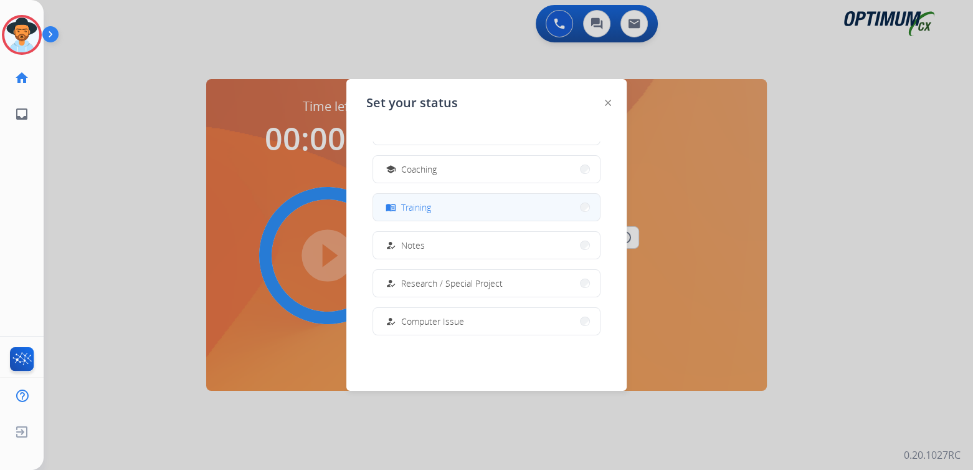
scroll to position [187, 0]
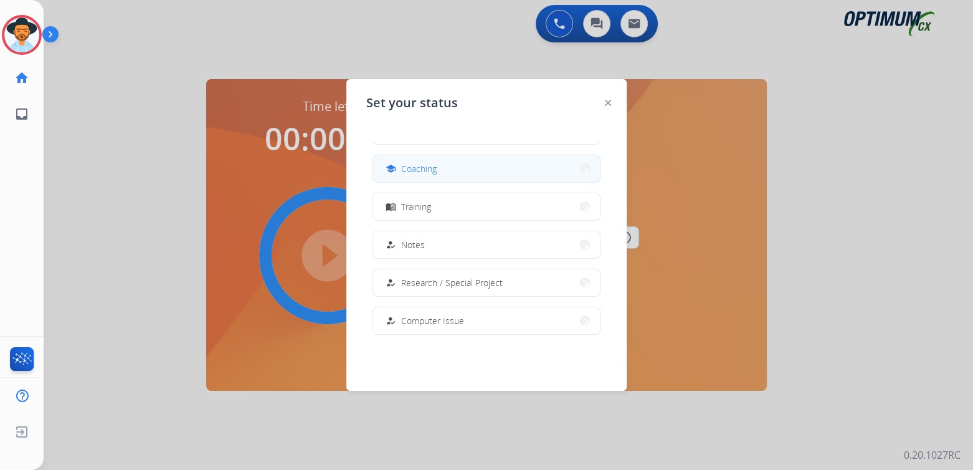
click at [442, 168] on button "school Coaching" at bounding box center [486, 168] width 227 height 27
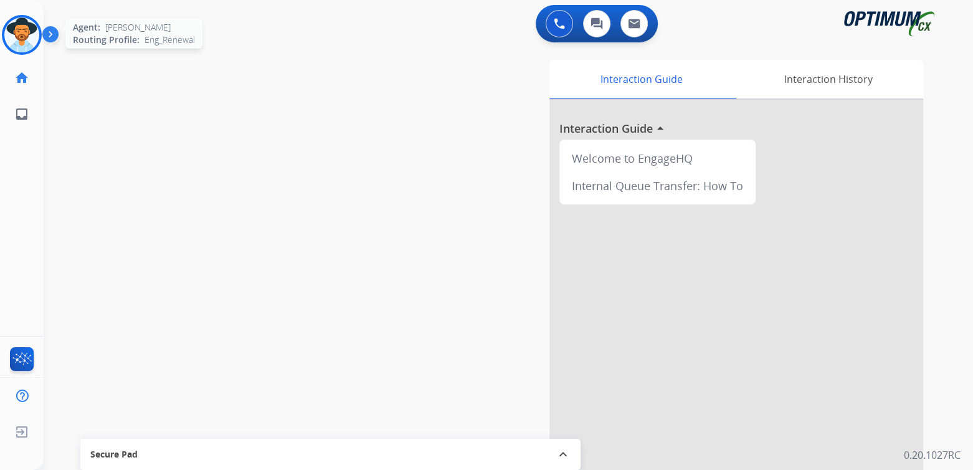
click at [16, 27] on img at bounding box center [21, 34] width 35 height 35
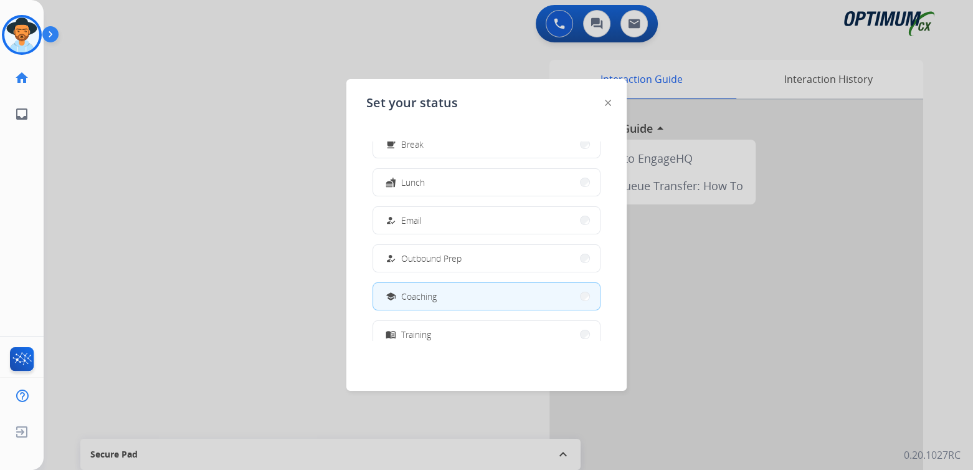
scroll to position [60, 0]
click at [254, 206] on div at bounding box center [486, 235] width 973 height 470
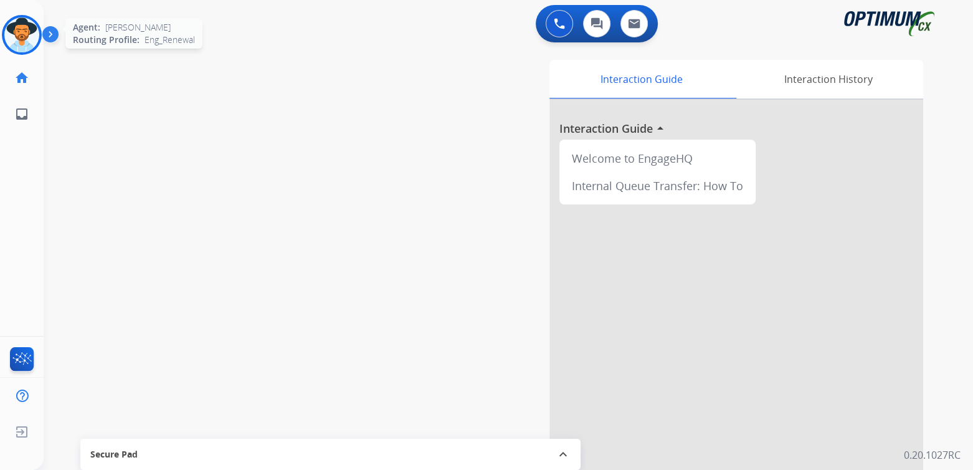
click at [31, 29] on img at bounding box center [21, 34] width 35 height 35
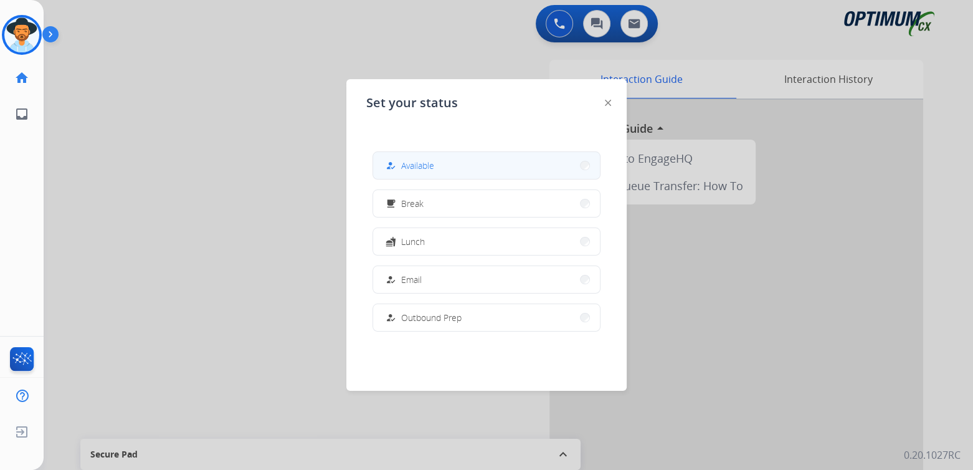
click at [427, 166] on span "Available" at bounding box center [417, 165] width 33 height 13
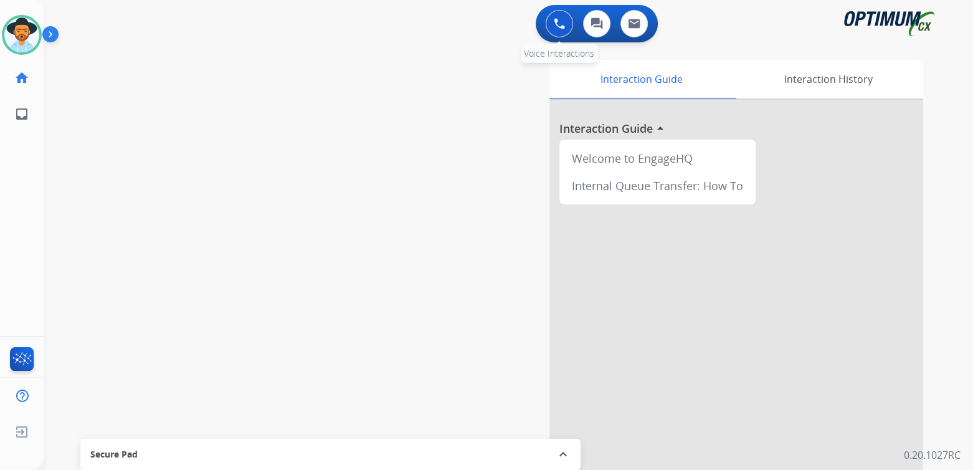
click at [556, 26] on img at bounding box center [559, 23] width 11 height 11
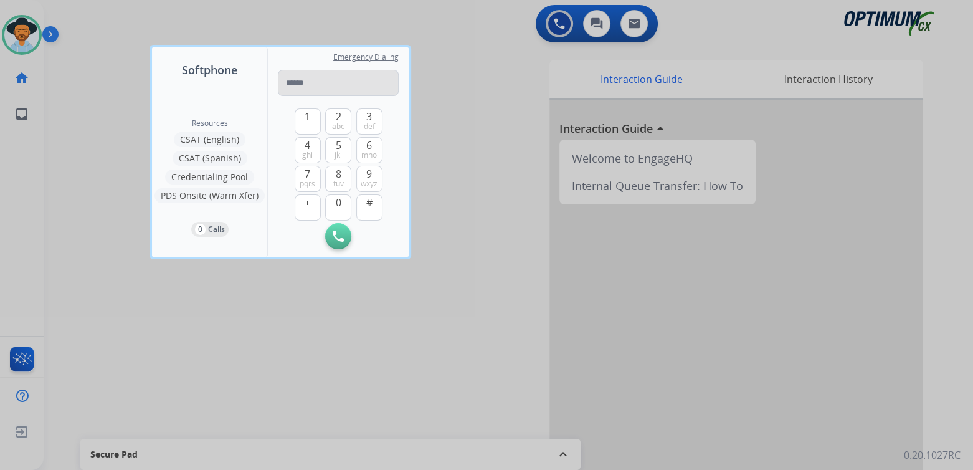
click at [303, 87] on input "tel" at bounding box center [338, 83] width 121 height 26
type input "**********"
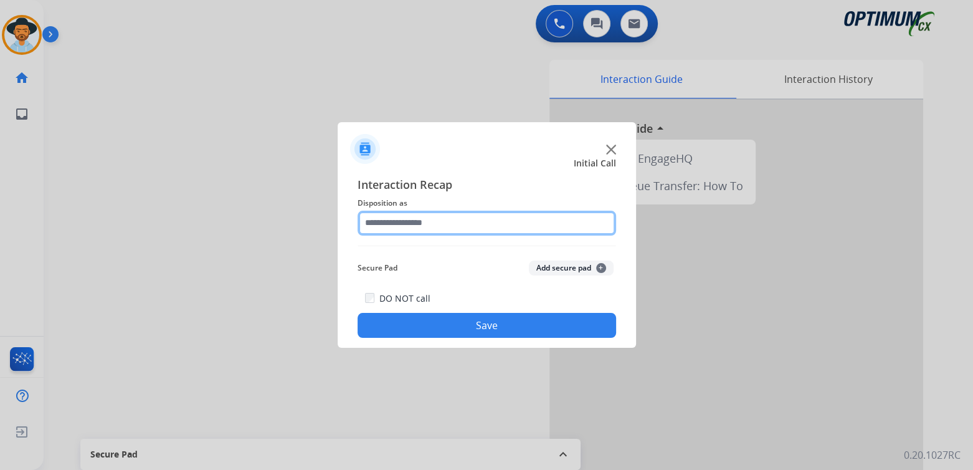
click at [427, 223] on input "text" at bounding box center [487, 223] width 259 height 25
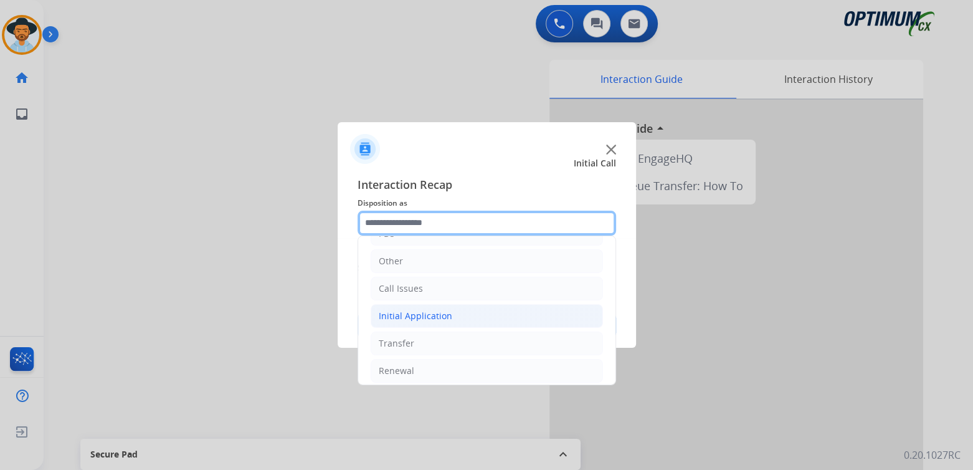
scroll to position [82, 0]
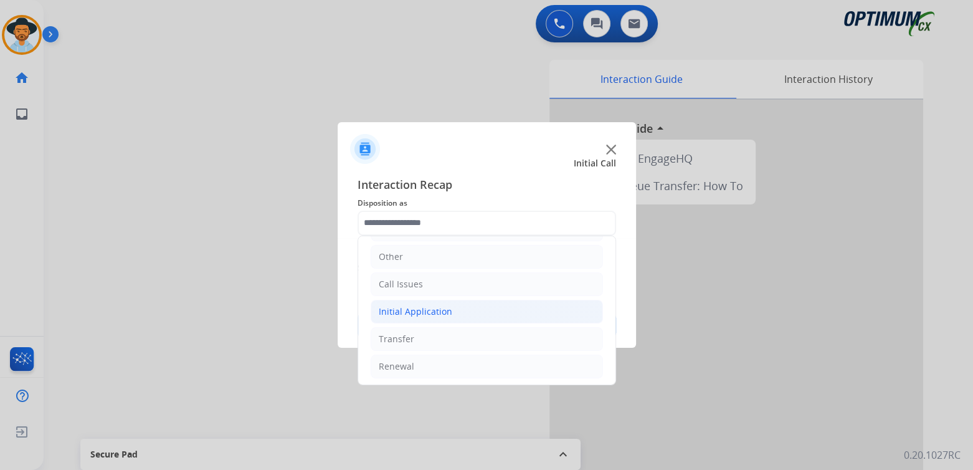
click at [428, 310] on div "Initial Application" at bounding box center [416, 311] width 74 height 12
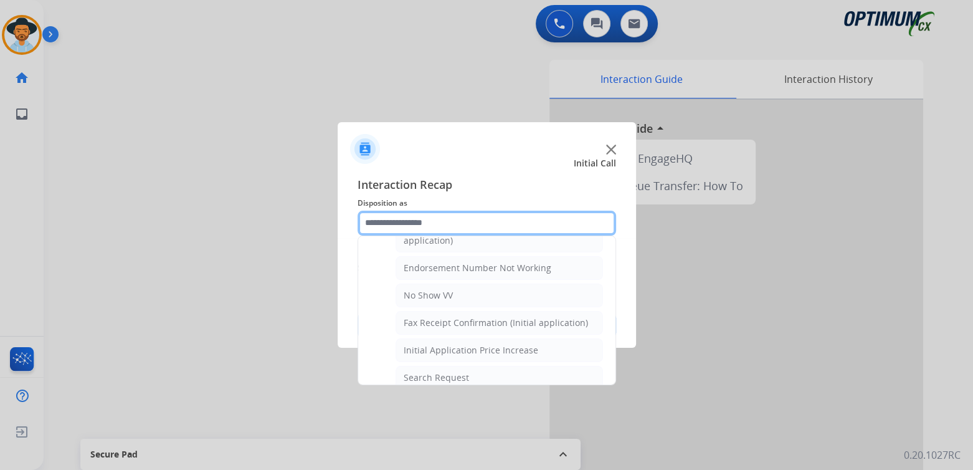
scroll to position [331, 0]
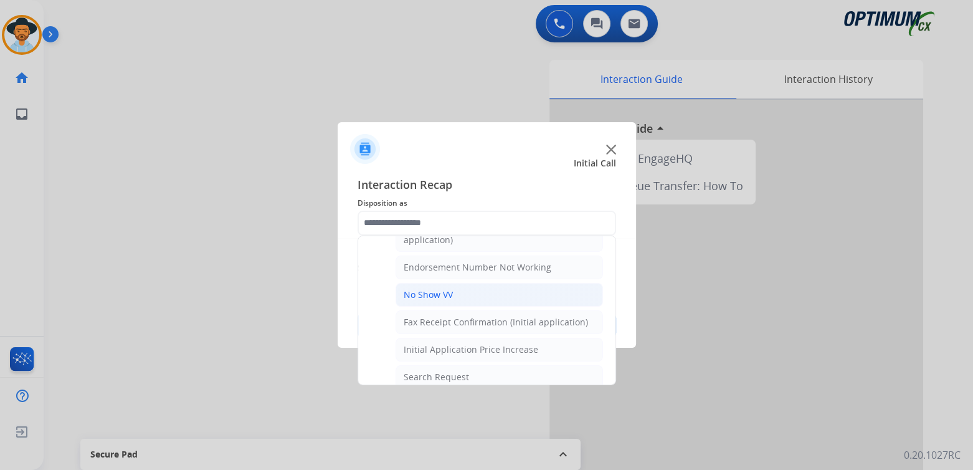
click at [430, 288] on div "No Show VV" at bounding box center [428, 294] width 49 height 12
type input "**********"
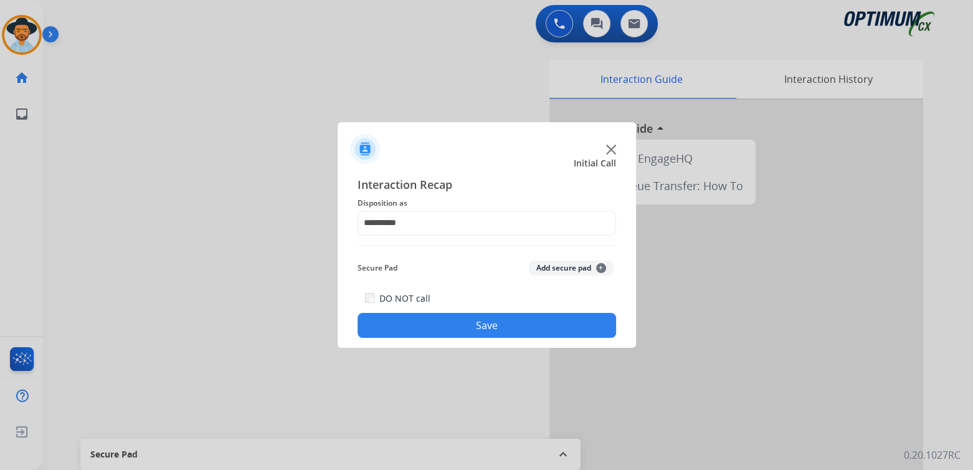
click at [485, 322] on button "Save" at bounding box center [487, 325] width 259 height 25
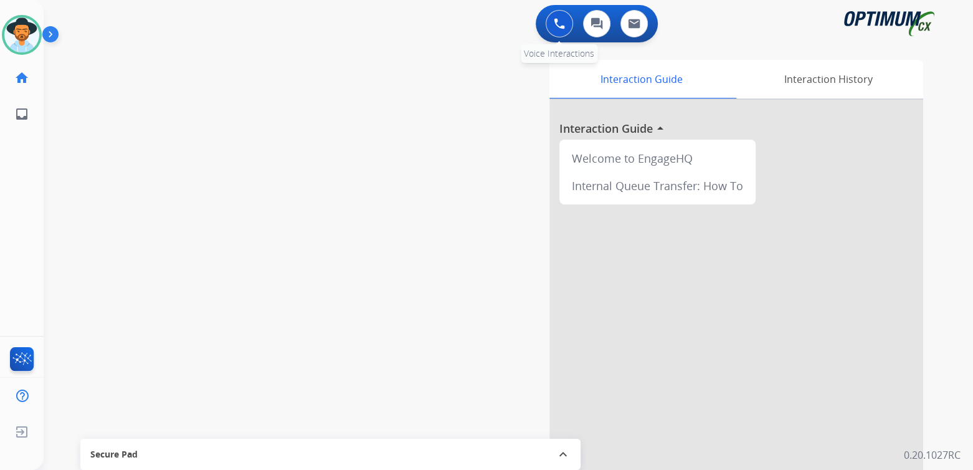
click at [558, 21] on img at bounding box center [559, 23] width 11 height 11
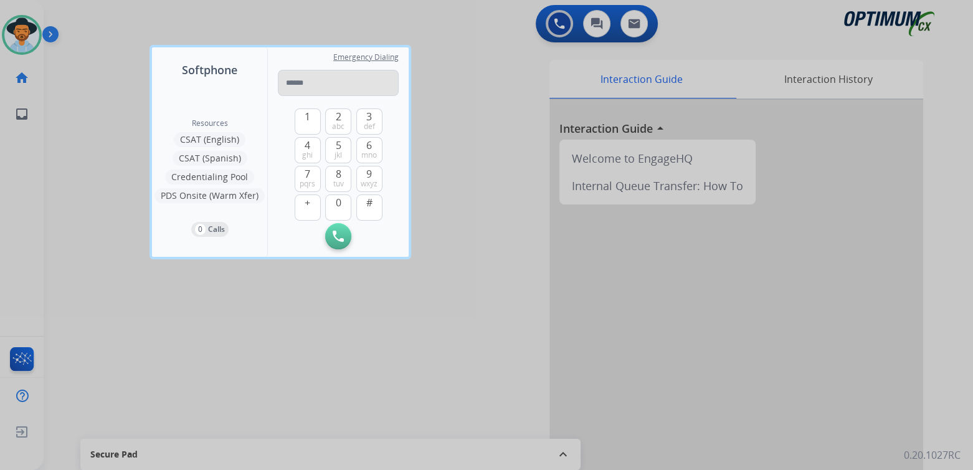
click at [318, 82] on input "tel" at bounding box center [338, 83] width 121 height 26
type input "**********"
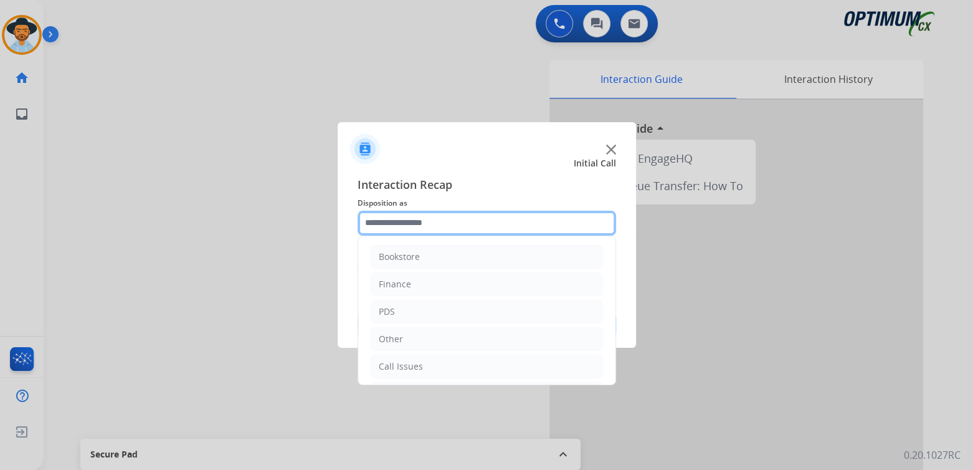
click at [442, 223] on input "text" at bounding box center [487, 223] width 259 height 25
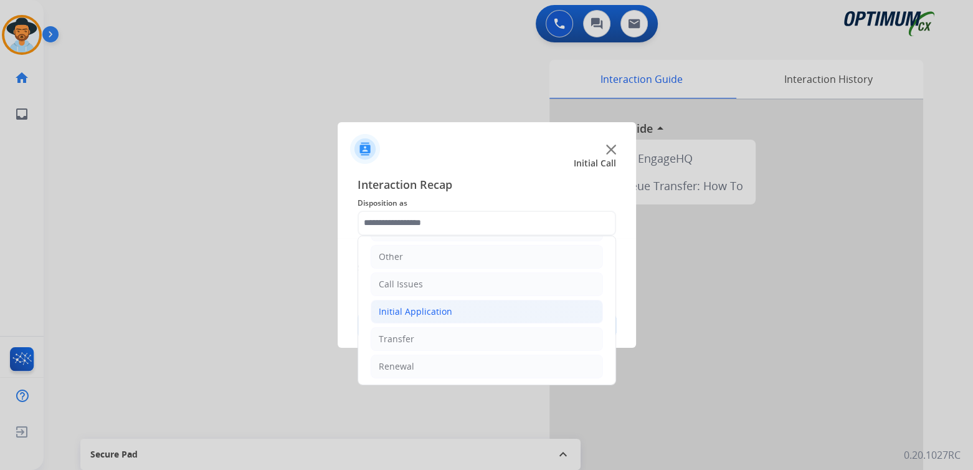
click at [433, 308] on div "Initial Application" at bounding box center [416, 311] width 74 height 12
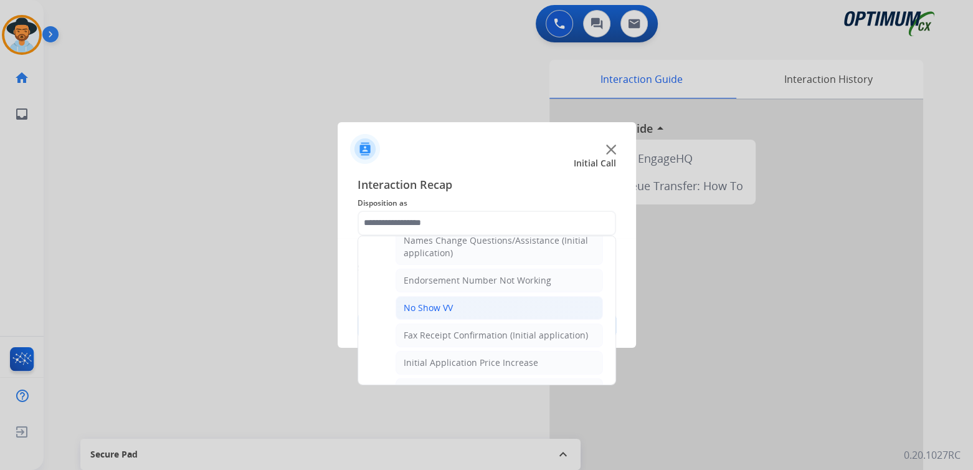
scroll to position [0, 0]
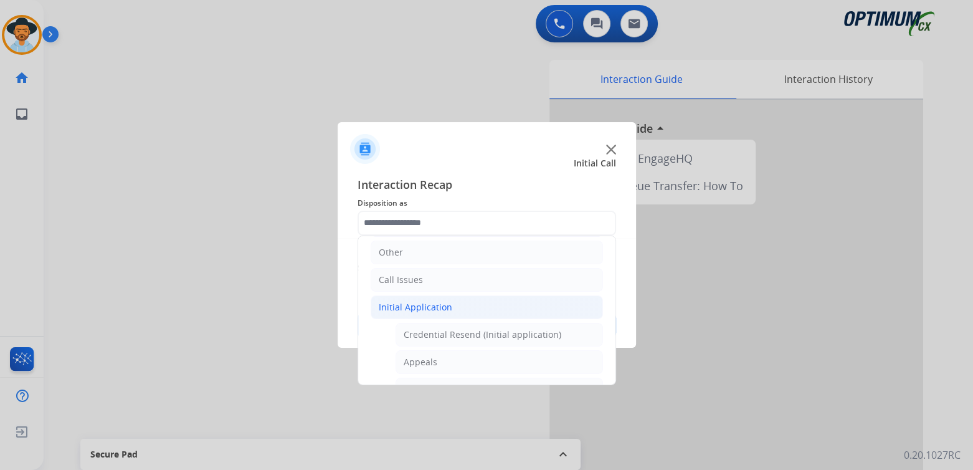
type input "**********"
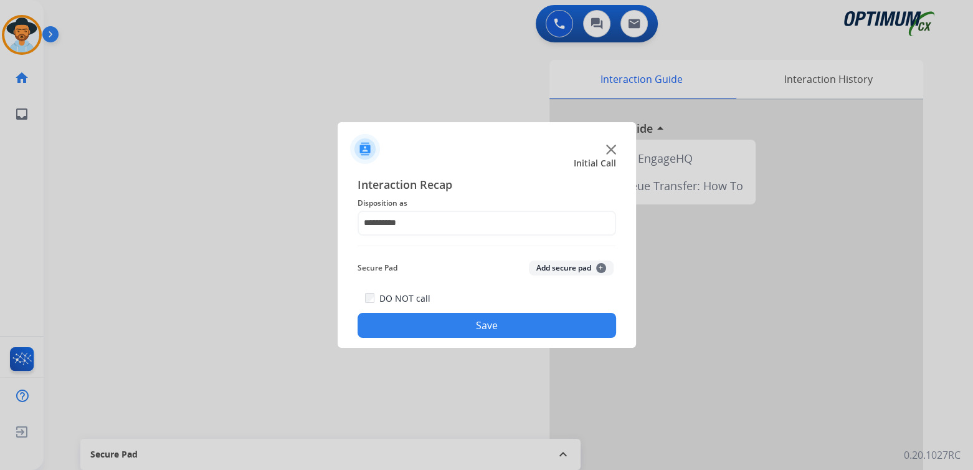
click at [482, 328] on button "Save" at bounding box center [487, 325] width 259 height 25
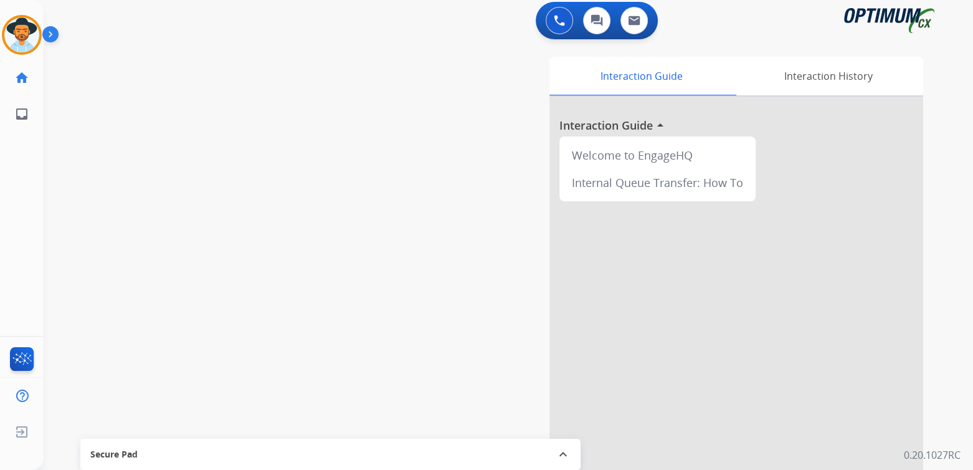
scroll to position [4, 0]
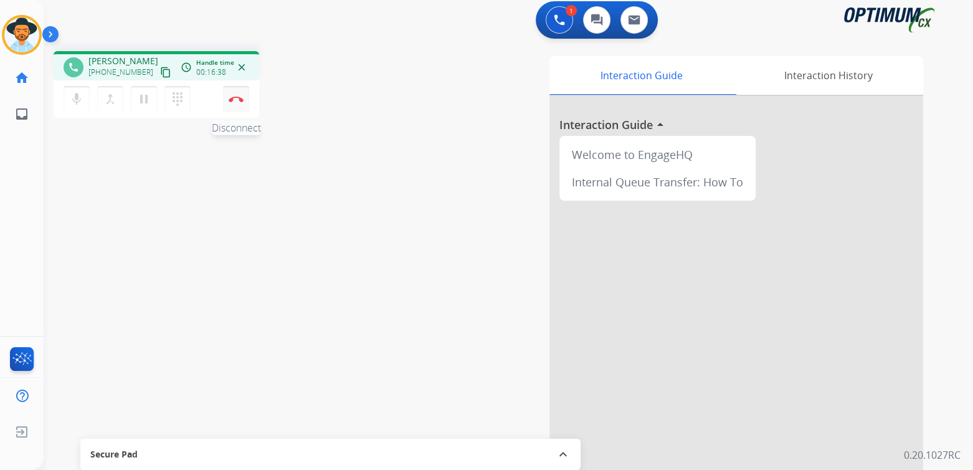
click at [235, 97] on img at bounding box center [236, 99] width 15 height 6
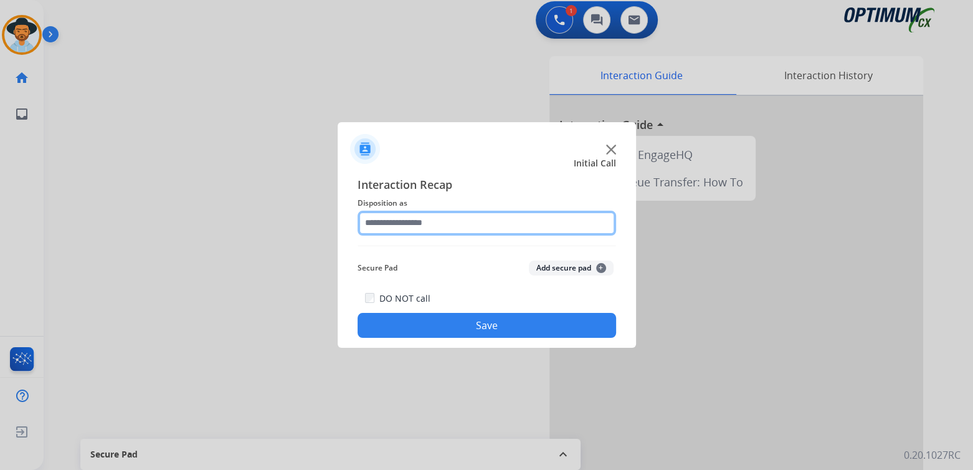
click at [451, 216] on input "text" at bounding box center [487, 223] width 259 height 25
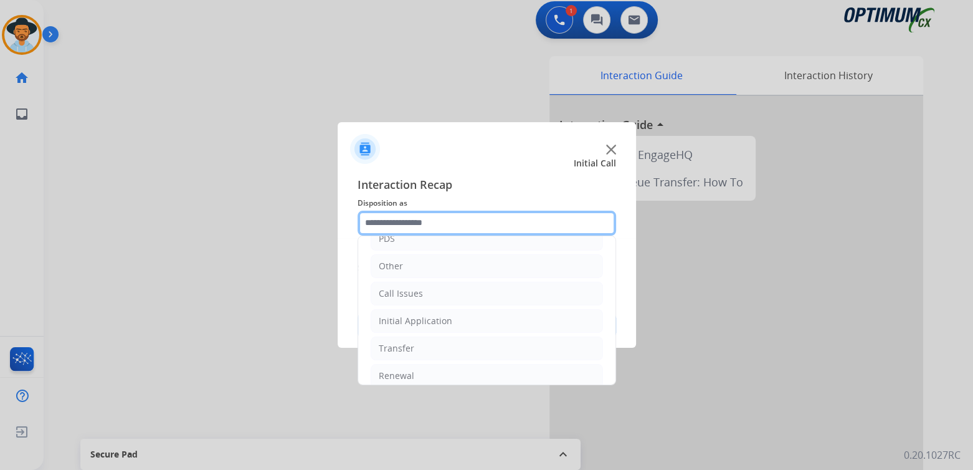
scroll to position [82, 0]
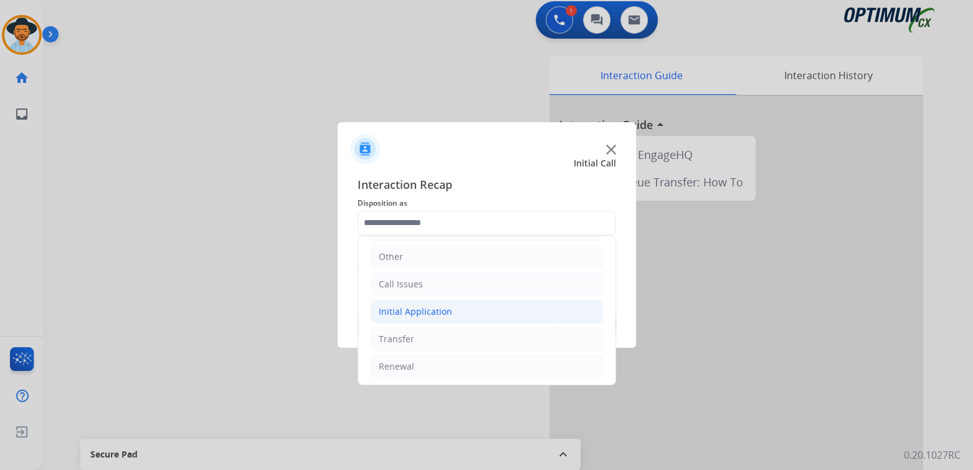
click at [457, 311] on li "Initial Application" at bounding box center [487, 312] width 232 height 24
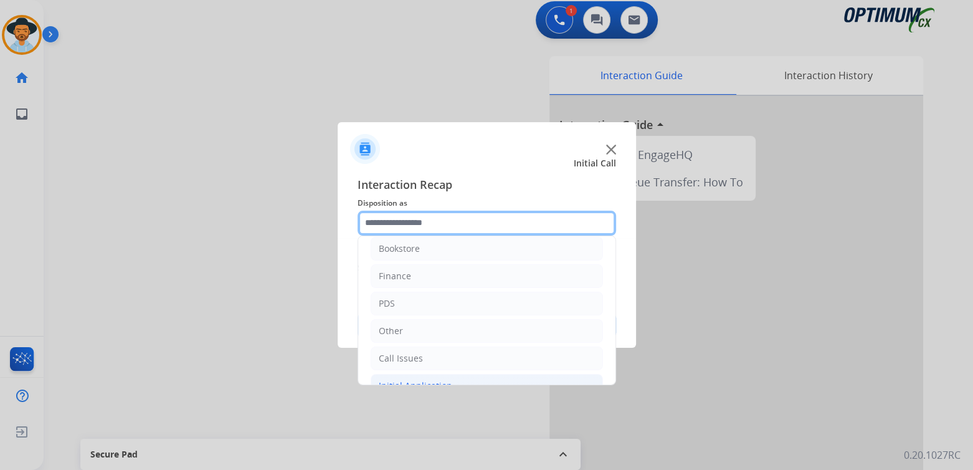
scroll to position [0, 0]
click at [436, 222] on input "text" at bounding box center [487, 223] width 259 height 25
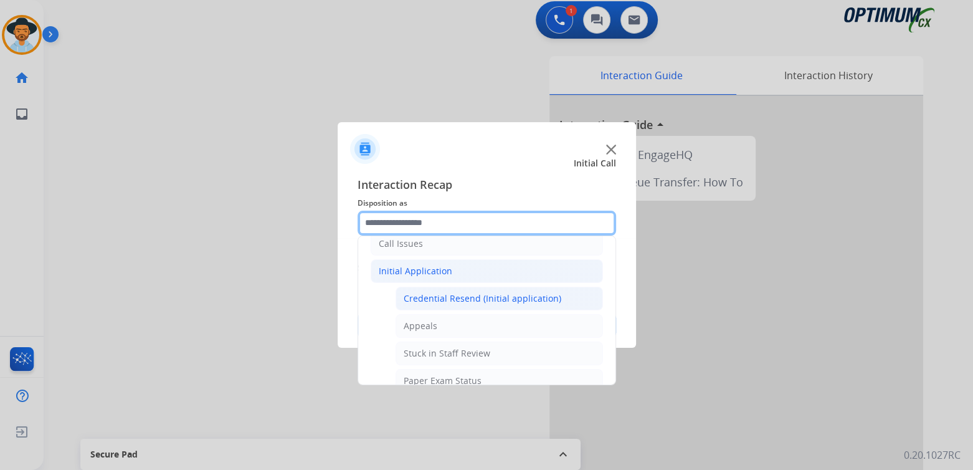
scroll to position [123, 0]
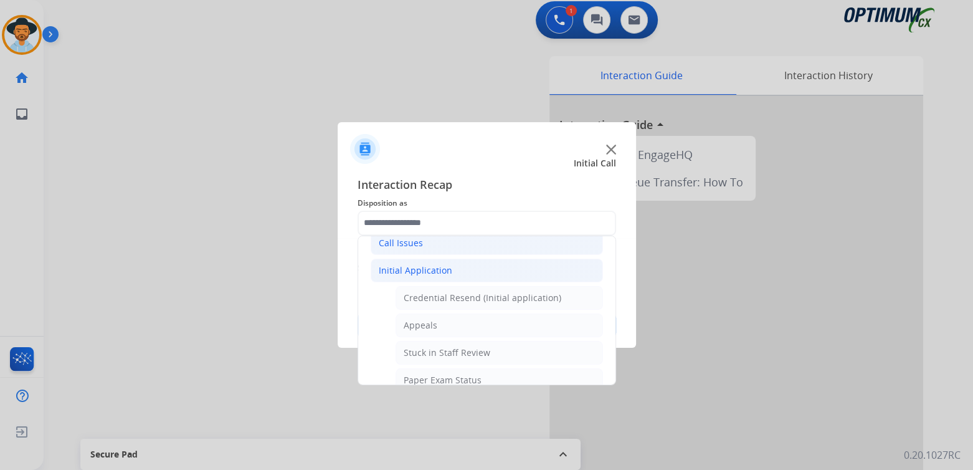
click at [440, 252] on li "Call Issues" at bounding box center [487, 243] width 232 height 24
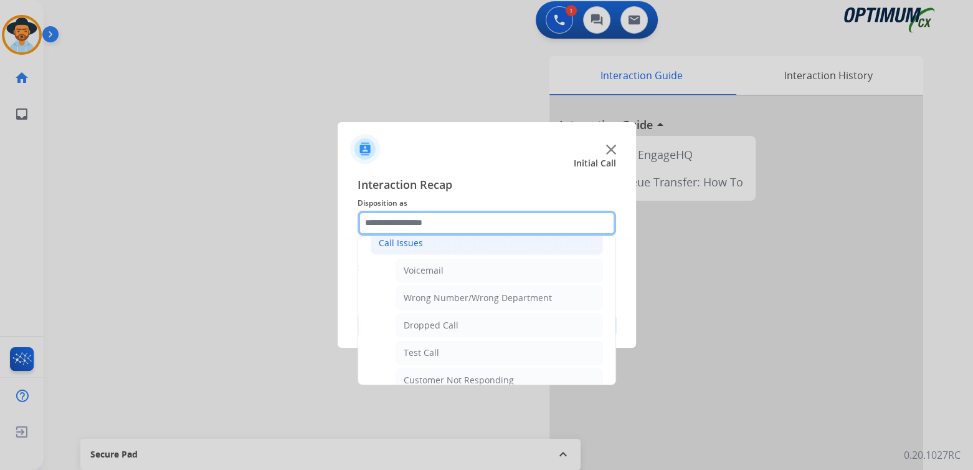
click at [444, 230] on input "text" at bounding box center [487, 223] width 259 height 25
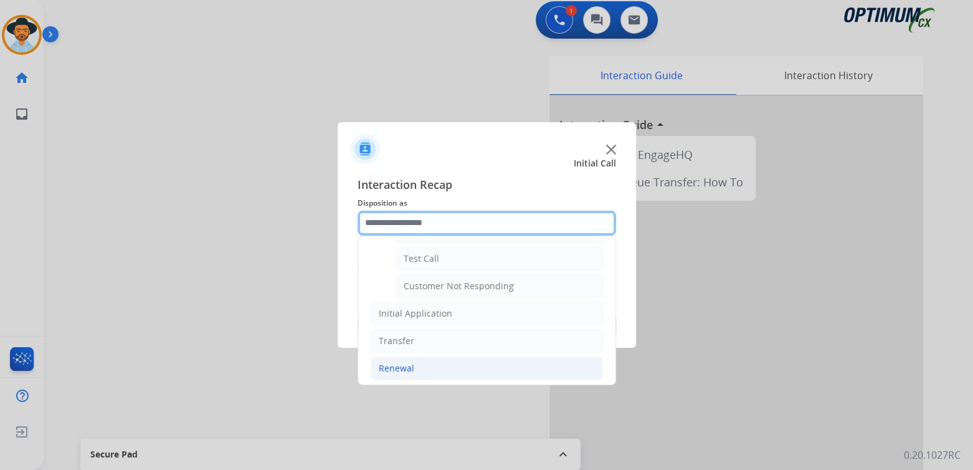
scroll to position [218, 0]
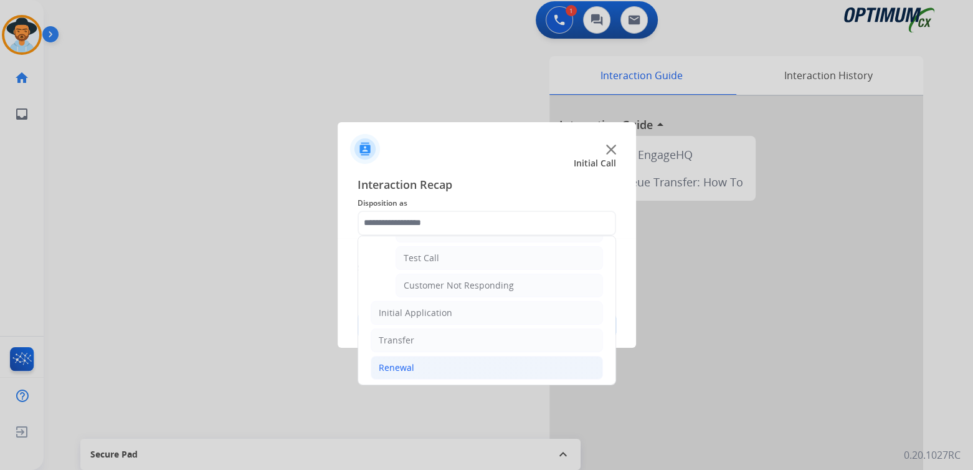
click at [399, 365] on div "Renewal" at bounding box center [397, 367] width 36 height 12
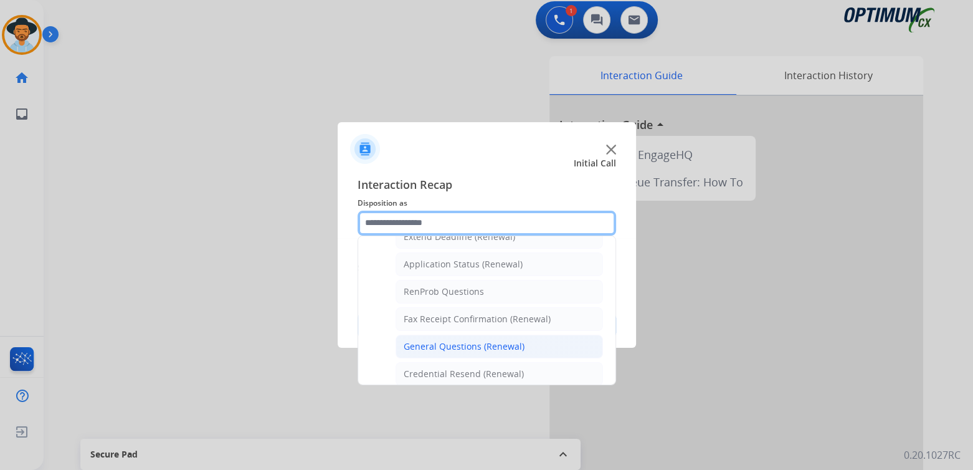
scroll to position [280, 0]
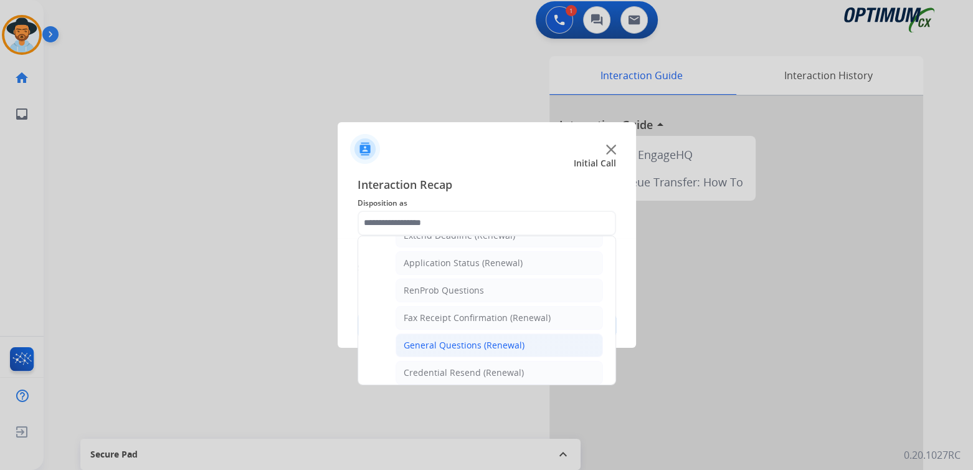
click at [447, 343] on div "General Questions (Renewal)" at bounding box center [464, 345] width 121 height 12
type input "**********"
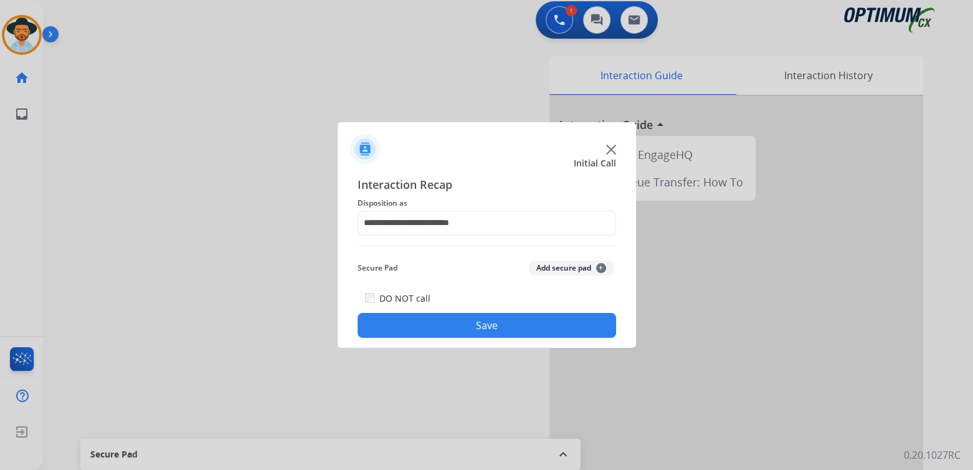
click at [491, 316] on button "Save" at bounding box center [487, 325] width 259 height 25
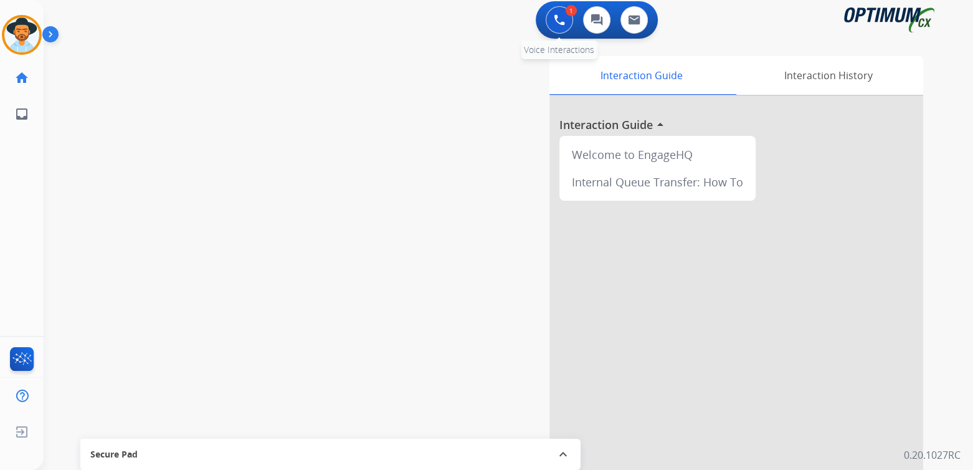
click at [561, 7] on button at bounding box center [559, 19] width 27 height 27
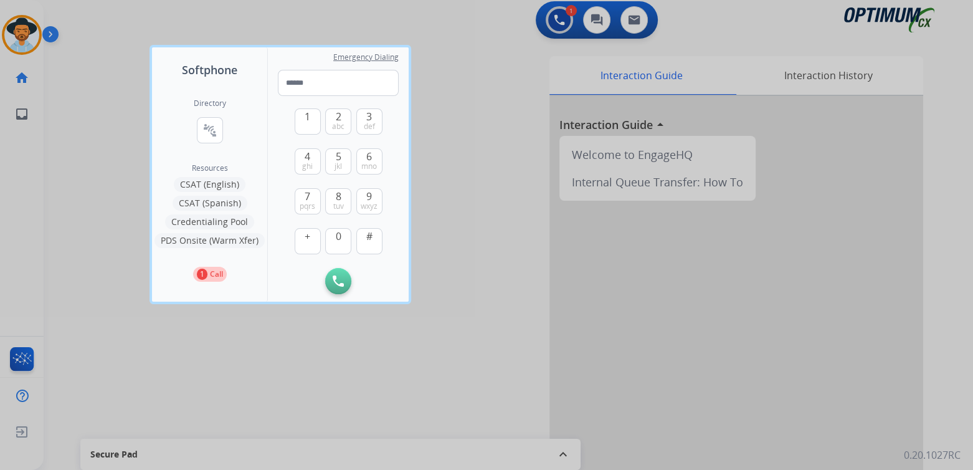
click at [214, 276] on p "Call" at bounding box center [216, 273] width 13 height 11
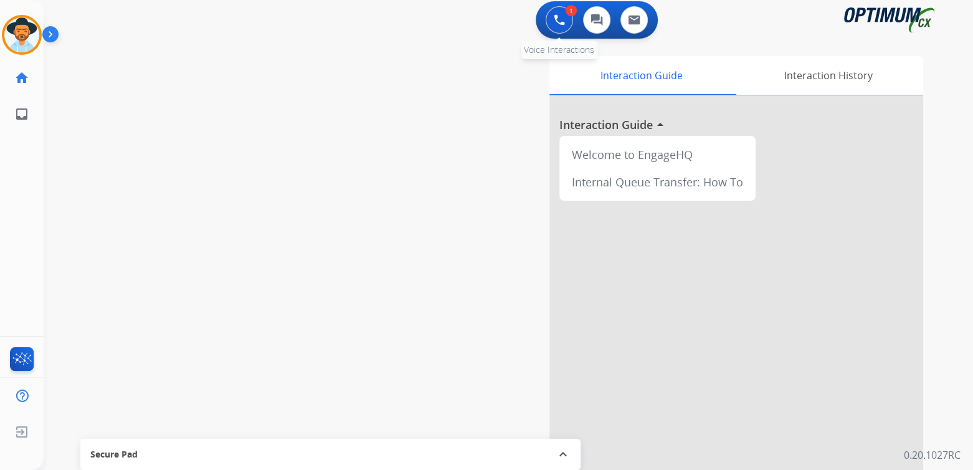
click at [552, 19] on button at bounding box center [559, 19] width 27 height 27
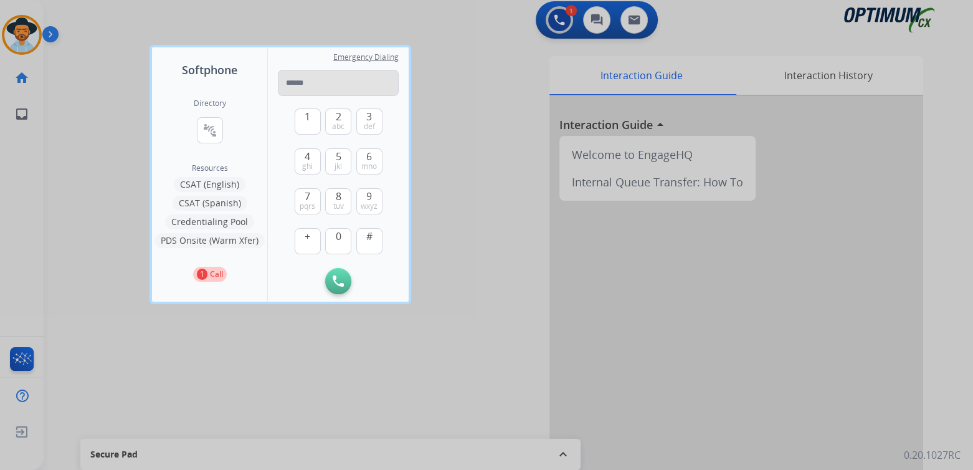
click at [308, 83] on input "tel" at bounding box center [338, 83] width 121 height 26
click at [202, 275] on p "1" at bounding box center [202, 273] width 11 height 11
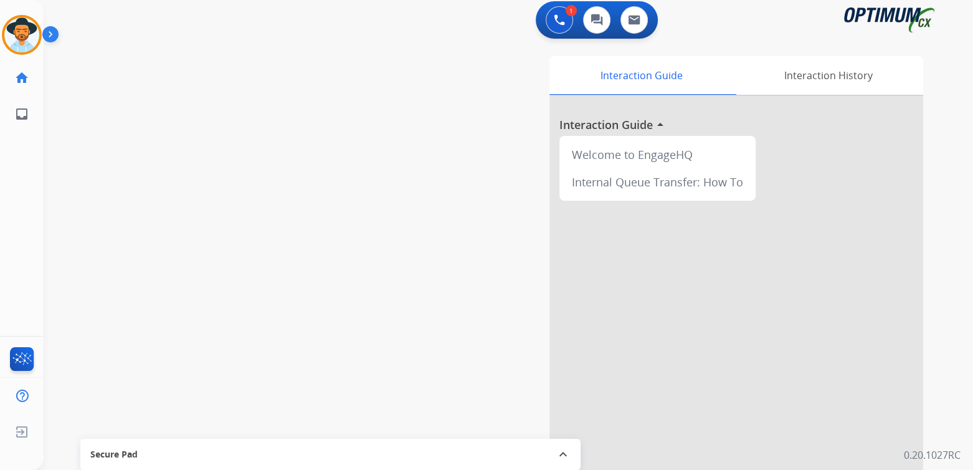
drag, startPoint x: 558, startPoint y: 20, endPoint x: 521, endPoint y: 65, distance: 57.6
click at [521, 65] on div "Interaction Guide Interaction History Interaction Guide arrow_drop_up Welcome t…" at bounding box center [654, 308] width 538 height 505
click at [559, 18] on img at bounding box center [559, 19] width 11 height 11
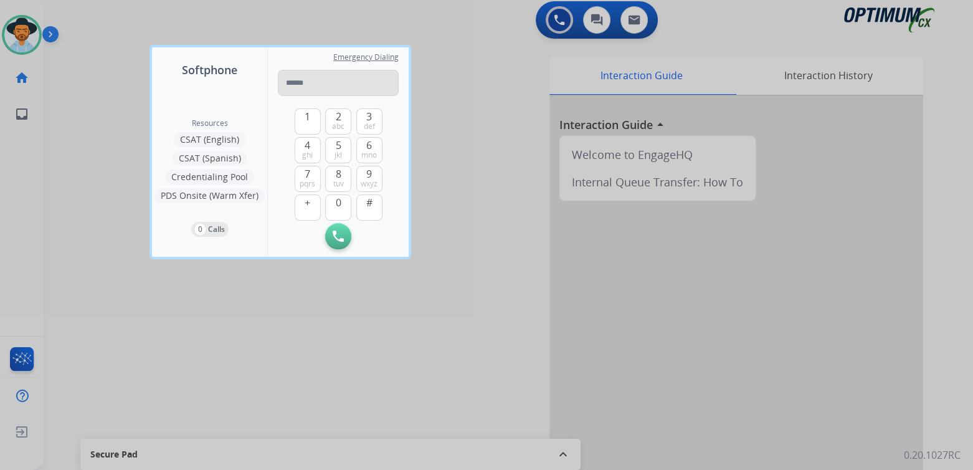
click at [328, 85] on input "tel" at bounding box center [338, 83] width 121 height 26
type input "**********"
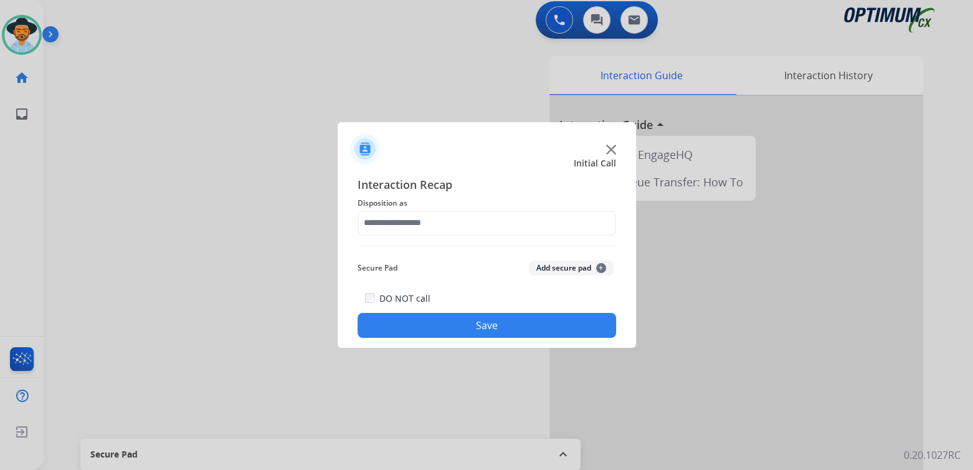
click at [485, 82] on div at bounding box center [486, 235] width 973 height 470
click at [612, 146] on img at bounding box center [611, 150] width 10 height 10
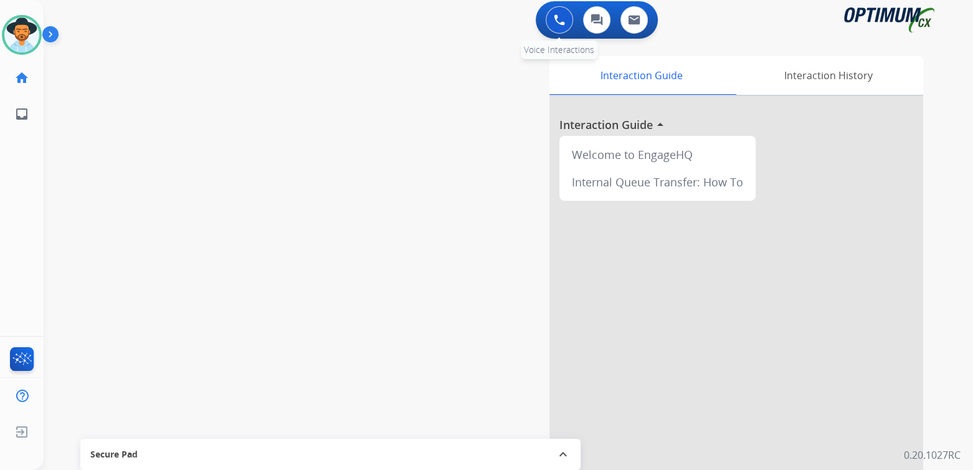
click at [554, 14] on img at bounding box center [559, 19] width 11 height 11
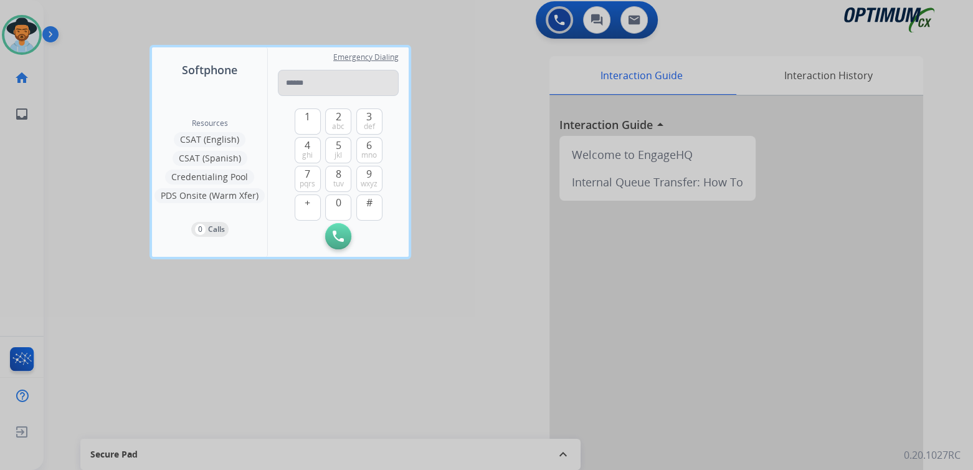
click at [323, 81] on input "tel" at bounding box center [338, 83] width 121 height 26
type input "**********"
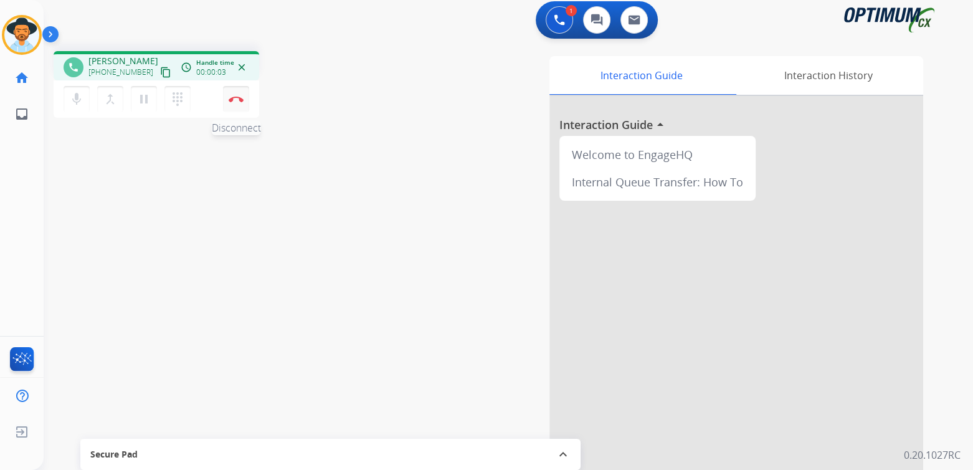
click at [232, 96] on img at bounding box center [236, 99] width 15 height 6
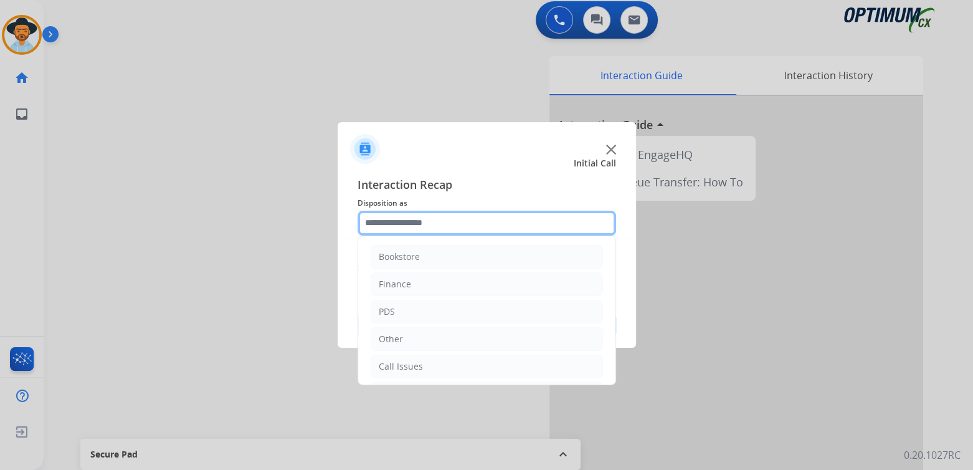
click at [414, 220] on input "text" at bounding box center [487, 223] width 259 height 25
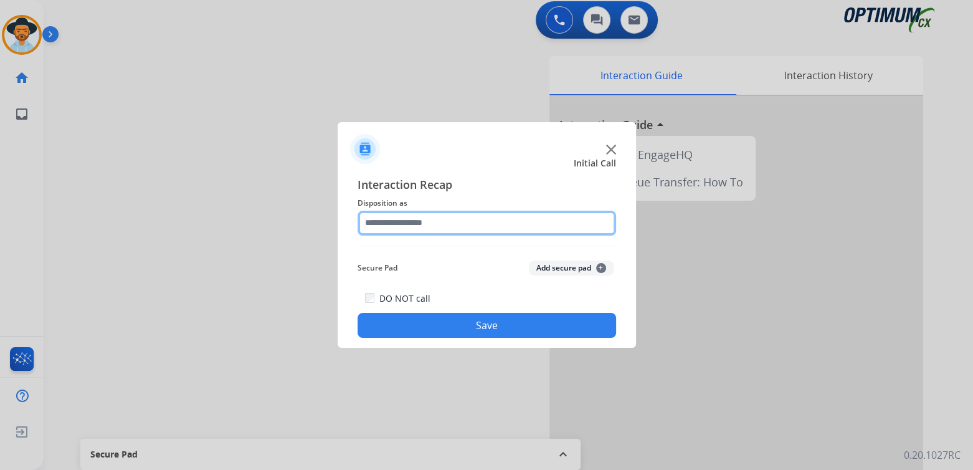
click at [433, 227] on input "text" at bounding box center [487, 223] width 259 height 25
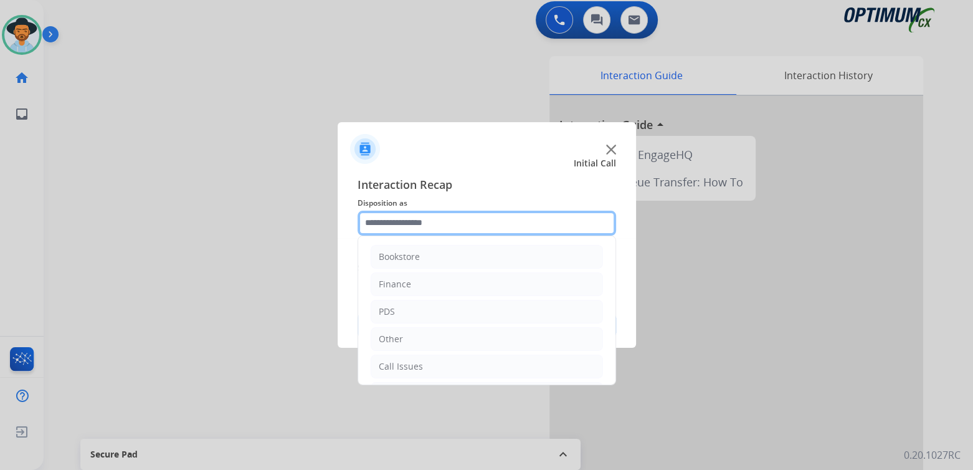
click at [439, 224] on input "text" at bounding box center [487, 223] width 259 height 25
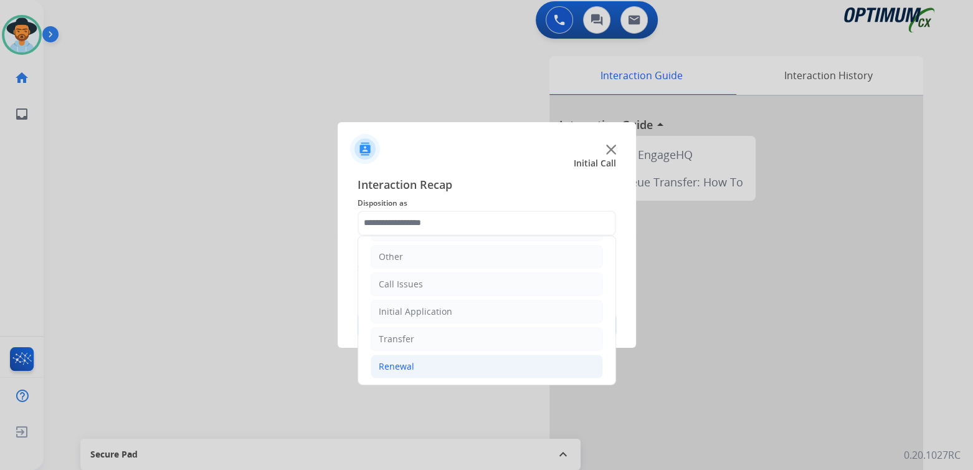
click at [444, 365] on li "Renewal" at bounding box center [487, 366] width 232 height 24
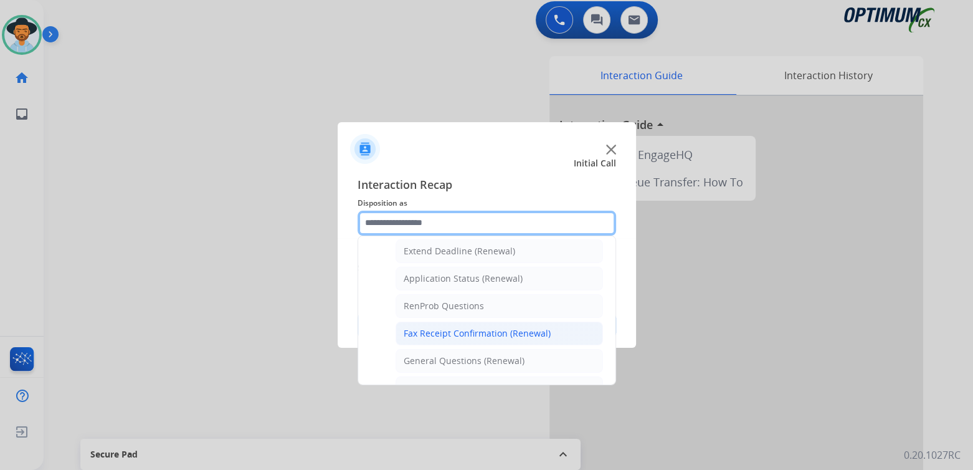
scroll to position [268, 0]
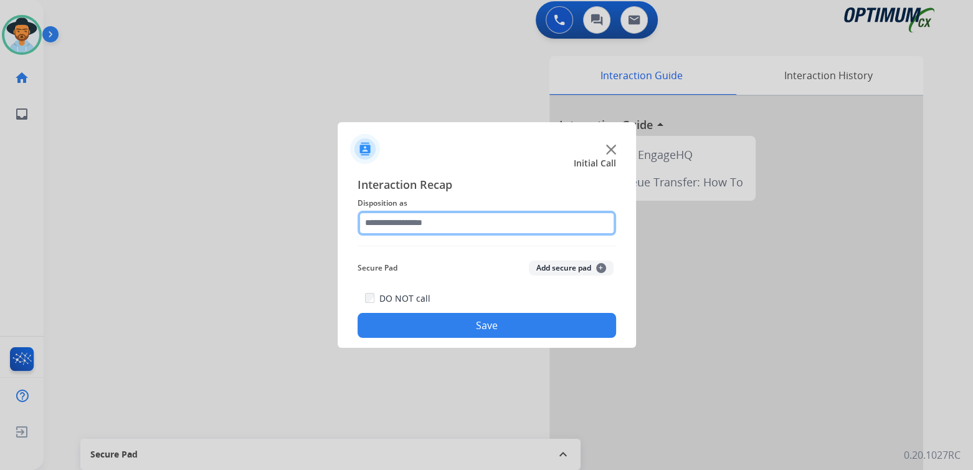
click at [410, 227] on input "text" at bounding box center [487, 223] width 259 height 25
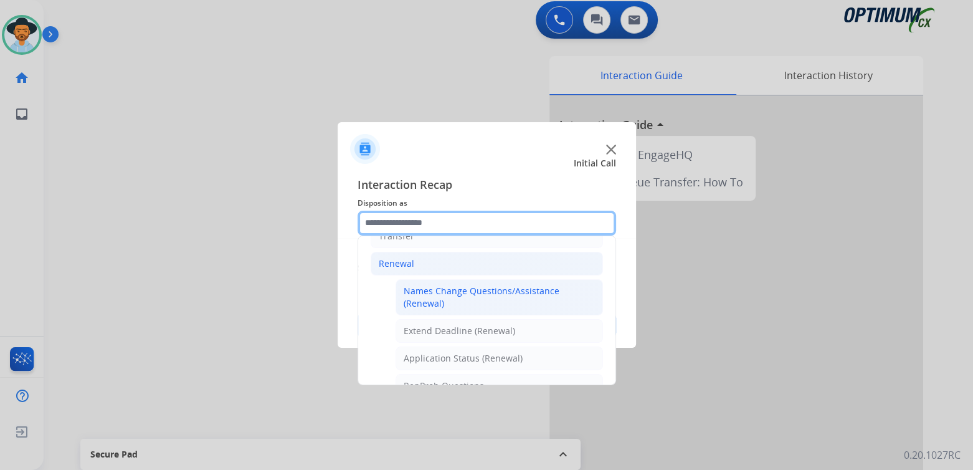
scroll to position [186, 0]
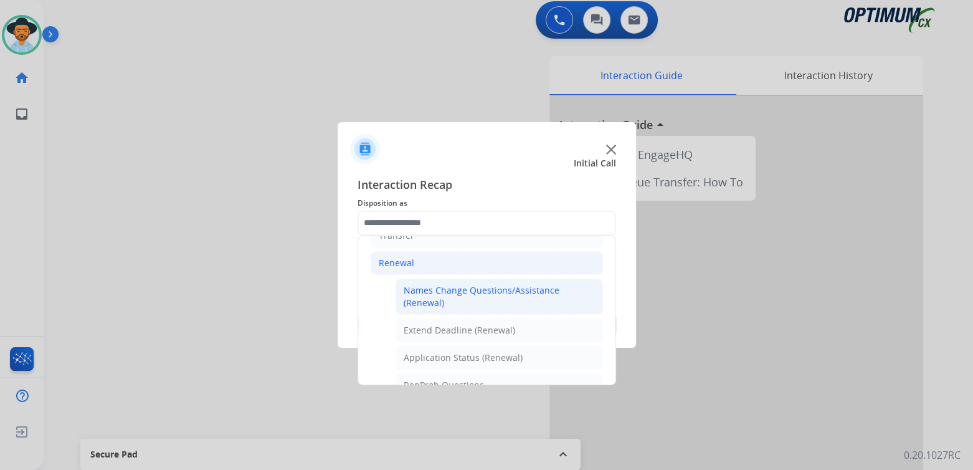
click at [427, 298] on div "Names Change Questions/Assistance (Renewal)" at bounding box center [499, 296] width 191 height 25
type input "**********"
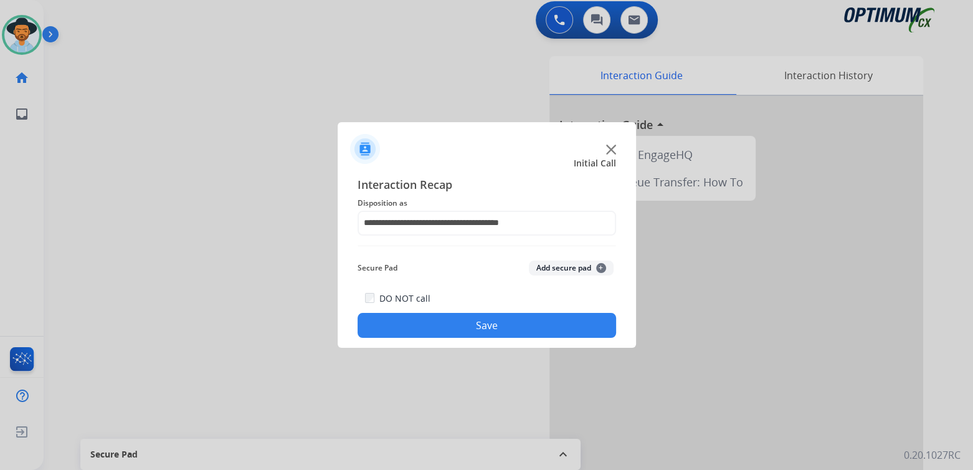
click at [444, 323] on button "Save" at bounding box center [487, 325] width 259 height 25
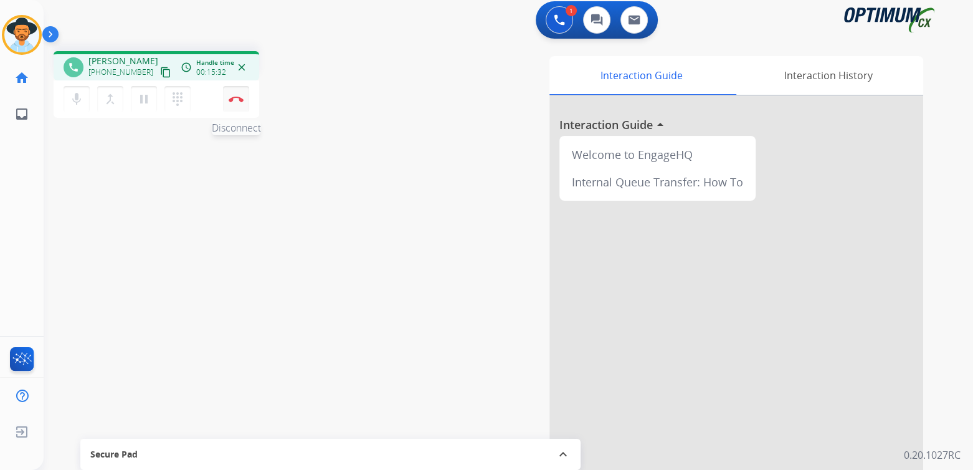
click at [236, 102] on button "Disconnect" at bounding box center [236, 99] width 26 height 26
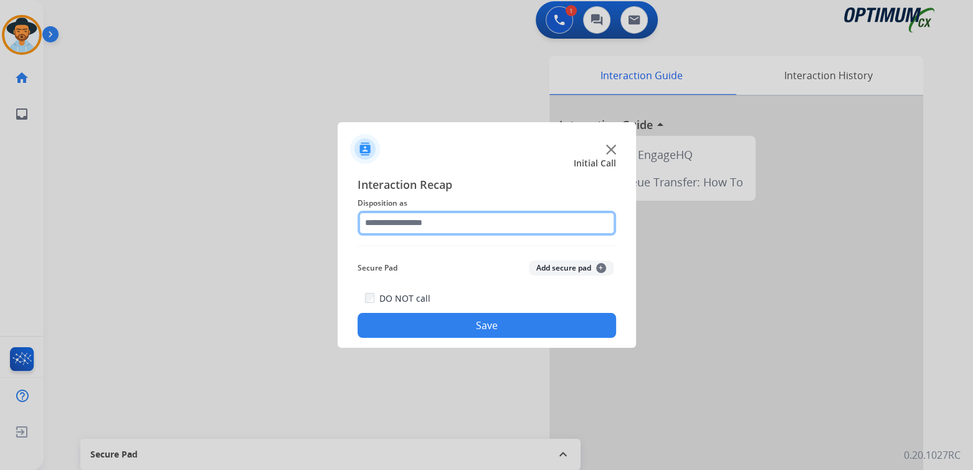
click at [428, 227] on input "text" at bounding box center [487, 223] width 259 height 25
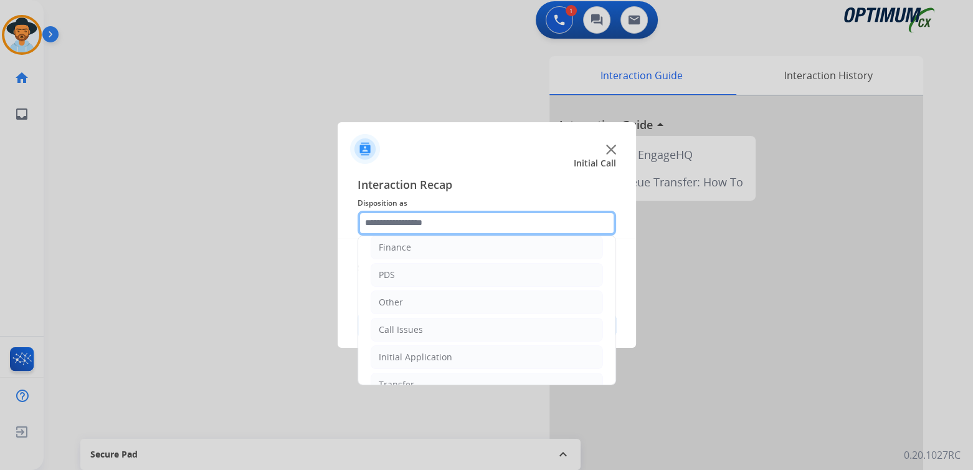
scroll to position [82, 0]
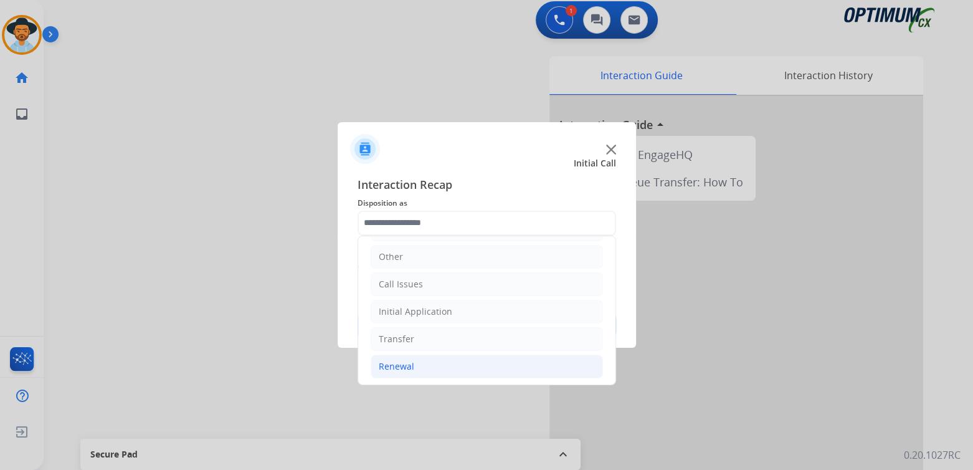
click at [415, 365] on li "Renewal" at bounding box center [487, 366] width 232 height 24
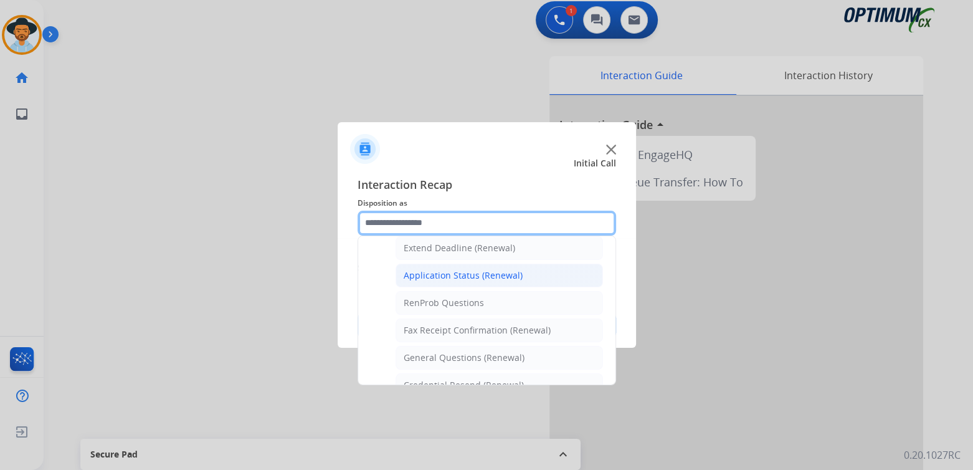
scroll to position [268, 0]
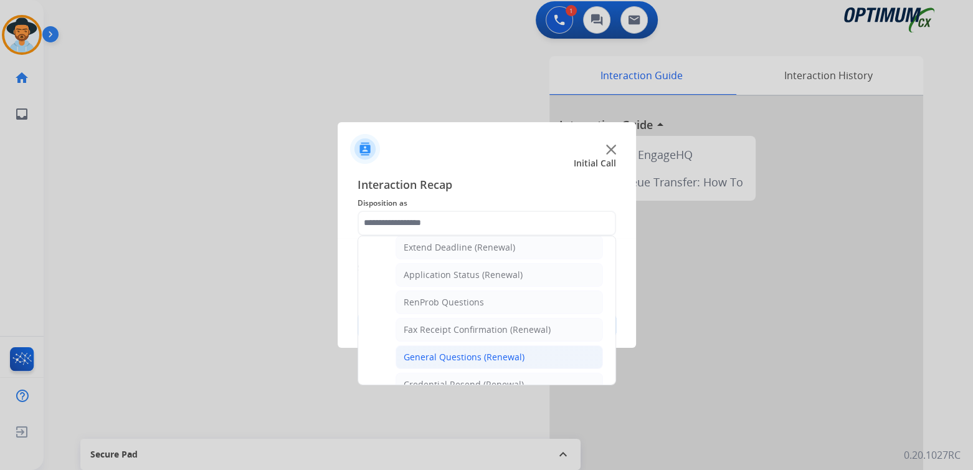
click at [455, 353] on div "General Questions (Renewal)" at bounding box center [464, 357] width 121 height 12
type input "**********"
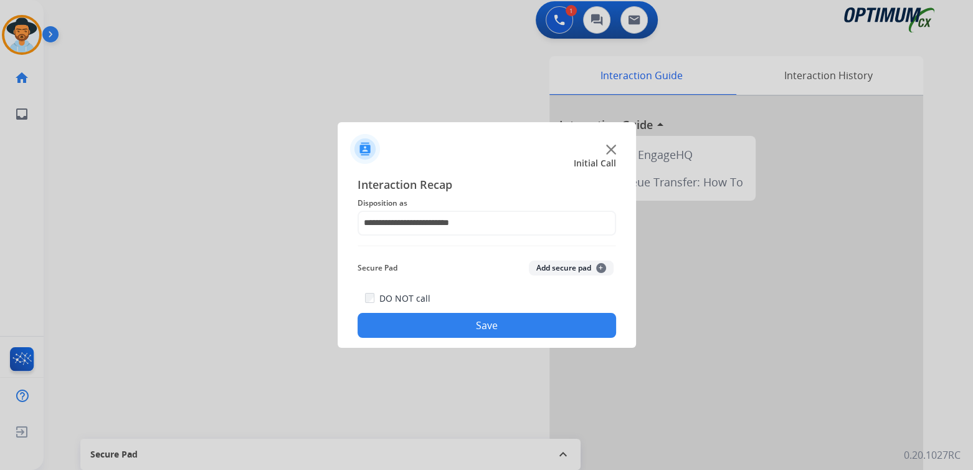
click at [517, 323] on button "Save" at bounding box center [487, 325] width 259 height 25
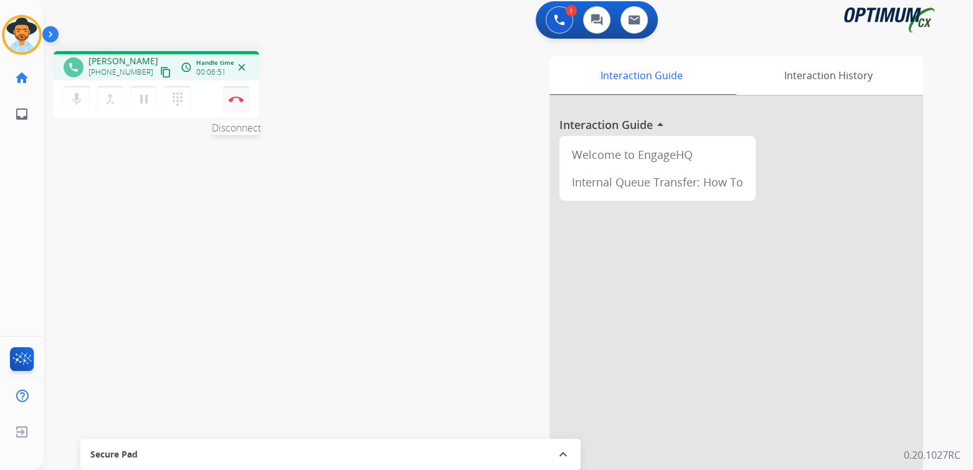
click at [230, 98] on img at bounding box center [236, 99] width 15 height 6
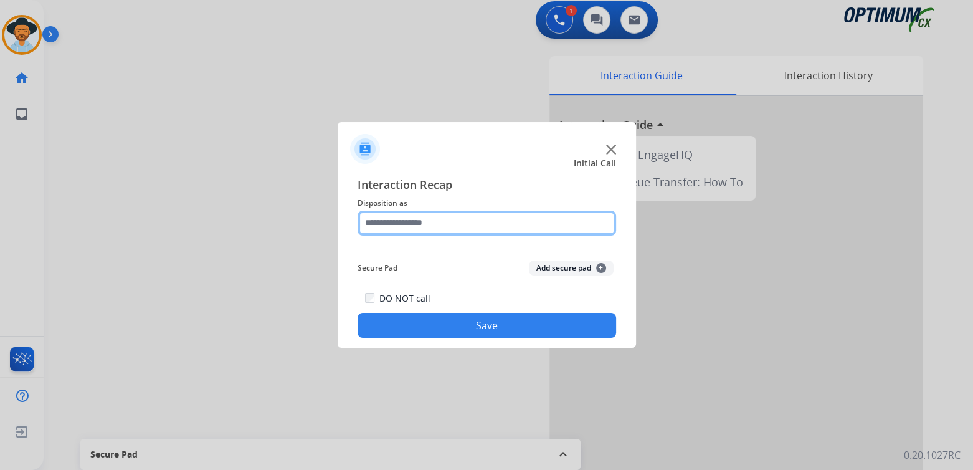
click at [424, 227] on input "text" at bounding box center [487, 223] width 259 height 25
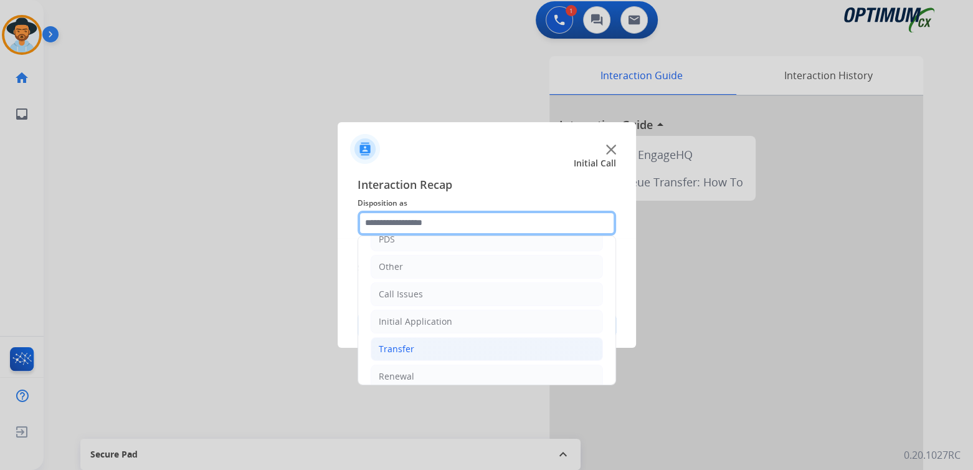
scroll to position [82, 0]
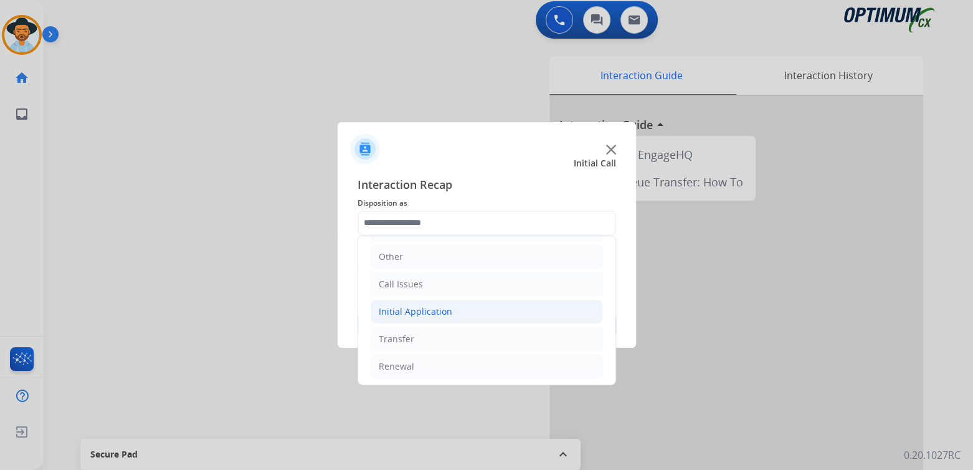
click at [437, 311] on div "Initial Application" at bounding box center [416, 311] width 74 height 12
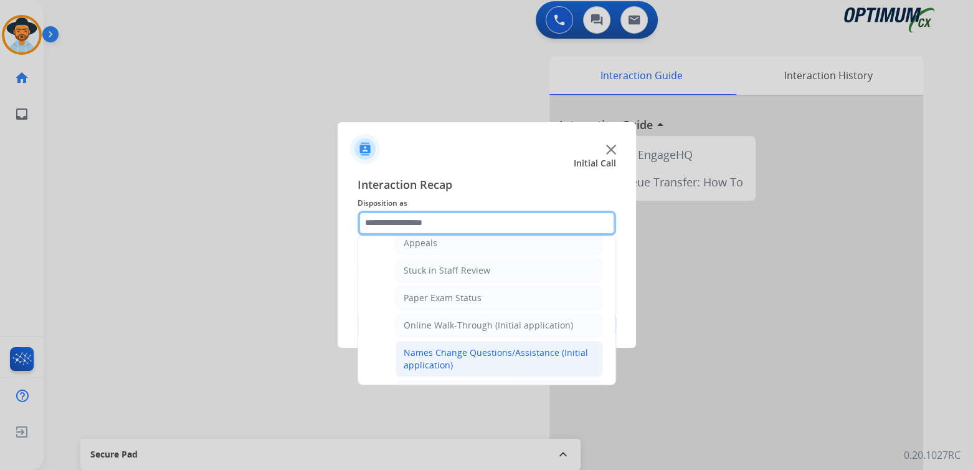
scroll to position [206, 0]
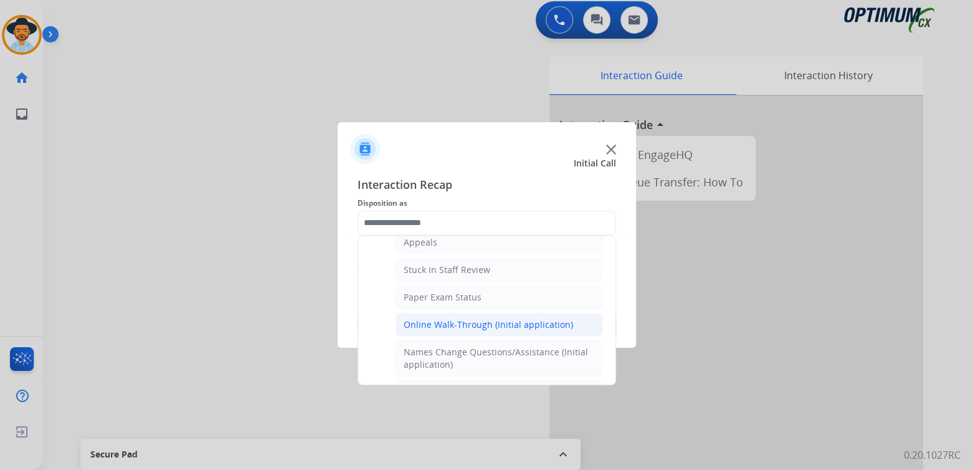
click at [417, 320] on div "Online Walk-Through (Initial application)" at bounding box center [488, 324] width 169 height 12
type input "**********"
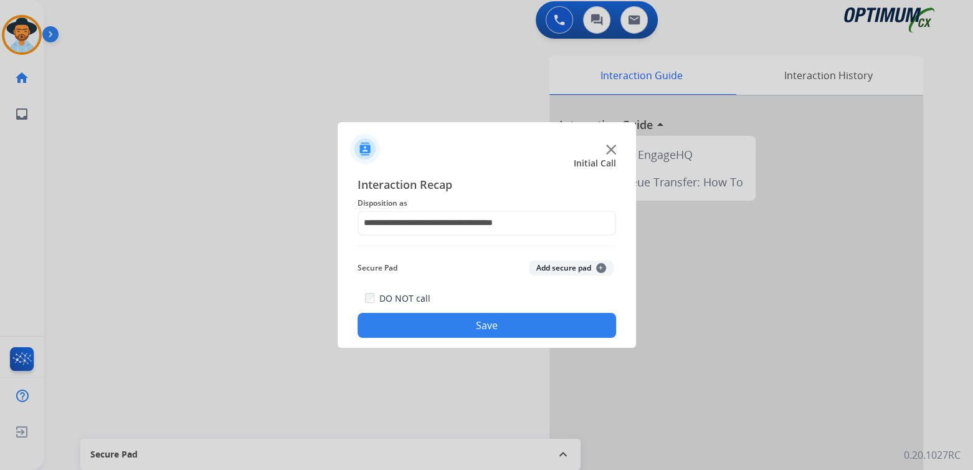
click at [543, 324] on button "Save" at bounding box center [487, 325] width 259 height 25
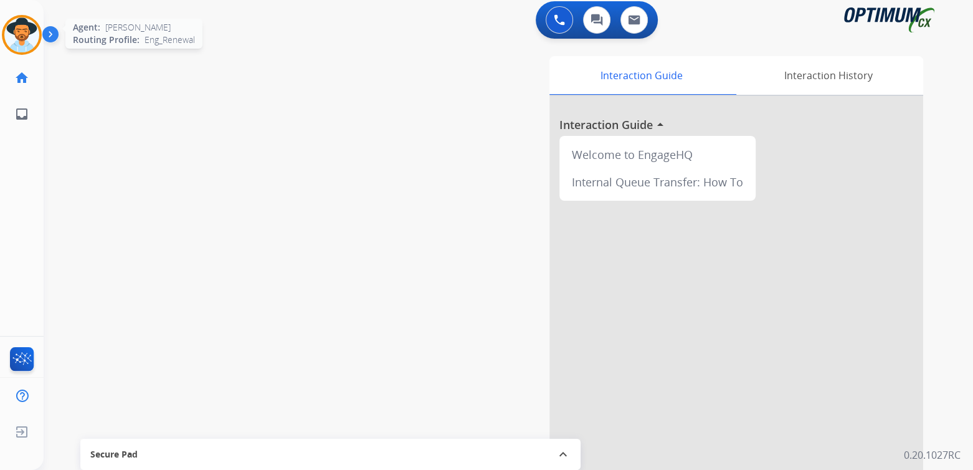
click at [26, 18] on img at bounding box center [21, 34] width 35 height 35
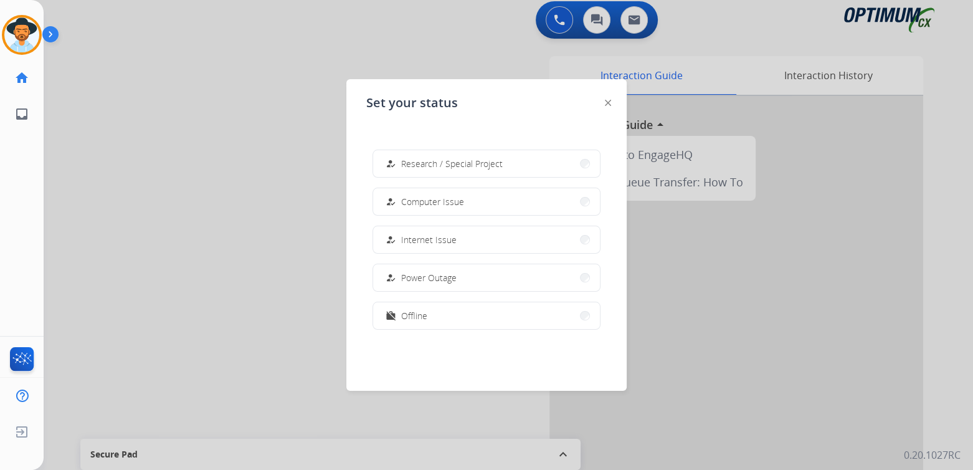
scroll to position [310, 0]
click at [428, 310] on button "work_off Offline" at bounding box center [486, 311] width 227 height 27
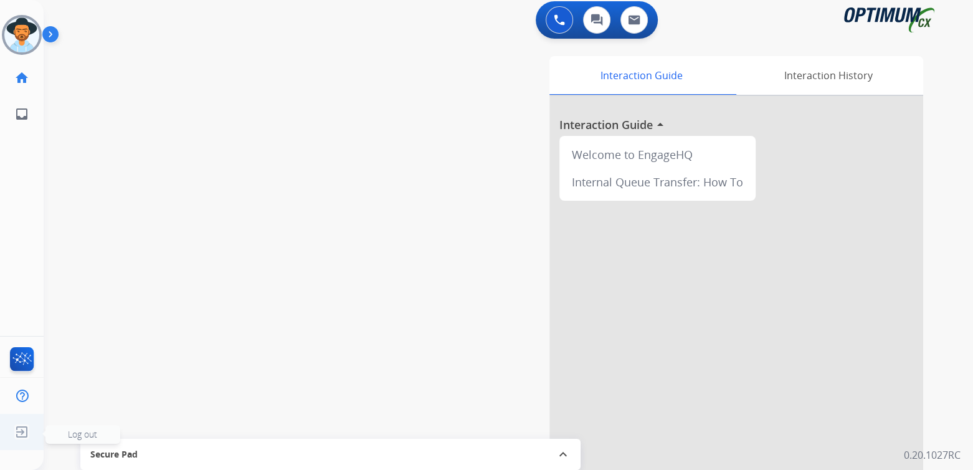
click at [22, 429] on img at bounding box center [22, 432] width 22 height 24
click at [94, 435] on span "Log out" at bounding box center [82, 434] width 29 height 12
